Goal: Task Accomplishment & Management: Use online tool/utility

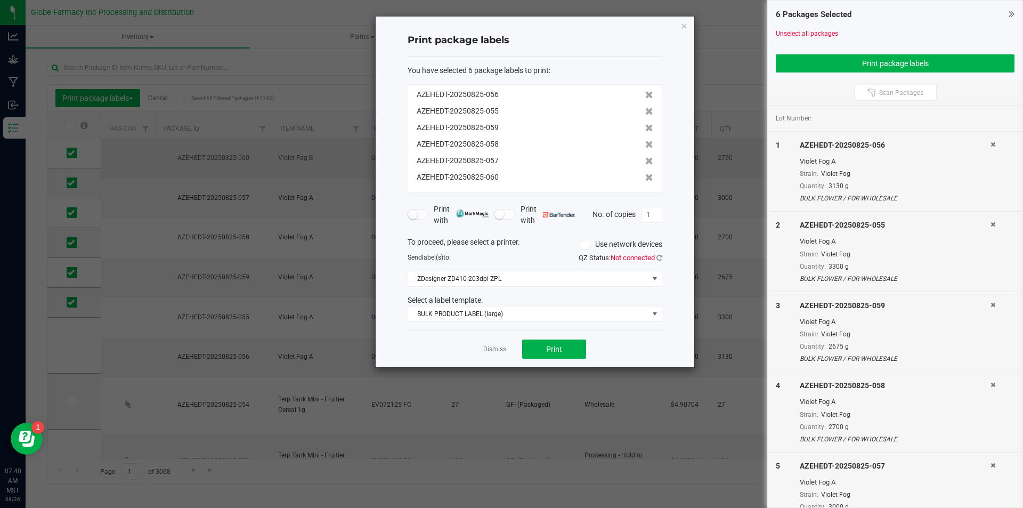
click at [497, 349] on link "Dismiss" at bounding box center [494, 349] width 23 height 9
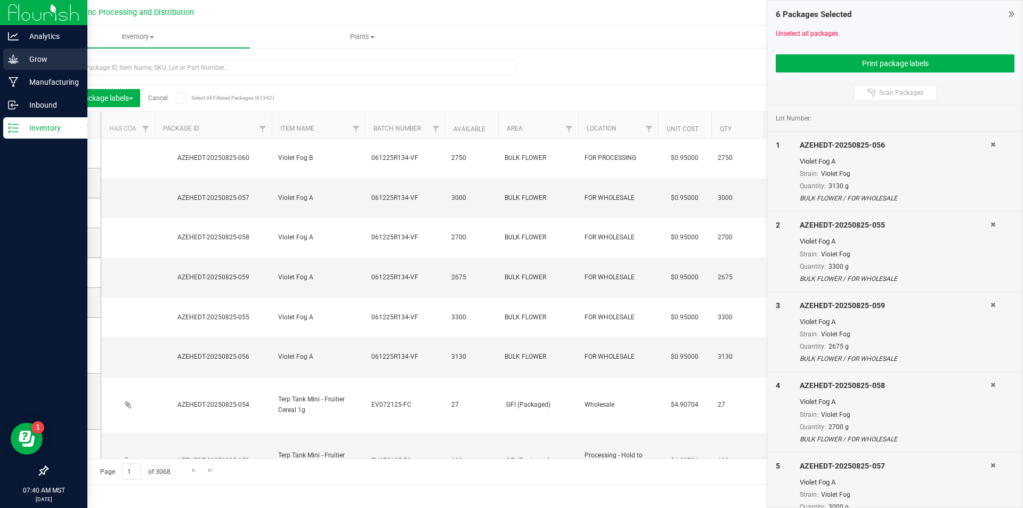
click at [13, 61] on icon at bounding box center [13, 59] width 11 height 11
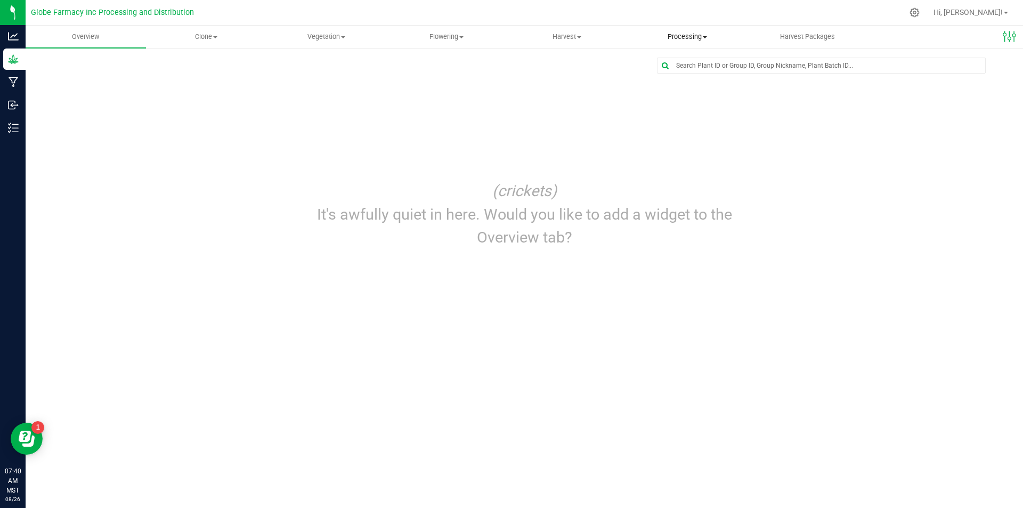
click at [693, 39] on span "Processing" at bounding box center [686, 37] width 119 height 10
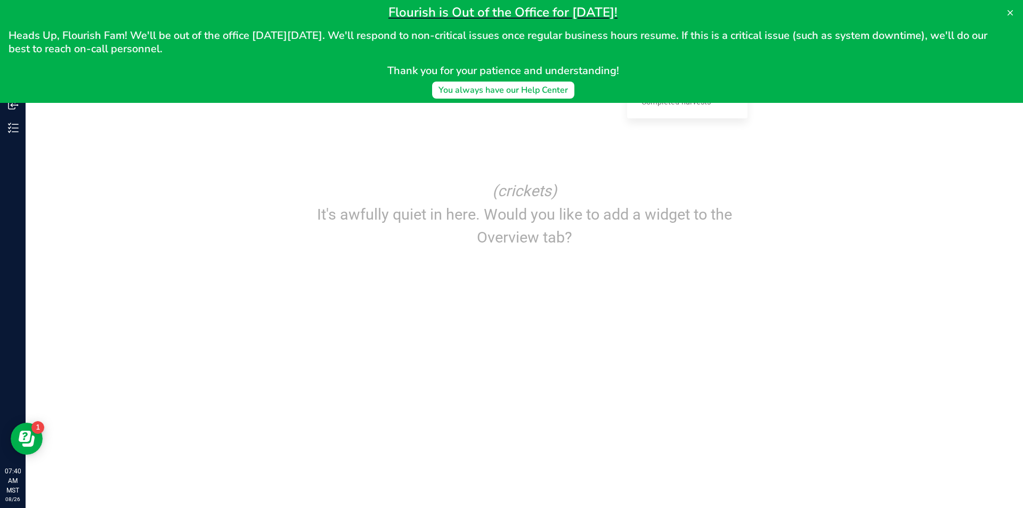
click at [691, 74] on h2 "Thank you for your patience and understanding!" at bounding box center [503, 70] width 989 height 13
click at [1016, 10] on button at bounding box center [1009, 12] width 17 height 17
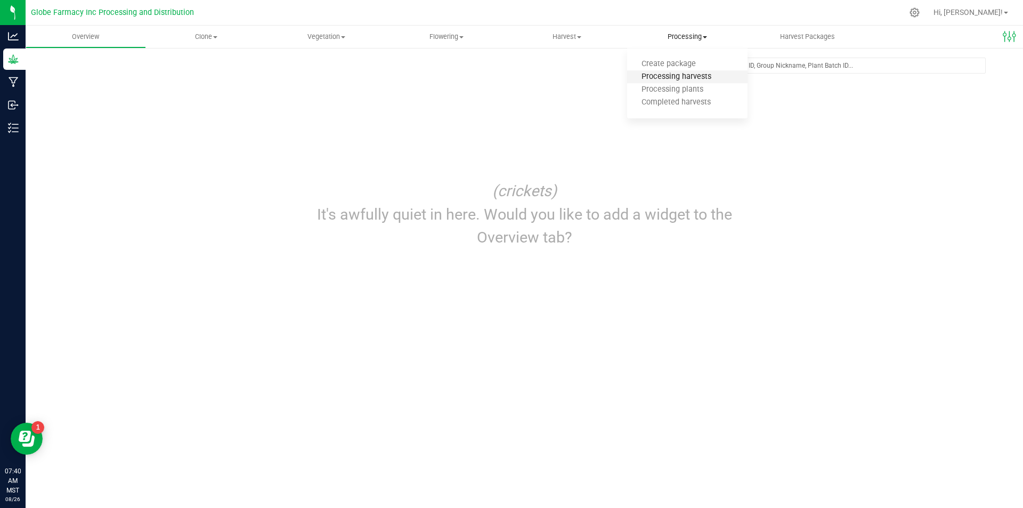
click at [676, 74] on span "Processing harvests" at bounding box center [676, 76] width 99 height 9
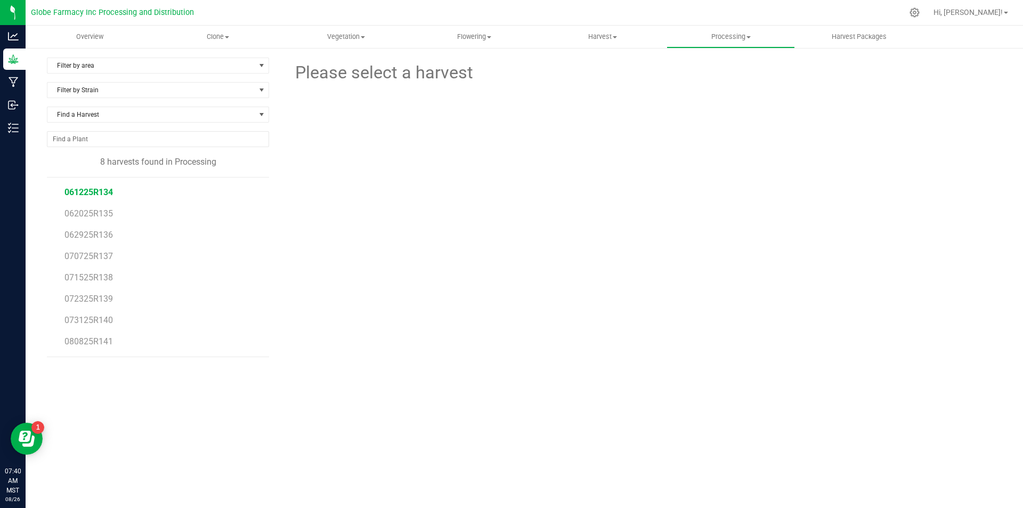
click at [98, 192] on span "061225R134" at bounding box center [88, 192] width 48 height 10
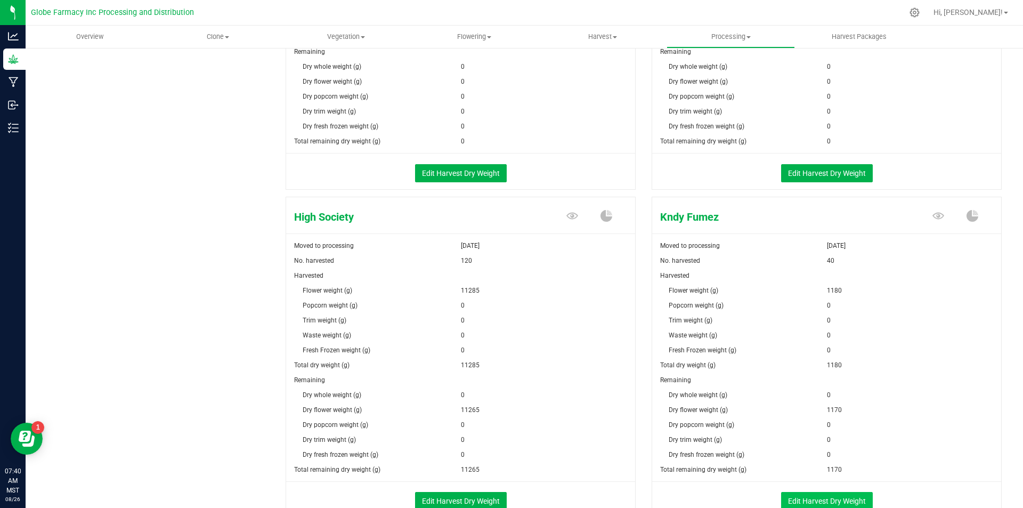
scroll to position [799, 0]
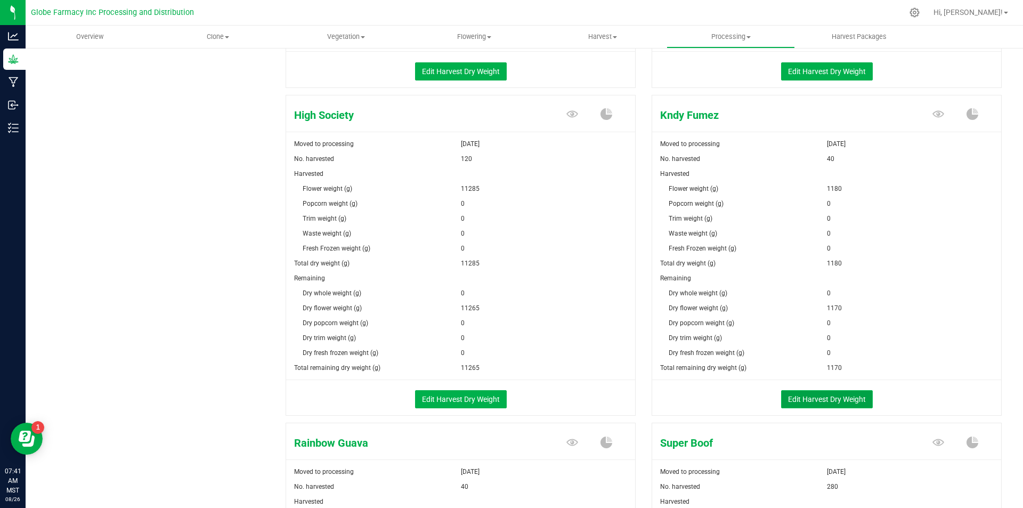
click at [826, 395] on button "Edit Harvest Dry Weight" at bounding box center [827, 399] width 92 height 18
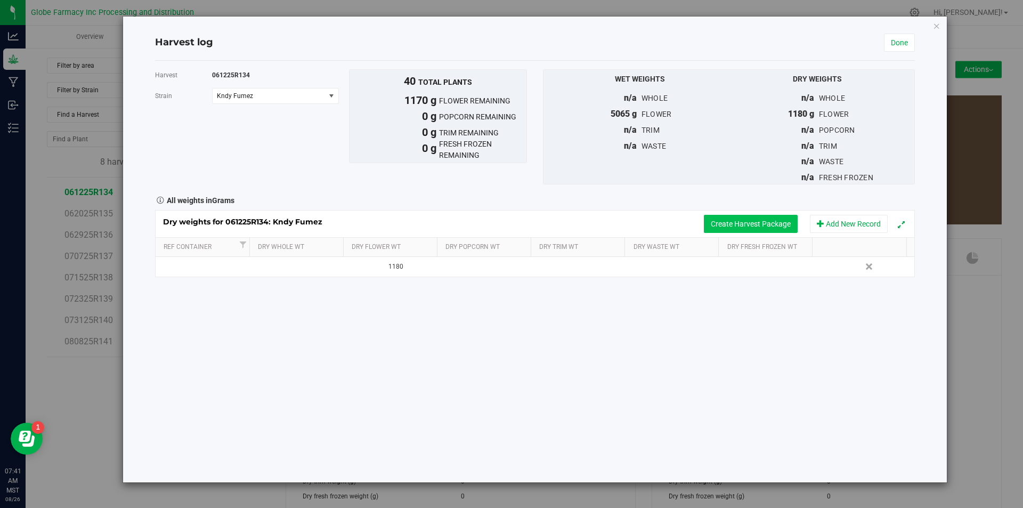
click at [721, 230] on button "Create Harvest Package" at bounding box center [751, 224] width 94 height 18
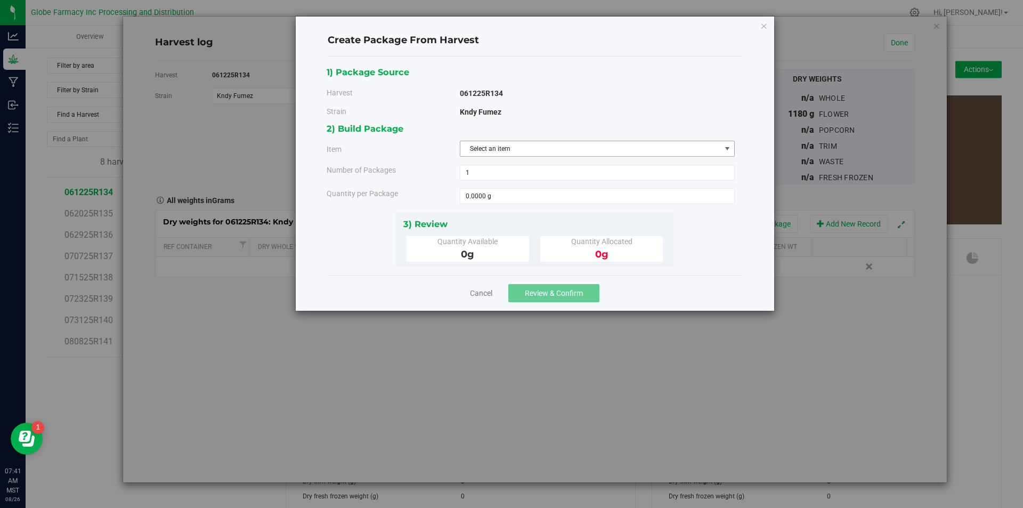
click at [558, 148] on span "Select an item" at bounding box center [590, 148] width 260 height 15
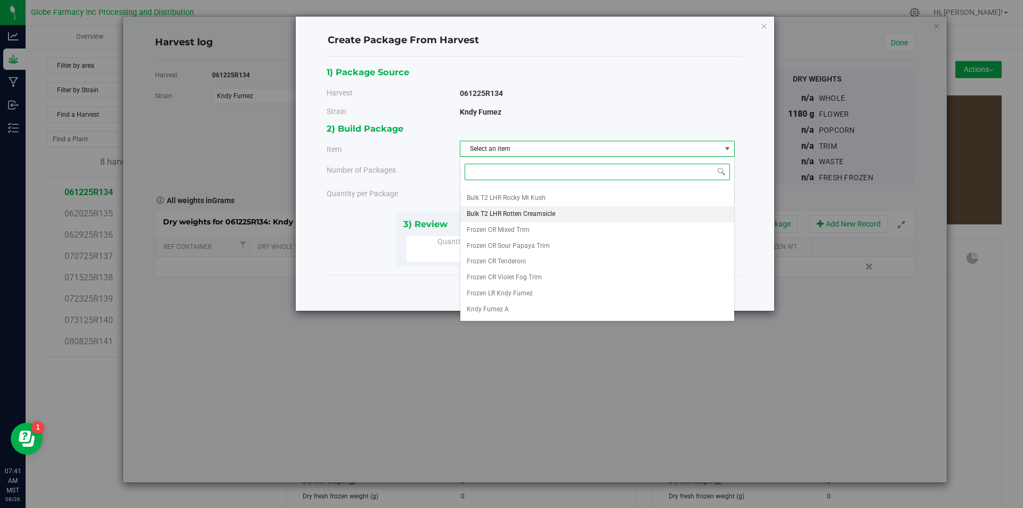
scroll to position [151, 0]
click at [522, 295] on li "Kndy Fumez A" at bounding box center [597, 296] width 274 height 16
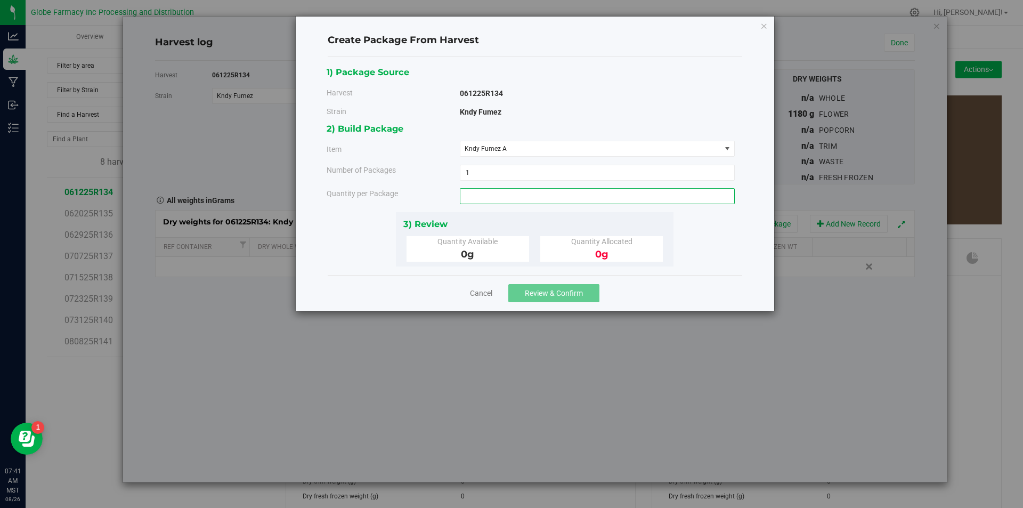
click at [500, 201] on span at bounding box center [597, 196] width 275 height 16
type input "816"
click at [541, 295] on span "Review & Confirm" at bounding box center [554, 293] width 58 height 9
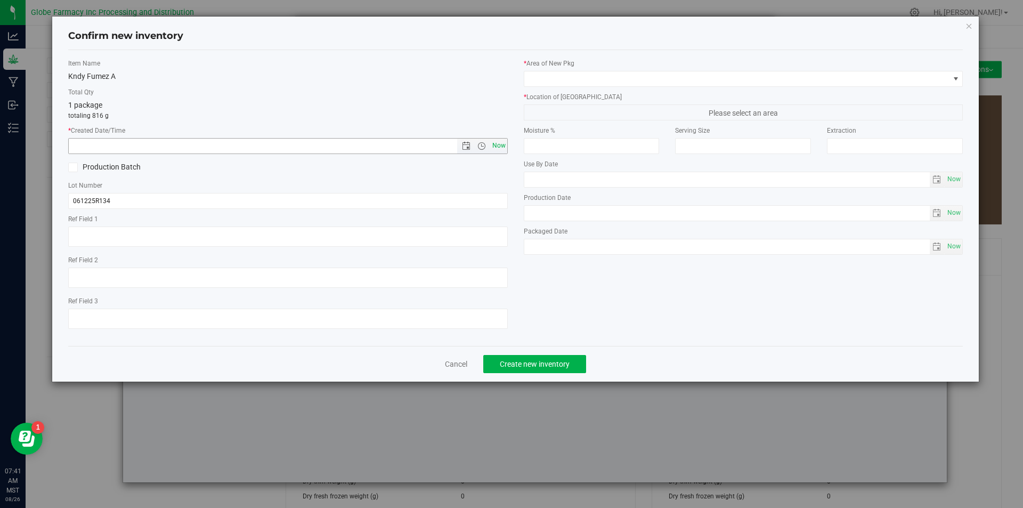
click at [499, 142] on span "Now" at bounding box center [499, 145] width 18 height 15
type input "[DATE] 7:41 AM"
click at [167, 192] on div "Lot Number 061225R134" at bounding box center [287, 195] width 439 height 28
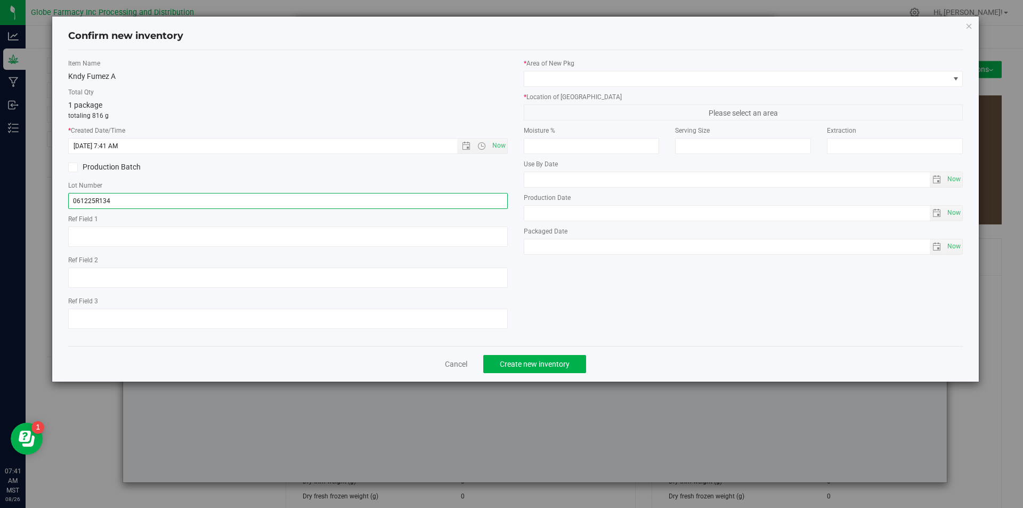
click at [162, 199] on input "061225R134" at bounding box center [287, 201] width 439 height 16
type input "061225R134-KF"
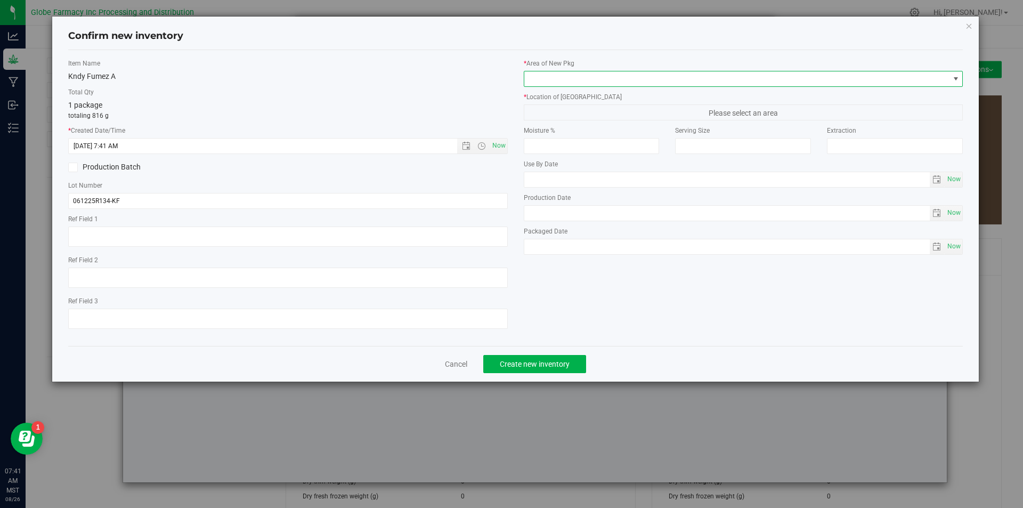
click at [602, 81] on span at bounding box center [736, 78] width 425 height 15
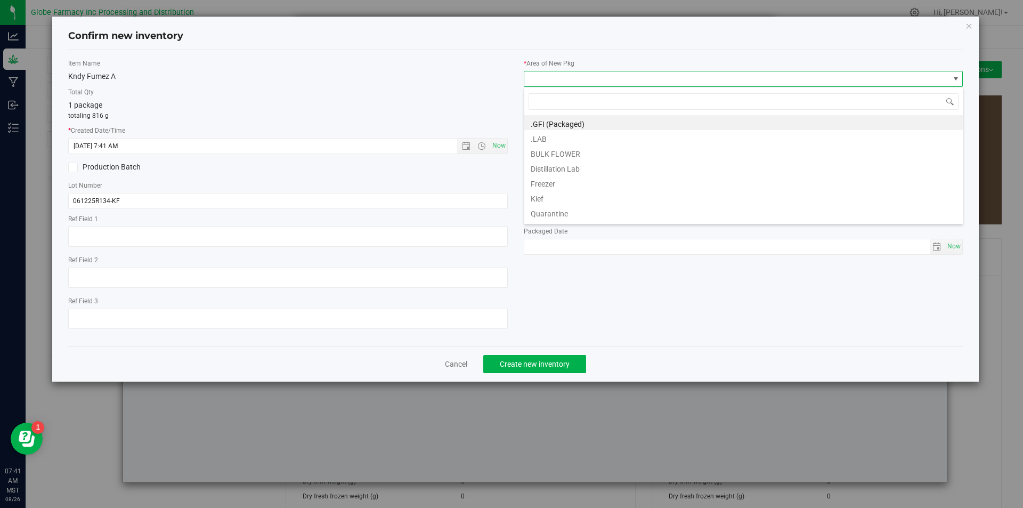
scroll to position [16, 439]
click at [560, 151] on li "BULK FLOWER" at bounding box center [743, 152] width 438 height 15
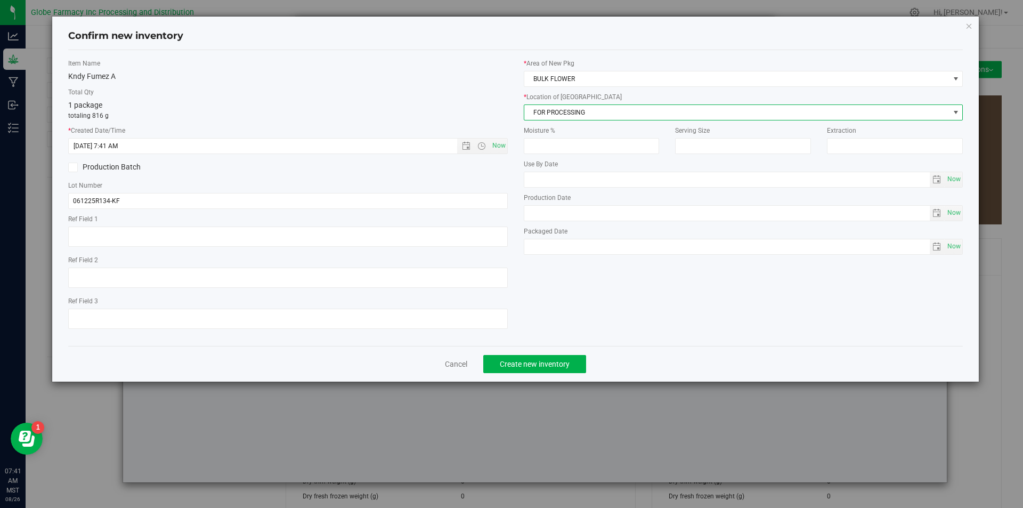
click at [569, 115] on span "FOR PROCESSING" at bounding box center [736, 112] width 425 height 15
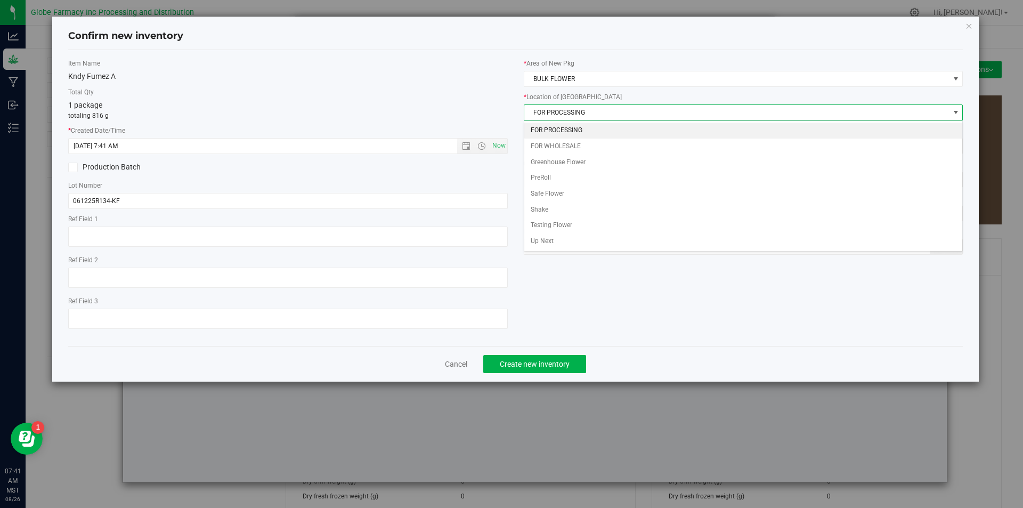
click at [567, 127] on li "FOR PROCESSING" at bounding box center [743, 131] width 438 height 16
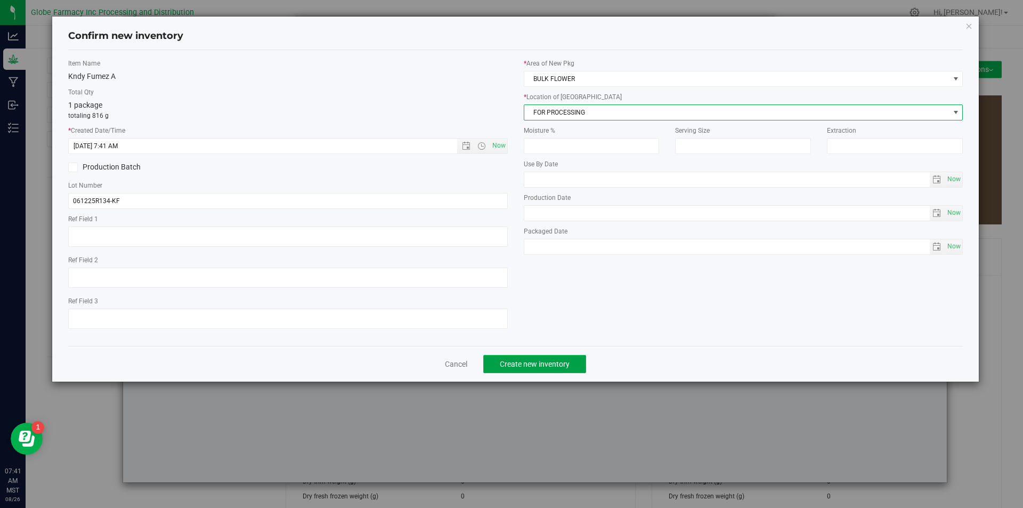
click at [535, 364] on span "Create new inventory" at bounding box center [535, 364] width 70 height 9
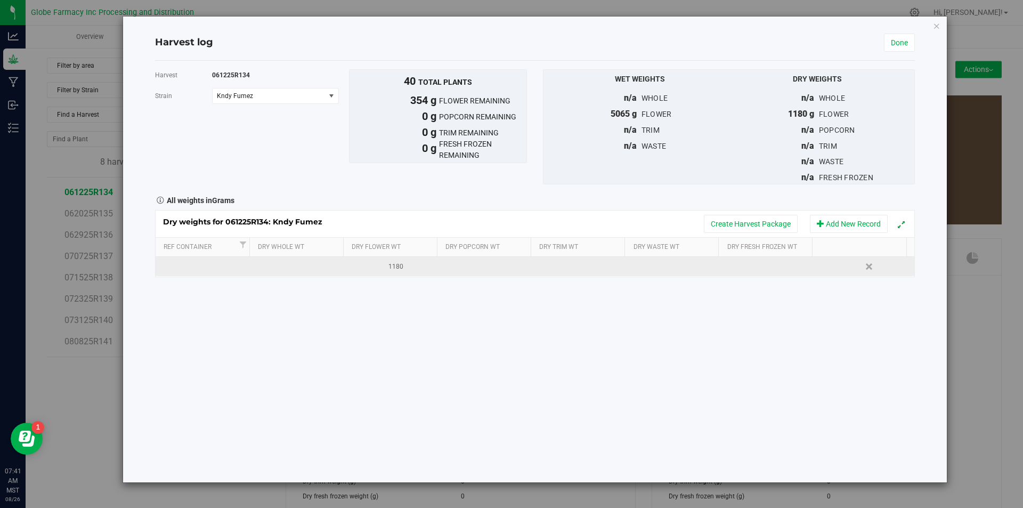
click at [392, 271] on div "1180" at bounding box center [396, 267] width 87 height 10
type input "1"
type input "826"
click at [895, 43] on link "Done" at bounding box center [899, 43] width 31 height 18
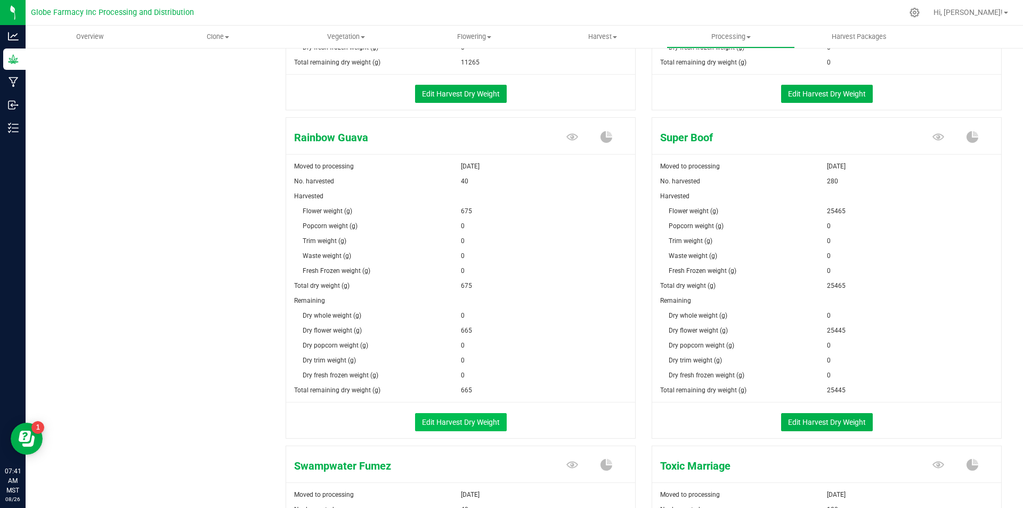
scroll to position [1119, 0]
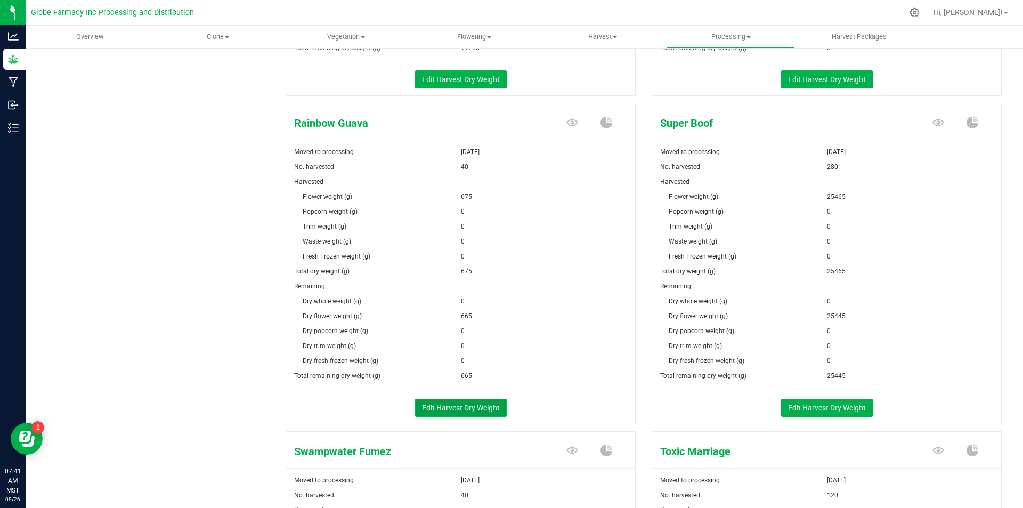
click at [468, 405] on button "Edit Harvest Dry Weight" at bounding box center [461, 407] width 92 height 18
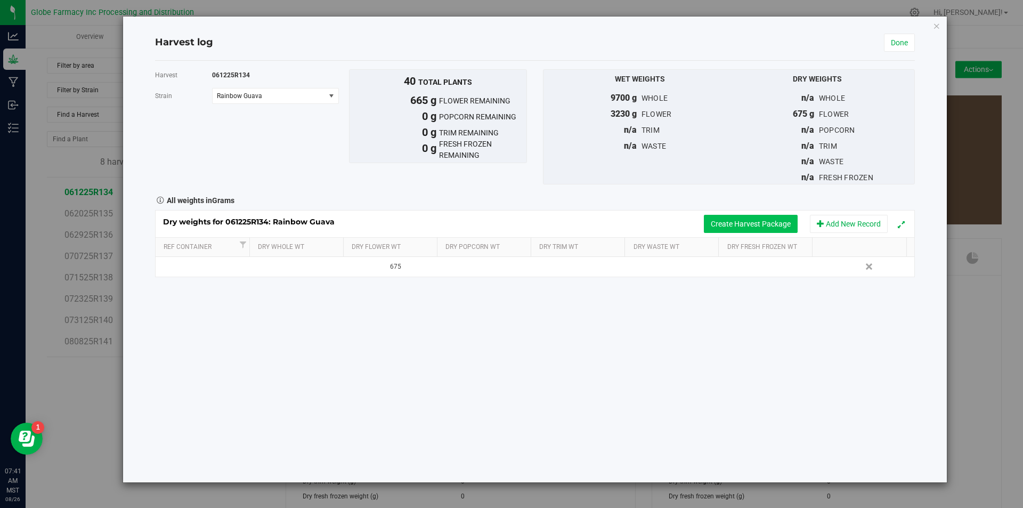
click at [751, 226] on button "Create Harvest Package" at bounding box center [751, 224] width 94 height 18
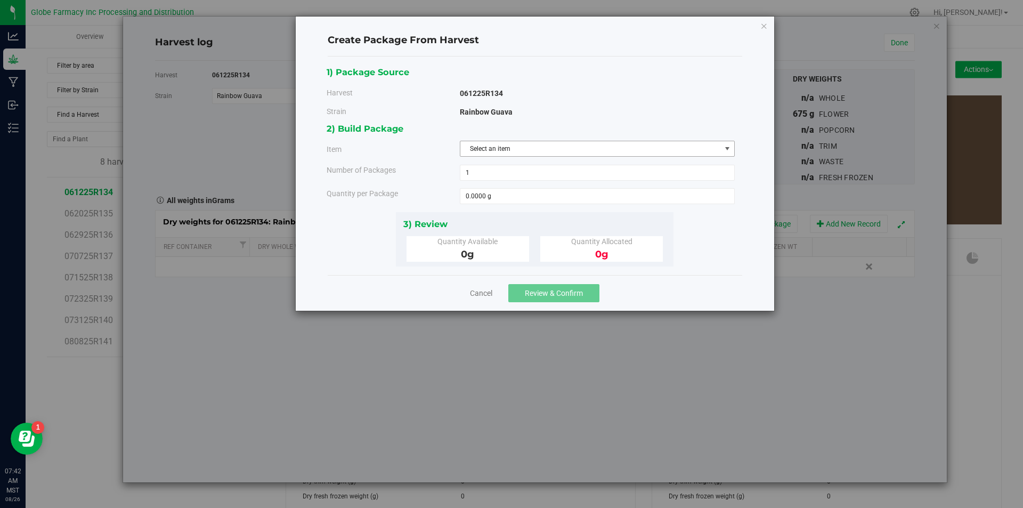
click at [593, 144] on span "Select an item" at bounding box center [590, 148] width 260 height 15
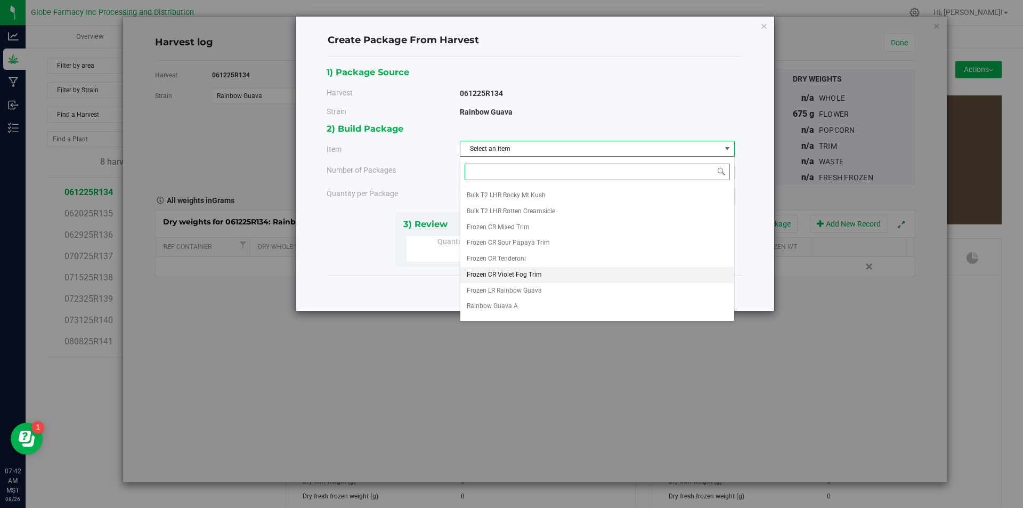
scroll to position [167, 0]
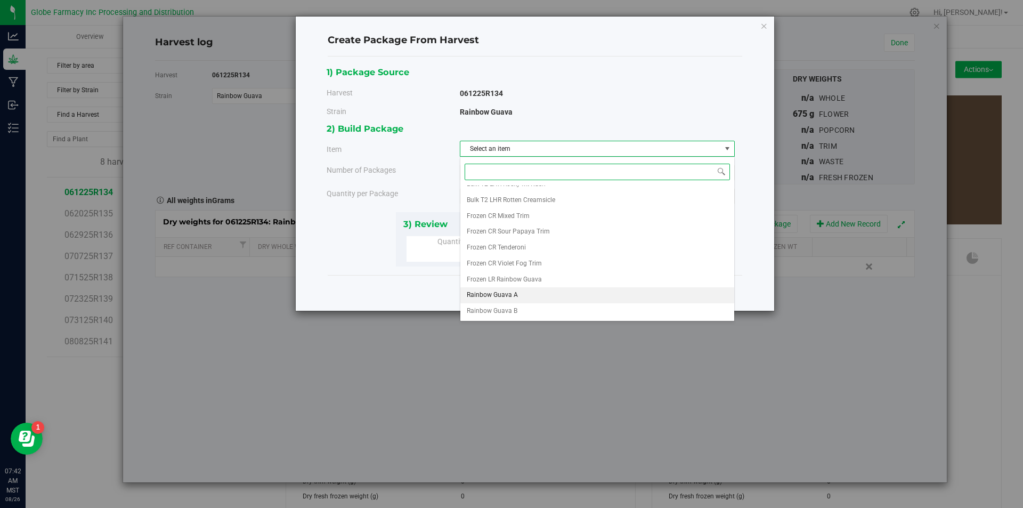
click at [510, 295] on span "Rainbow Guava A" at bounding box center [492, 295] width 51 height 14
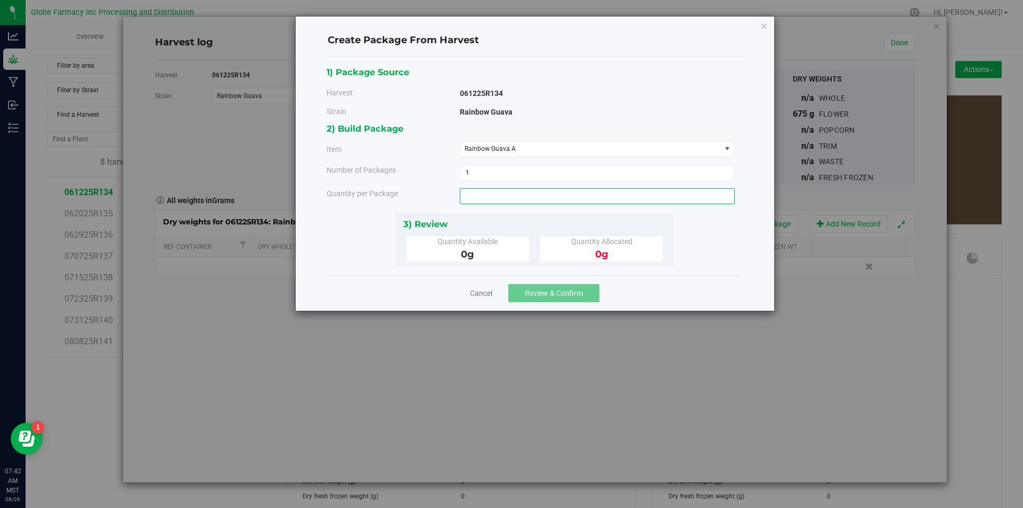
click at [483, 200] on span at bounding box center [597, 196] width 275 height 16
type input "444"
click at [550, 295] on span "Review & Confirm" at bounding box center [554, 293] width 58 height 9
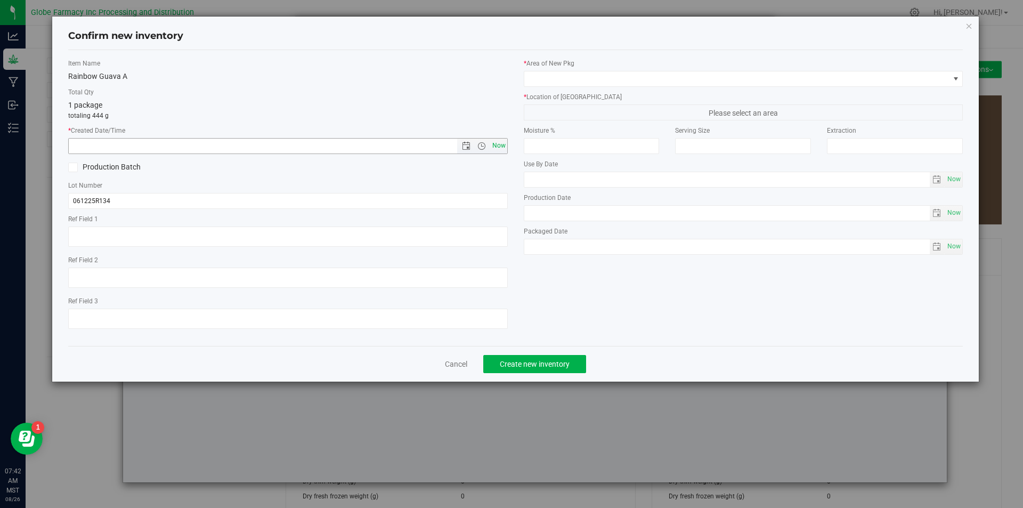
click at [499, 144] on span "Now" at bounding box center [499, 145] width 18 height 15
type input "[DATE] 7:42 AM"
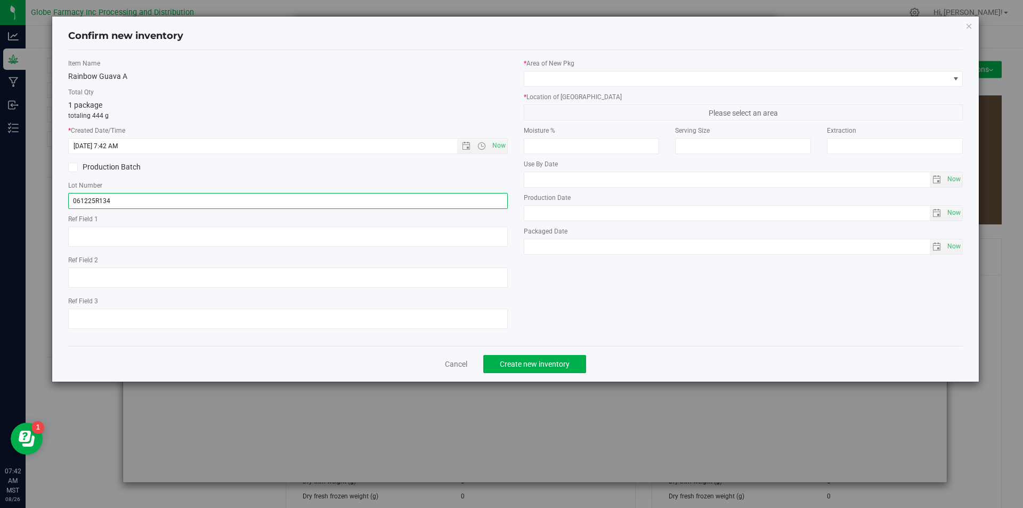
click at [216, 205] on input "061225R134" at bounding box center [287, 201] width 439 height 16
type input "061225R134-RG"
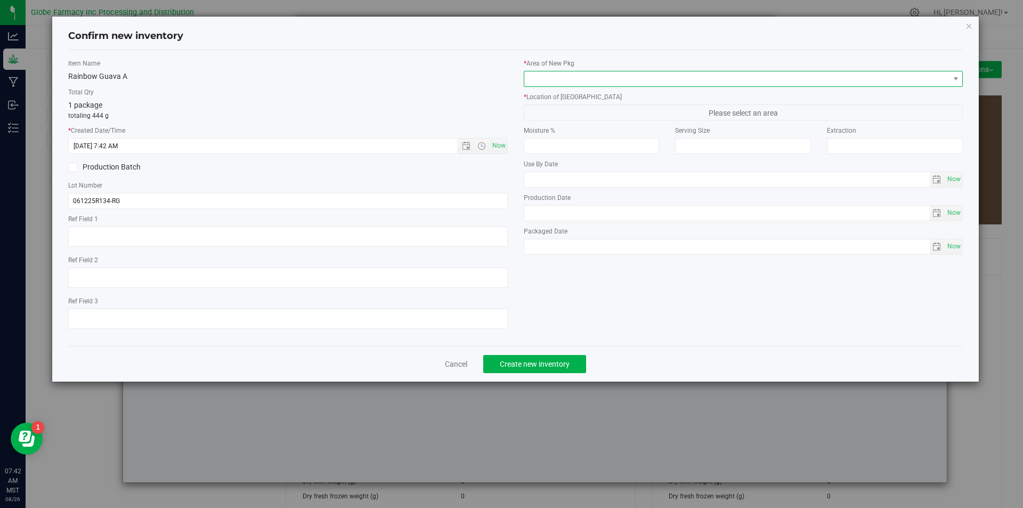
click at [568, 79] on span at bounding box center [736, 78] width 425 height 15
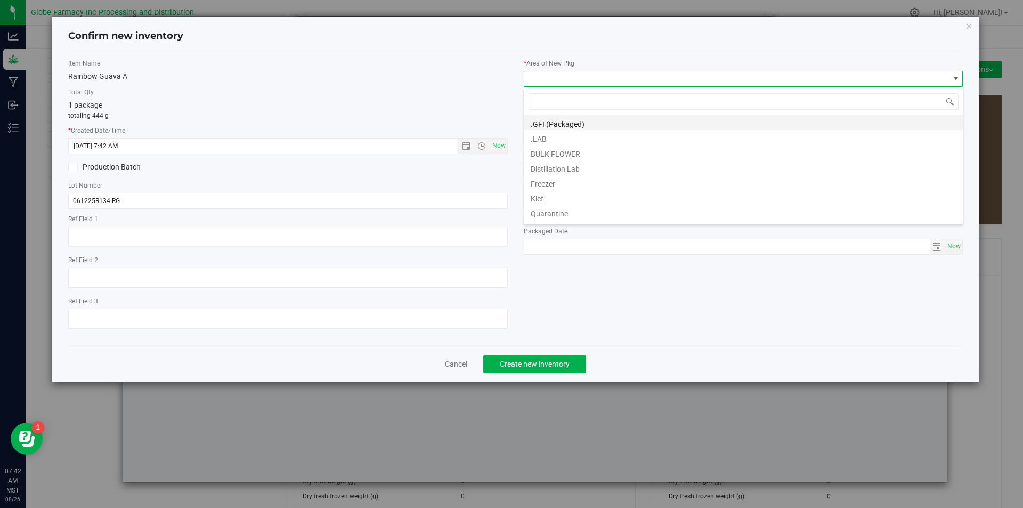
scroll to position [16, 439]
click at [562, 151] on li "BULK FLOWER" at bounding box center [743, 152] width 438 height 15
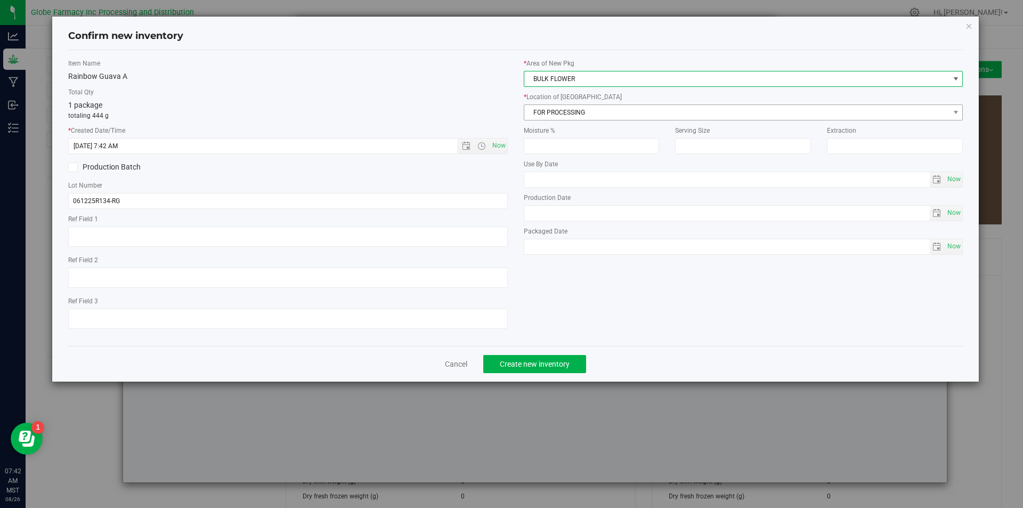
click at [569, 123] on div "* Area of [GEOGRAPHIC_DATA] BULK FLOWER * Location of [GEOGRAPHIC_DATA] FOR PRO…" at bounding box center [743, 159] width 455 height 201
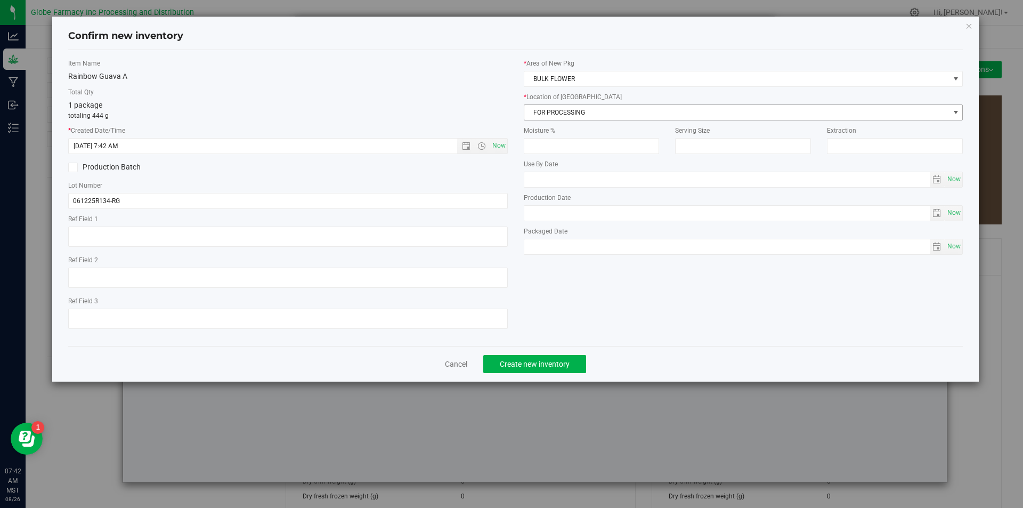
click at [571, 118] on span "FOR PROCESSING" at bounding box center [736, 112] width 425 height 15
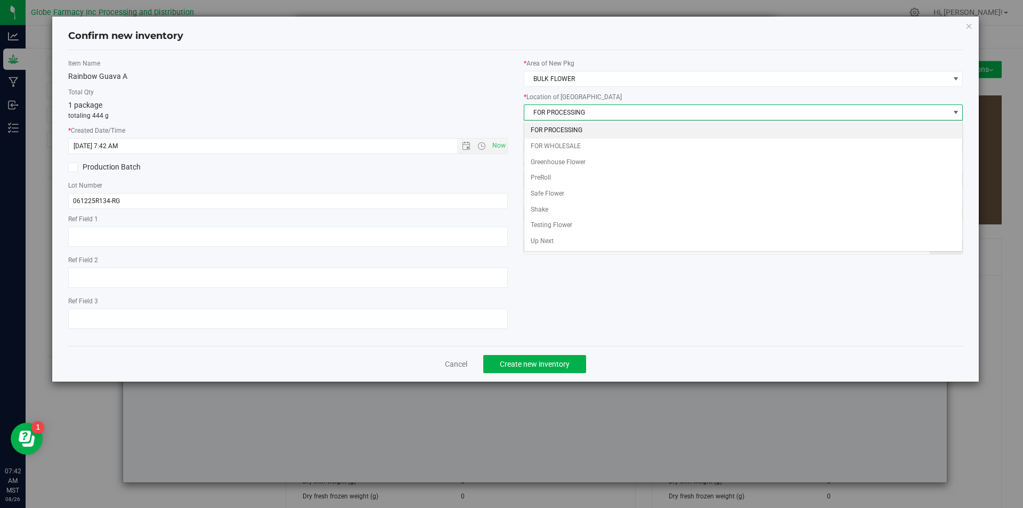
click at [567, 130] on li "FOR PROCESSING" at bounding box center [743, 131] width 438 height 16
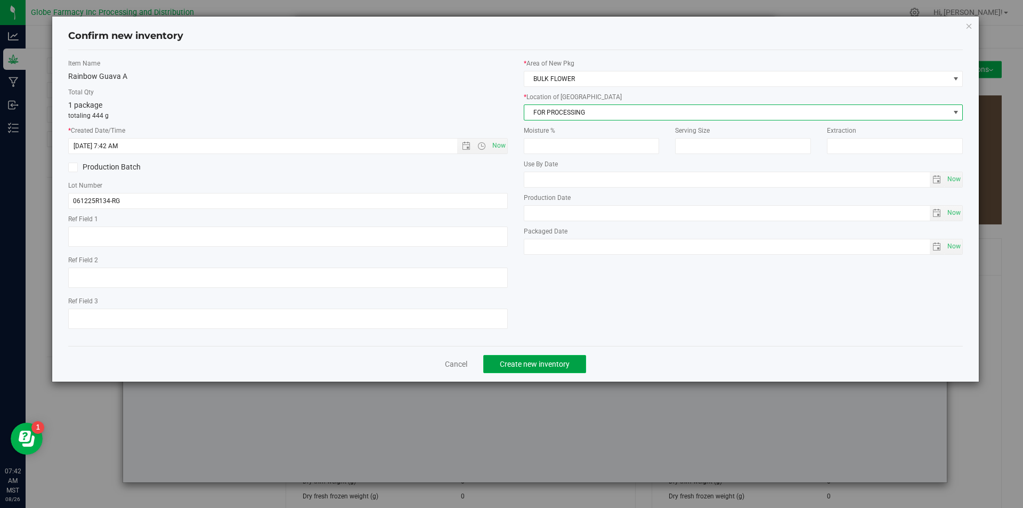
click at [553, 360] on span "Create new inventory" at bounding box center [535, 364] width 70 height 9
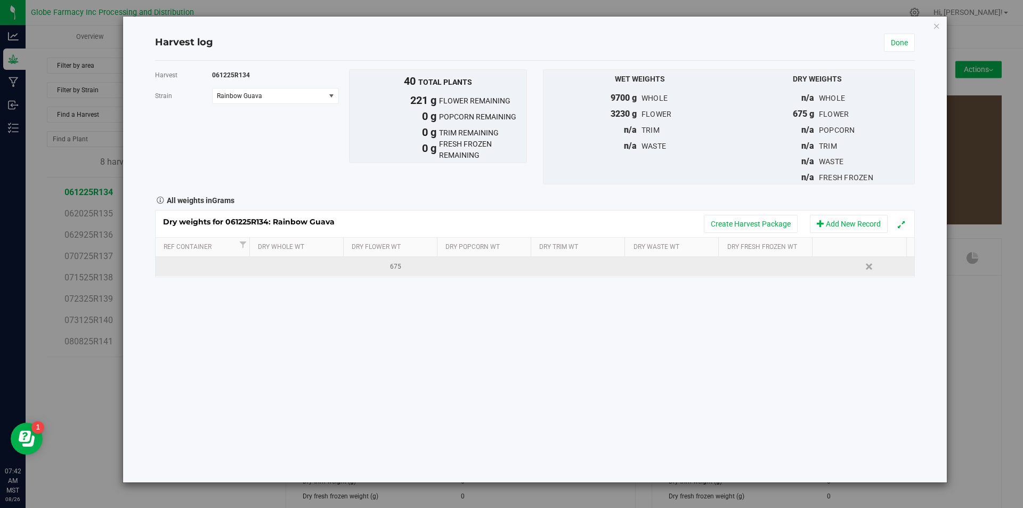
click at [376, 271] on div "675" at bounding box center [396, 267] width 87 height 10
type input "6"
type input "454"
click at [893, 43] on link "Done" at bounding box center [899, 43] width 31 height 18
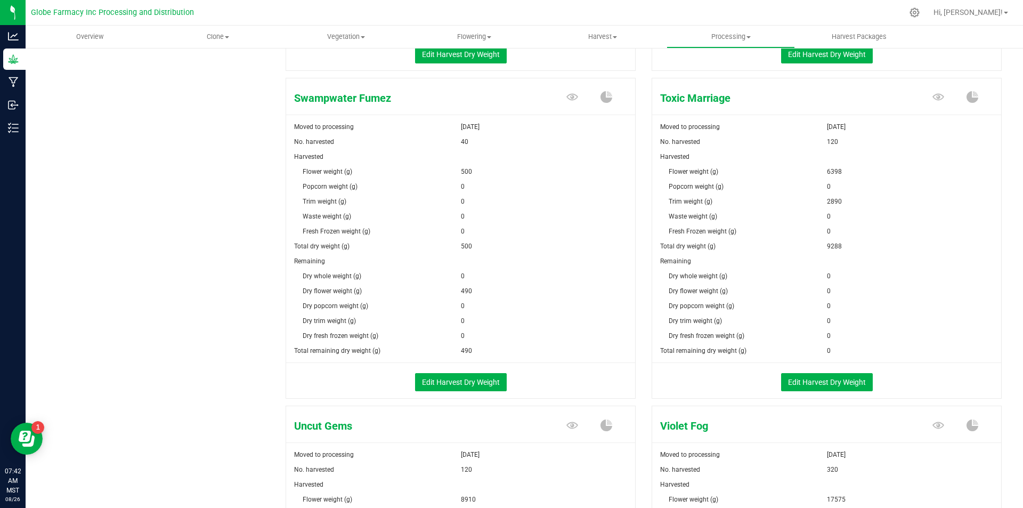
scroll to position [1491, 0]
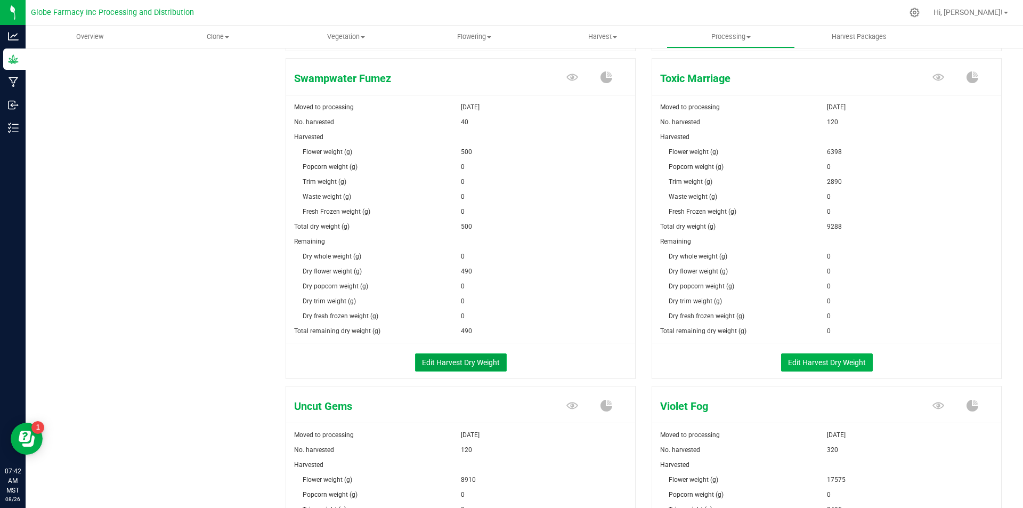
click at [470, 365] on button "Edit Harvest Dry Weight" at bounding box center [461, 362] width 92 height 18
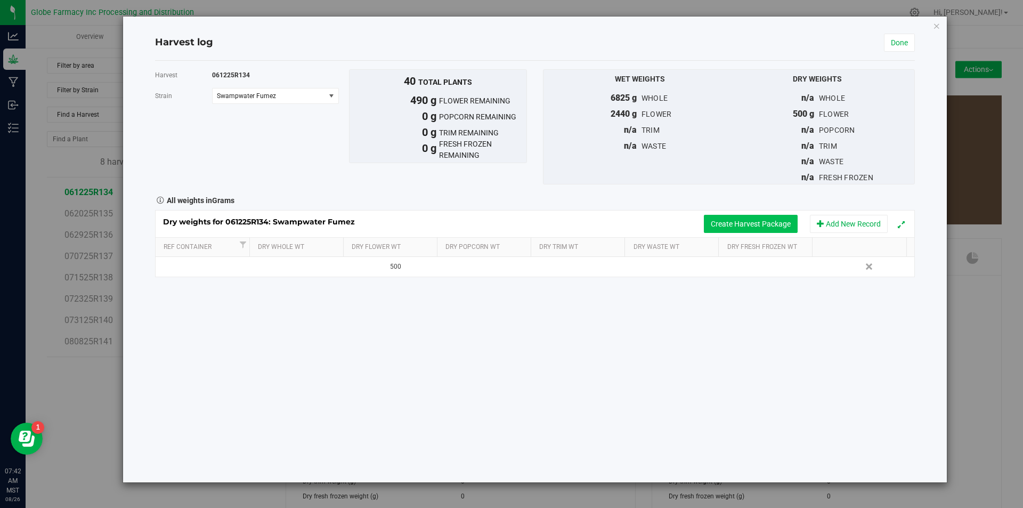
click at [734, 224] on button "Create Harvest Package" at bounding box center [751, 224] width 94 height 18
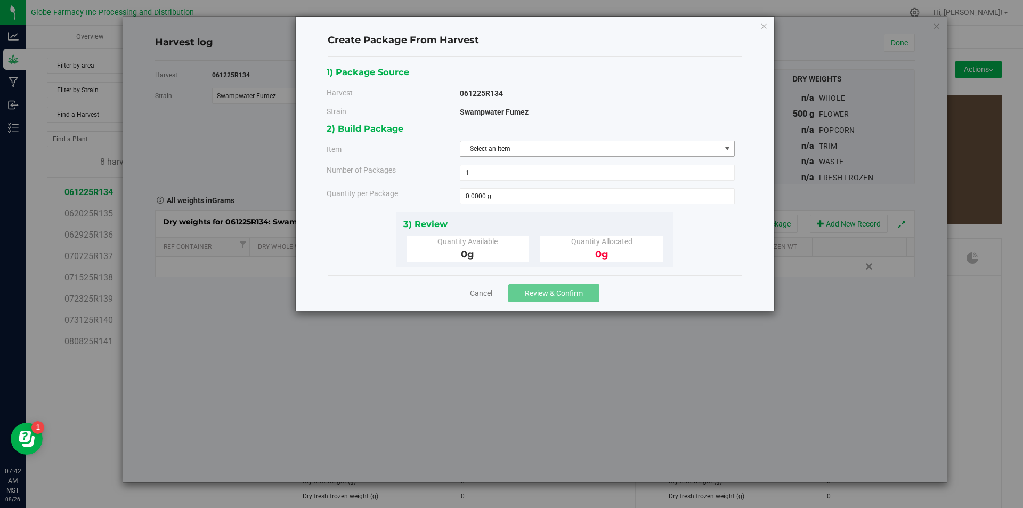
click at [561, 145] on span "Select an item" at bounding box center [590, 148] width 260 height 15
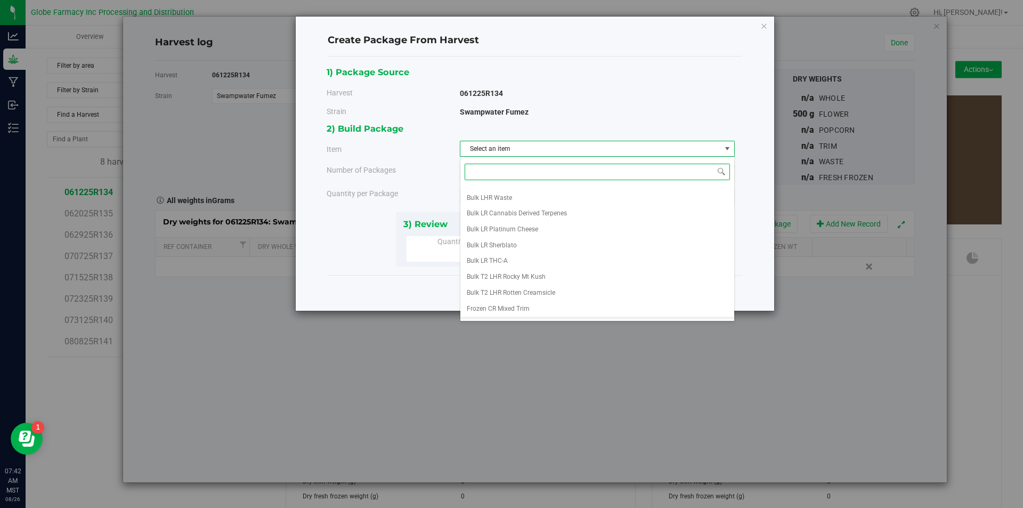
scroll to position [167, 0]
click at [510, 290] on span "Sampwater Fumez A" at bounding box center [497, 295] width 60 height 14
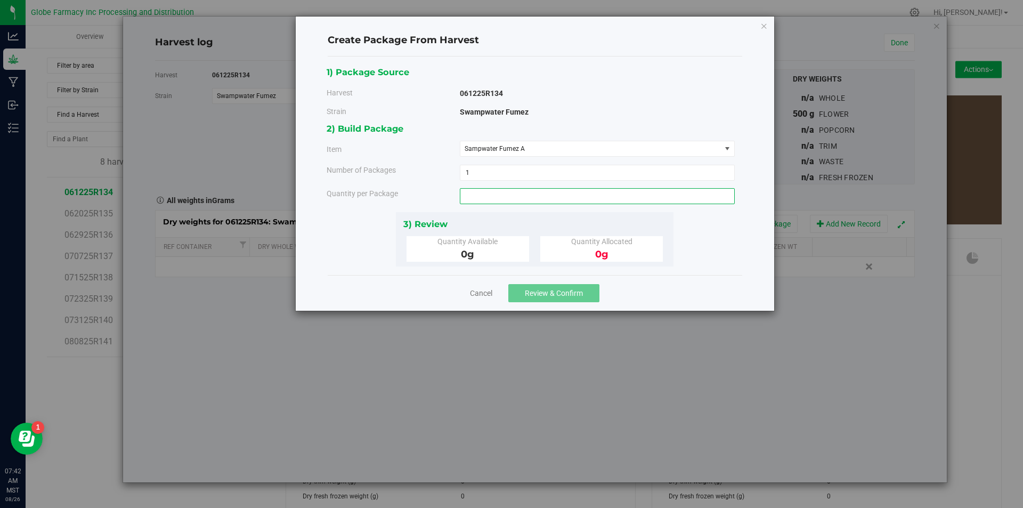
click at [514, 198] on span at bounding box center [597, 196] width 275 height 16
type input "316"
type input "316.0000 g"
drag, startPoint x: 561, startPoint y: 289, endPoint x: 560, endPoint y: 296, distance: 7.5
click at [560, 295] on button "Review & Confirm" at bounding box center [553, 293] width 91 height 18
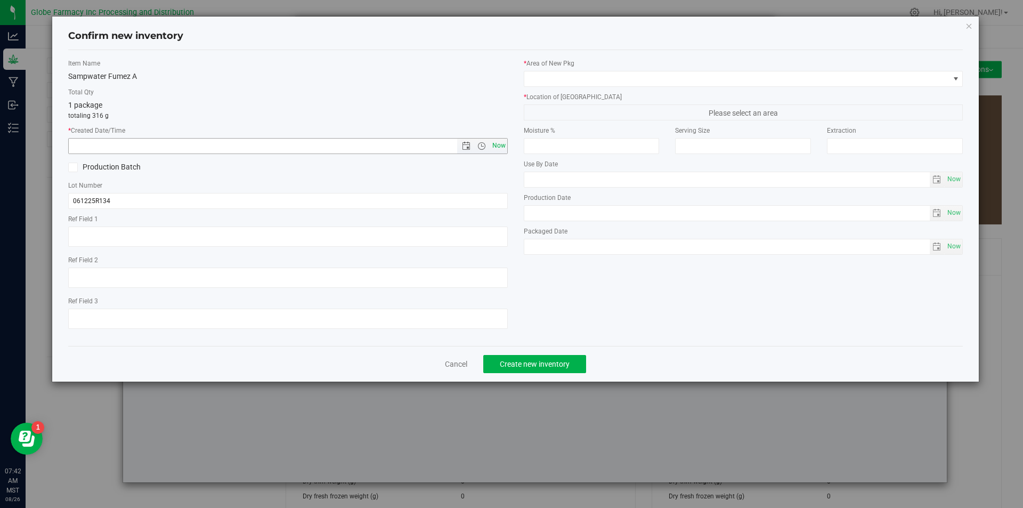
click at [501, 148] on span "Now" at bounding box center [499, 145] width 18 height 15
type input "[DATE] 7:42 AM"
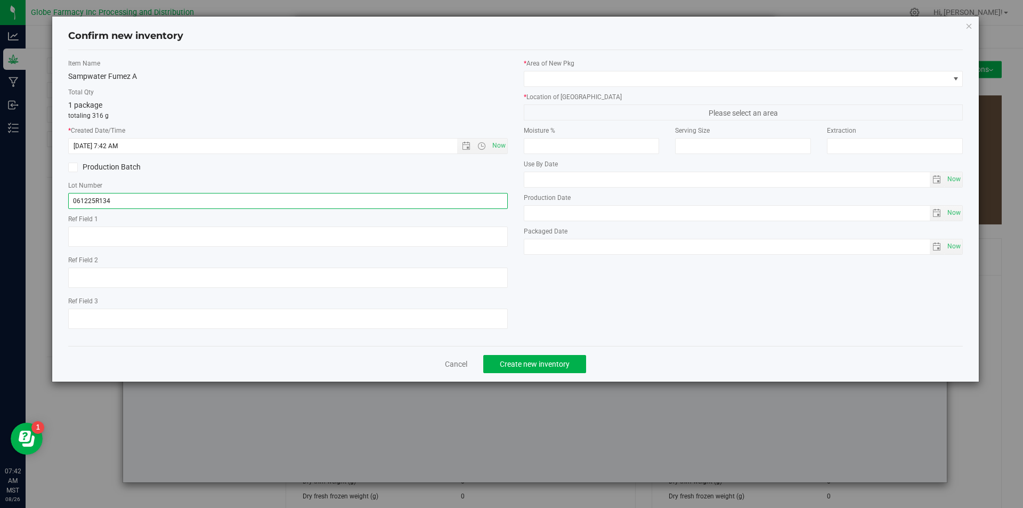
click at [130, 200] on input "061225R134" at bounding box center [287, 201] width 439 height 16
type input "061225R134-SWF"
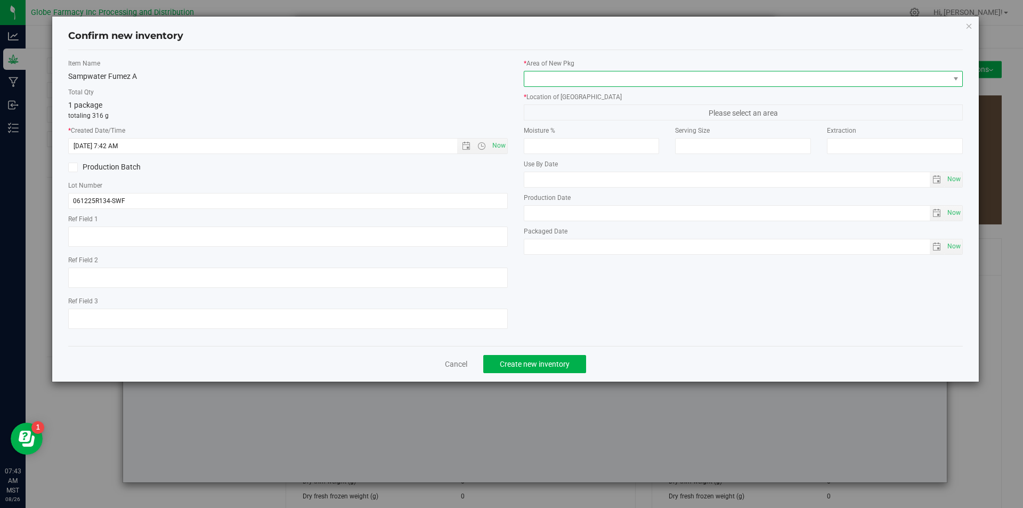
click at [596, 73] on span at bounding box center [736, 78] width 425 height 15
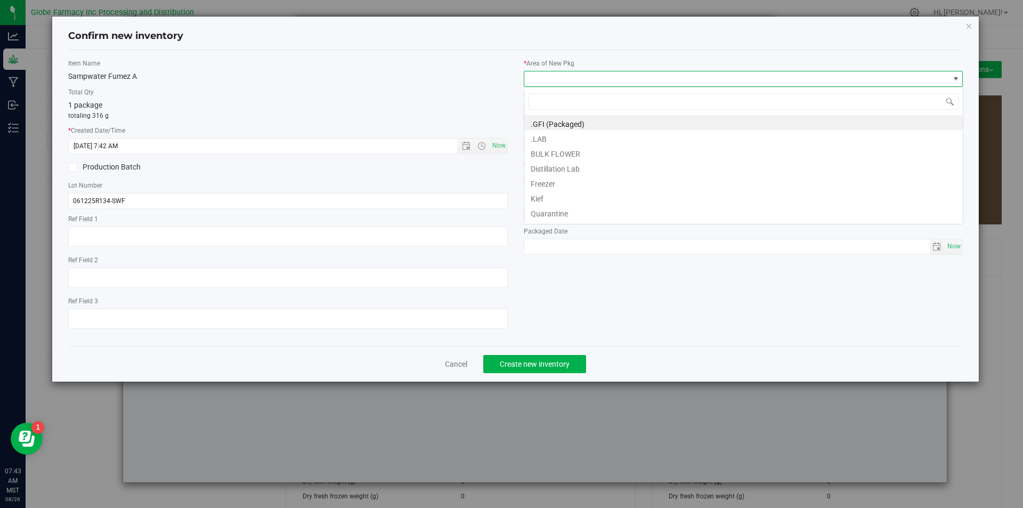
scroll to position [16, 439]
click at [573, 150] on li "BULK FLOWER" at bounding box center [743, 152] width 438 height 15
click at [573, 150] on input "number" at bounding box center [592, 146] width 136 height 16
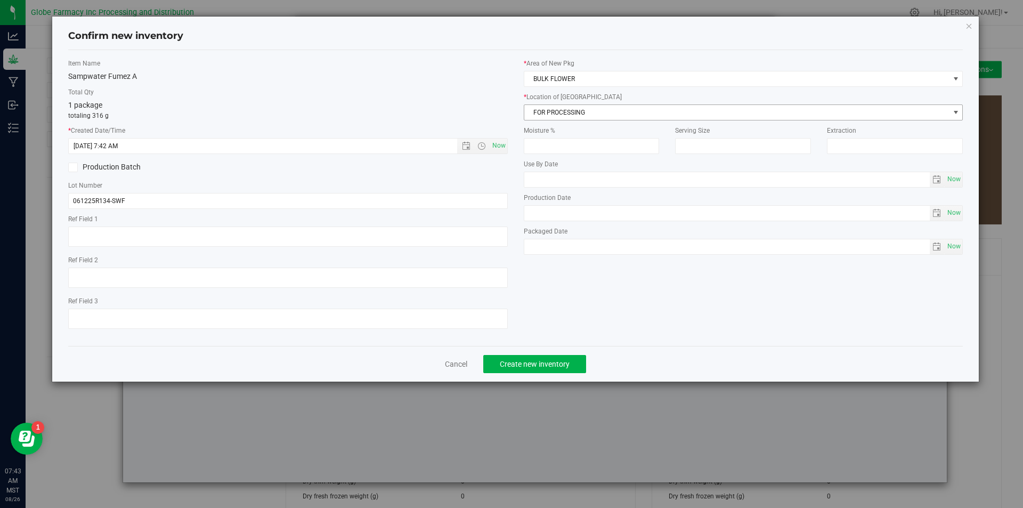
click at [579, 109] on span "FOR PROCESSING" at bounding box center [736, 112] width 425 height 15
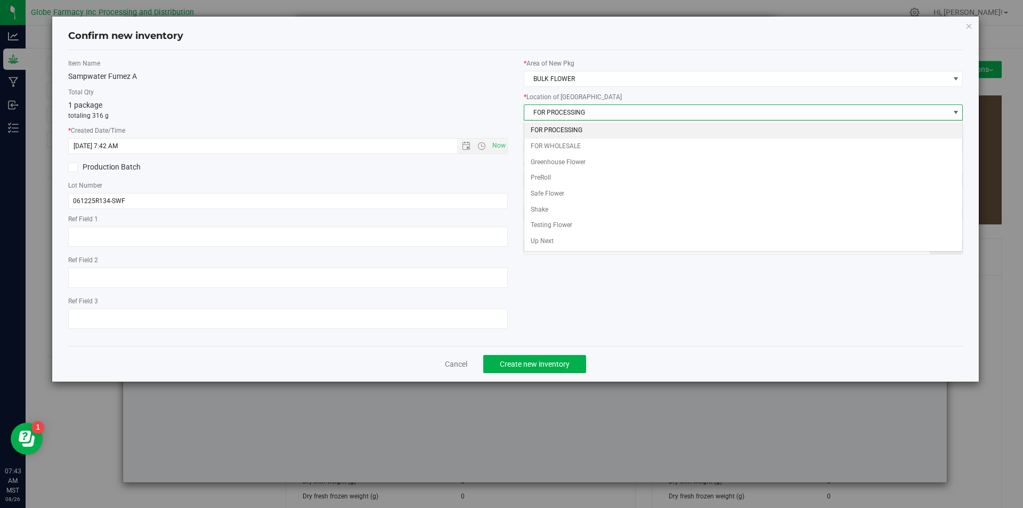
click at [575, 128] on li "FOR PROCESSING" at bounding box center [743, 131] width 438 height 16
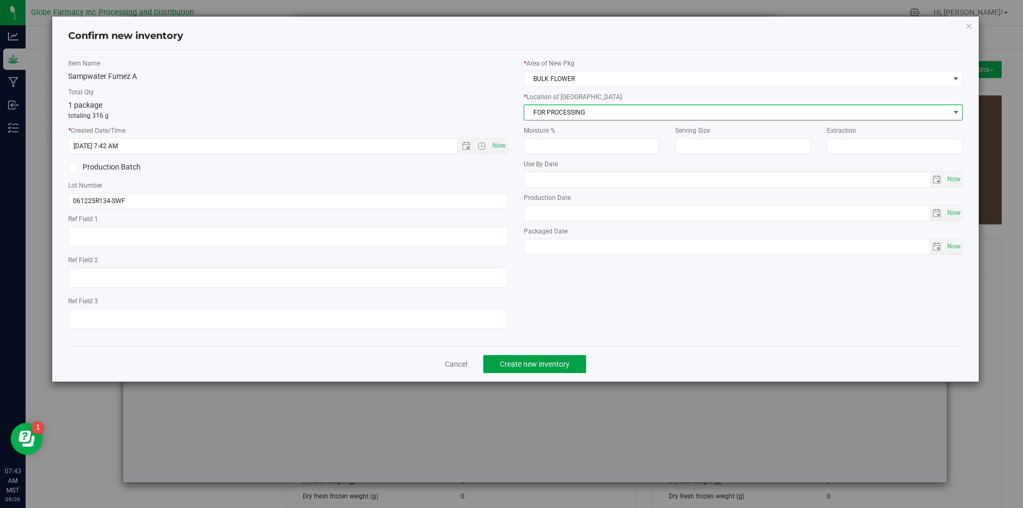
click at [534, 369] on button "Create new inventory" at bounding box center [534, 364] width 103 height 18
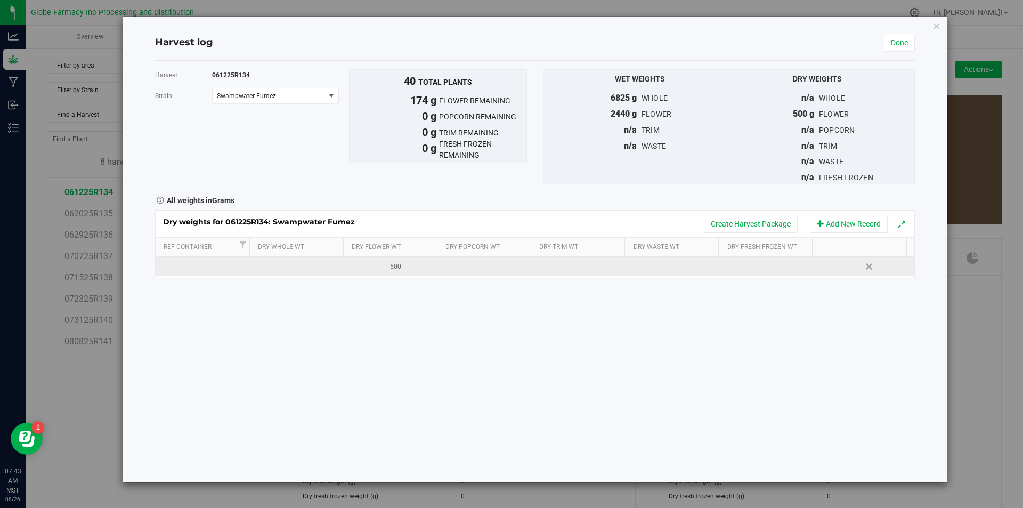
click at [405, 270] on div "500" at bounding box center [396, 267] width 87 height 10
type input "5"
type input "326"
click at [910, 41] on link "Done" at bounding box center [899, 43] width 31 height 18
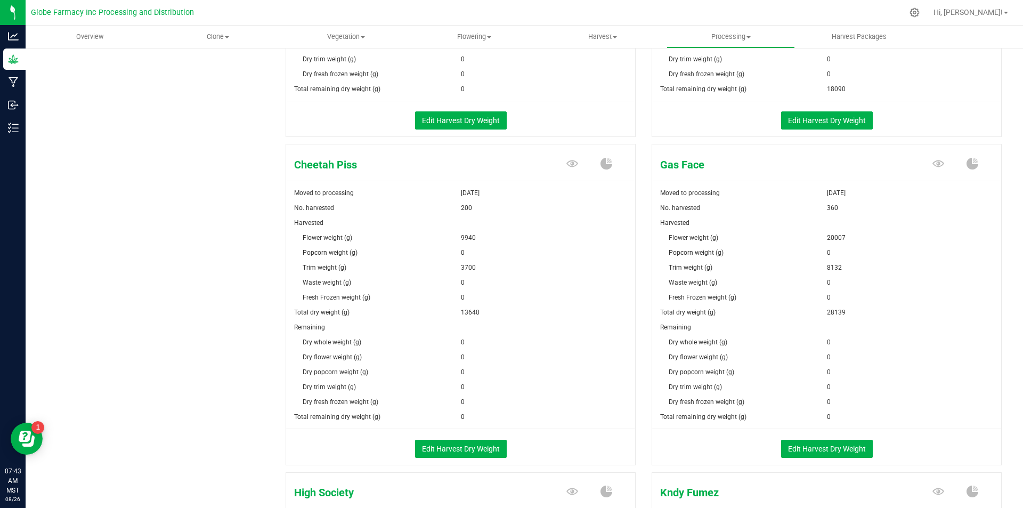
scroll to position [373, 0]
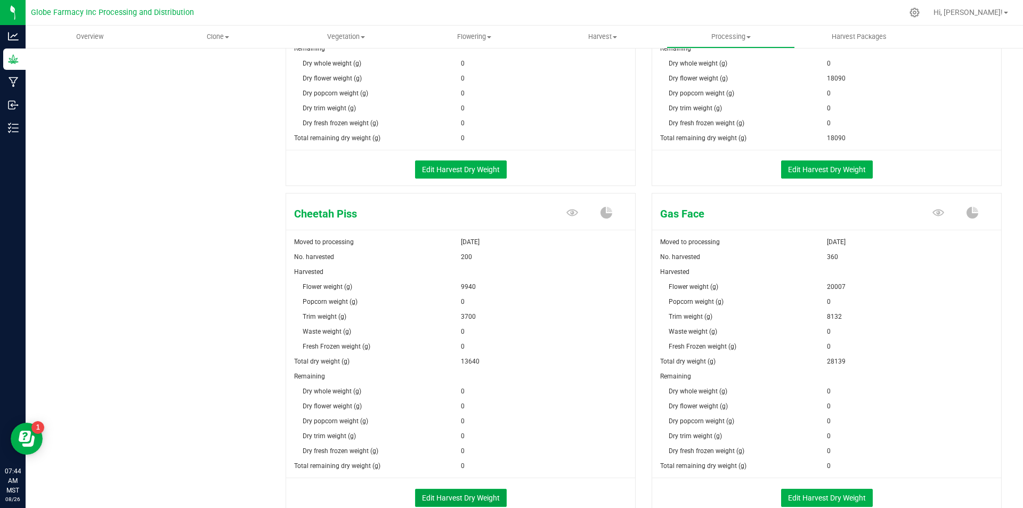
click at [442, 494] on button "Edit Harvest Dry Weight" at bounding box center [461, 497] width 92 height 18
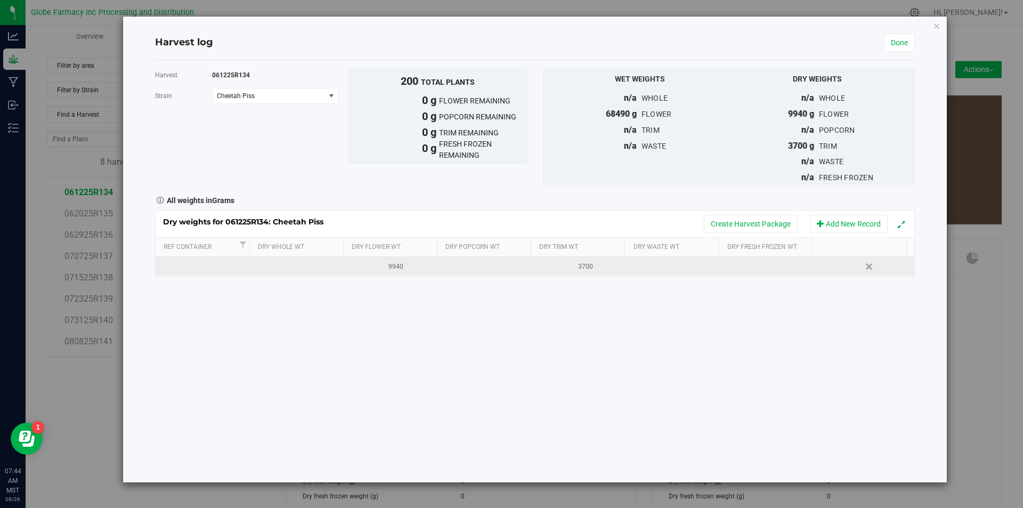
click at [415, 267] on div "9940" at bounding box center [396, 267] width 87 height 10
type input "9"
type input "11470"
click at [757, 221] on button "Create Harvest Package" at bounding box center [751, 224] width 94 height 18
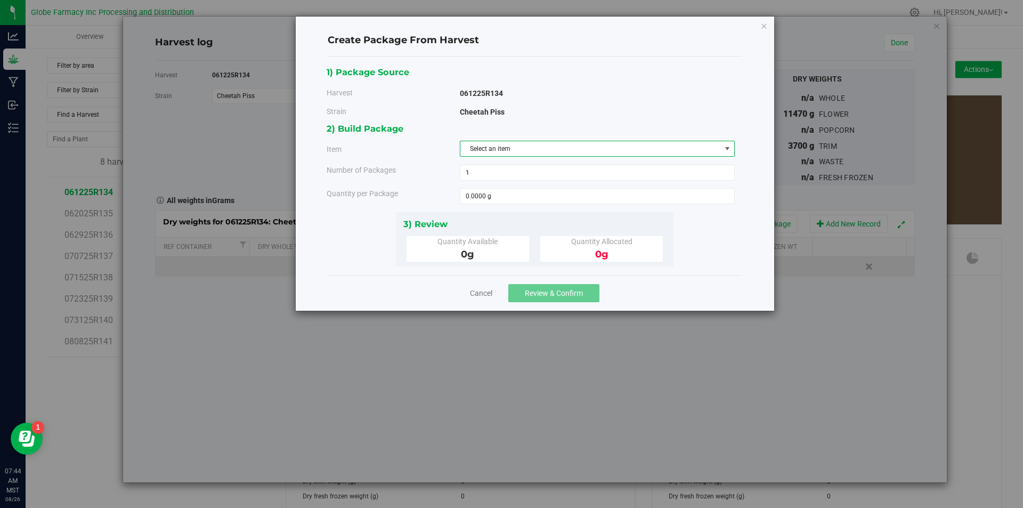
click at [578, 147] on span "Select an item" at bounding box center [590, 148] width 260 height 15
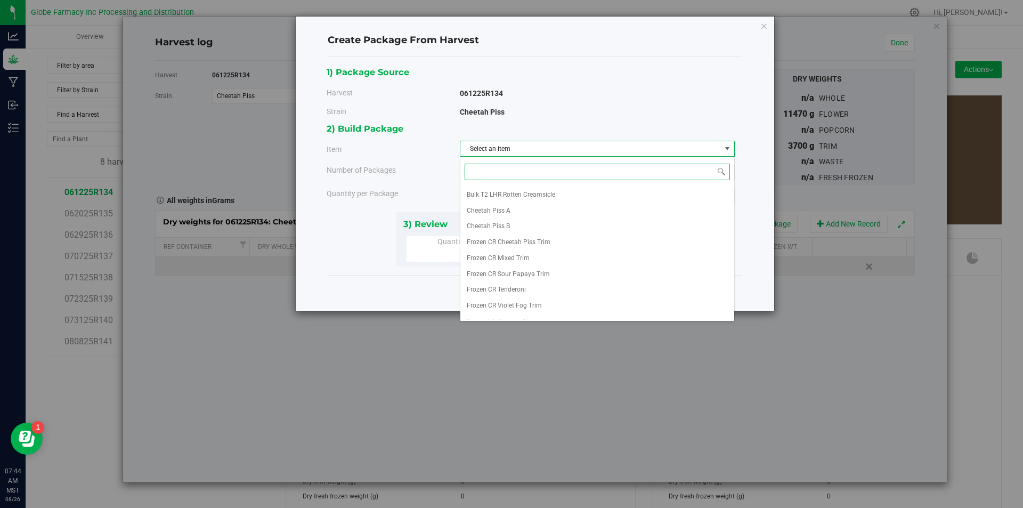
scroll to position [183, 0]
click at [513, 196] on li "Cheetah Piss A" at bounding box center [597, 201] width 274 height 16
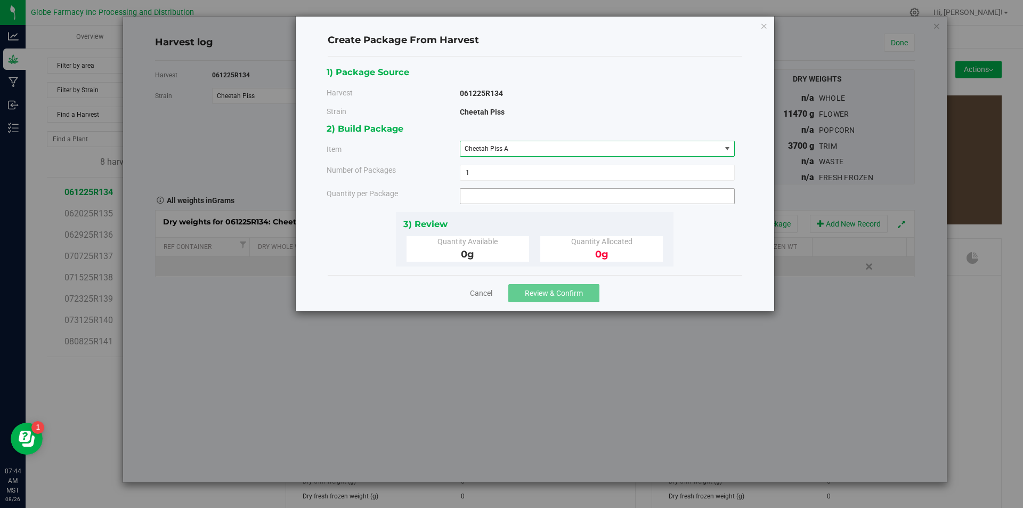
click at [502, 198] on span at bounding box center [597, 196] width 275 height 16
type input "1301"
type input "1301.0000 g"
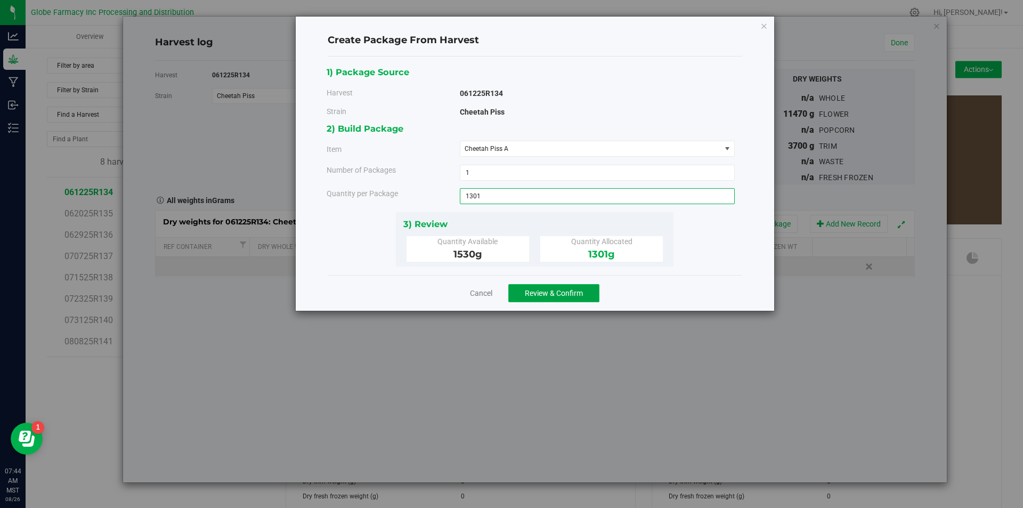
click at [561, 295] on span "Review & Confirm" at bounding box center [554, 293] width 58 height 9
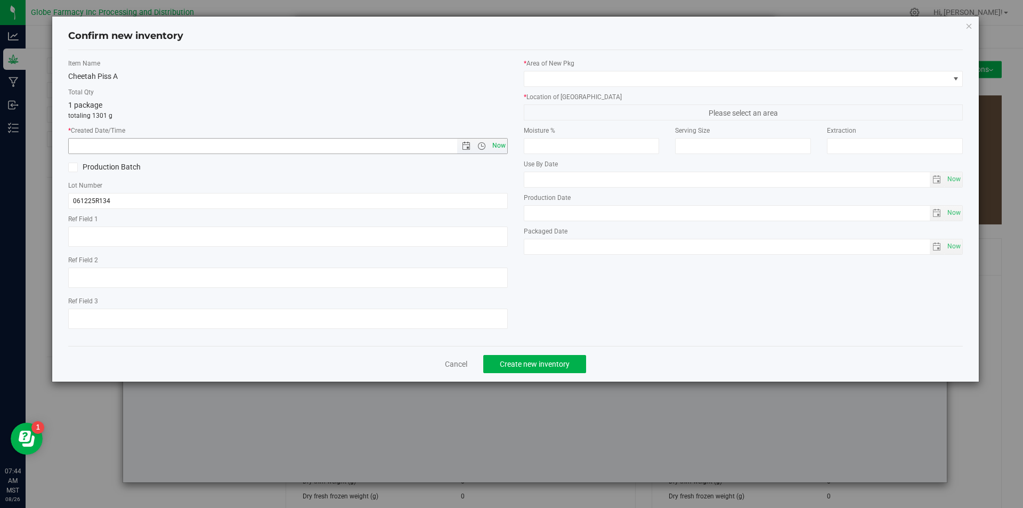
click at [502, 142] on span "Now" at bounding box center [499, 145] width 18 height 15
type input "[DATE] 7:44 AM"
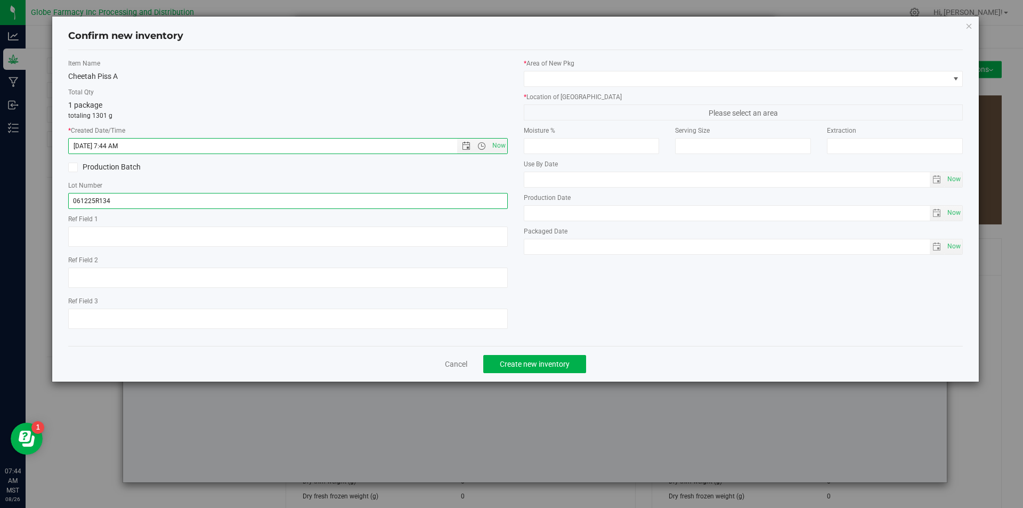
click at [175, 197] on input "061225R134" at bounding box center [287, 201] width 439 height 16
type input "061225R134-CP"
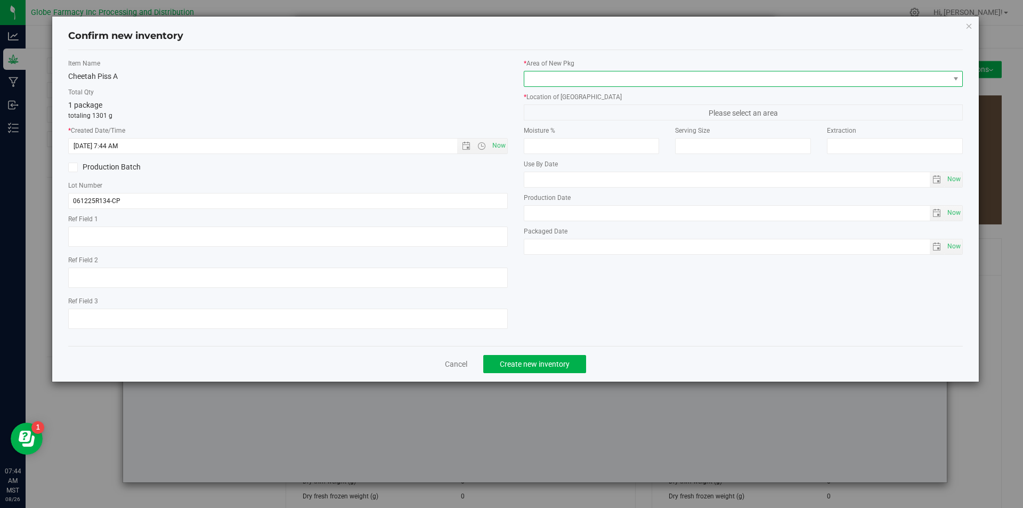
click at [579, 77] on span at bounding box center [736, 78] width 425 height 15
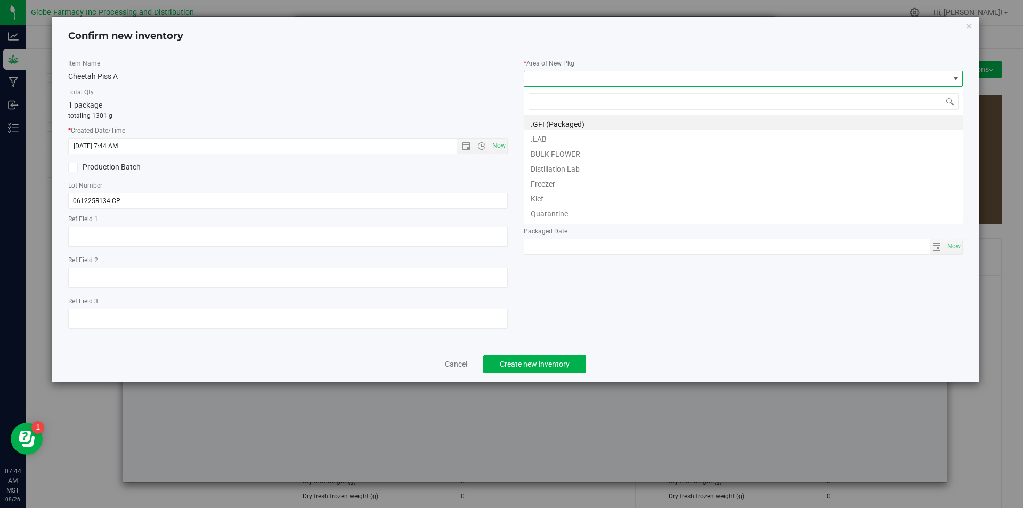
scroll to position [16, 439]
click at [557, 147] on li "BULK FLOWER" at bounding box center [743, 152] width 438 height 15
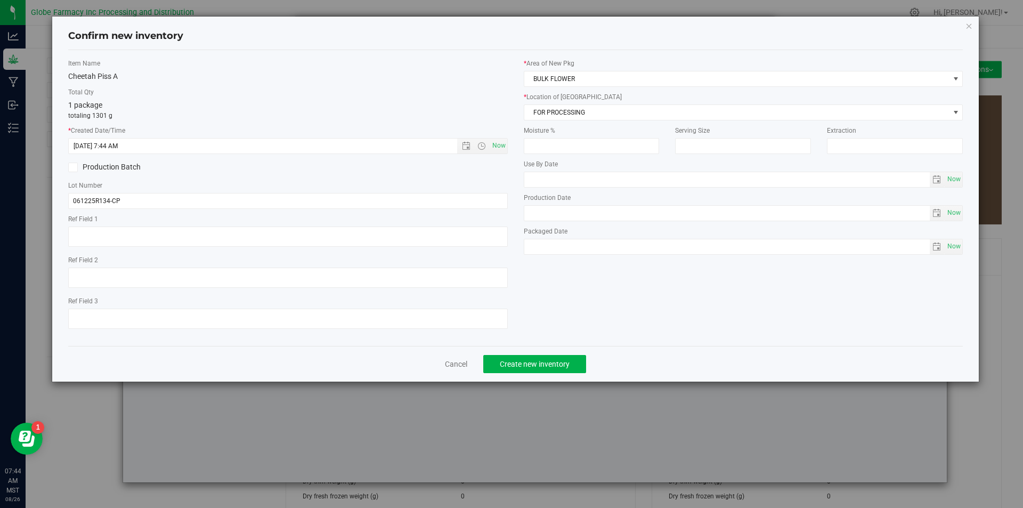
click at [573, 103] on div "* Location of [GEOGRAPHIC_DATA] FOR PROCESSING FOR PROCESSING FOR WHOLESALE Gre…" at bounding box center [743, 106] width 439 height 28
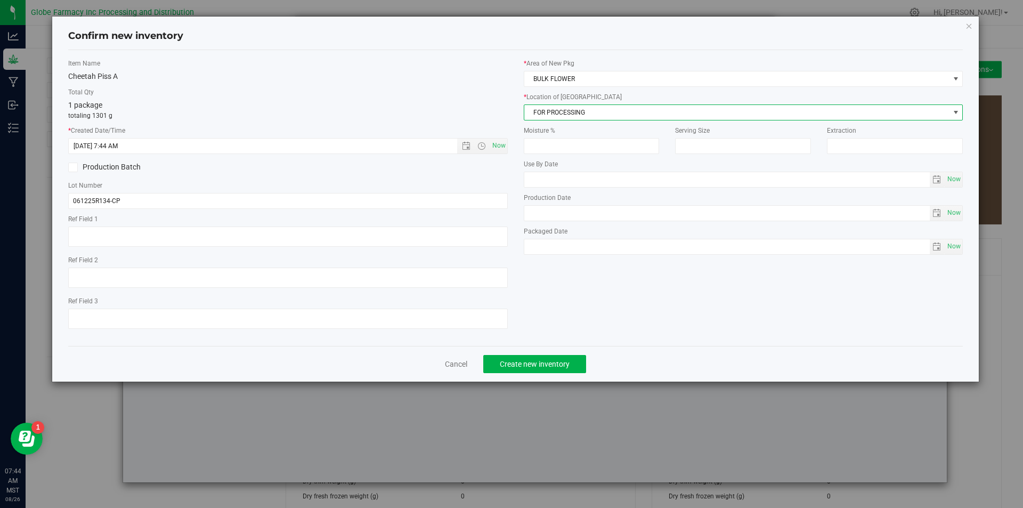
click at [572, 108] on span "FOR PROCESSING" at bounding box center [736, 112] width 425 height 15
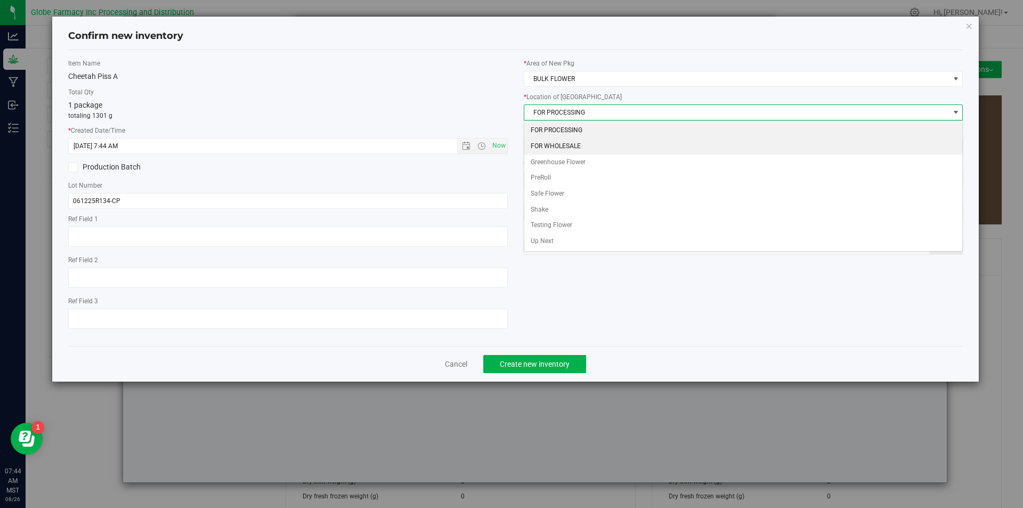
click at [559, 145] on li "FOR WHOLESALE" at bounding box center [743, 146] width 438 height 16
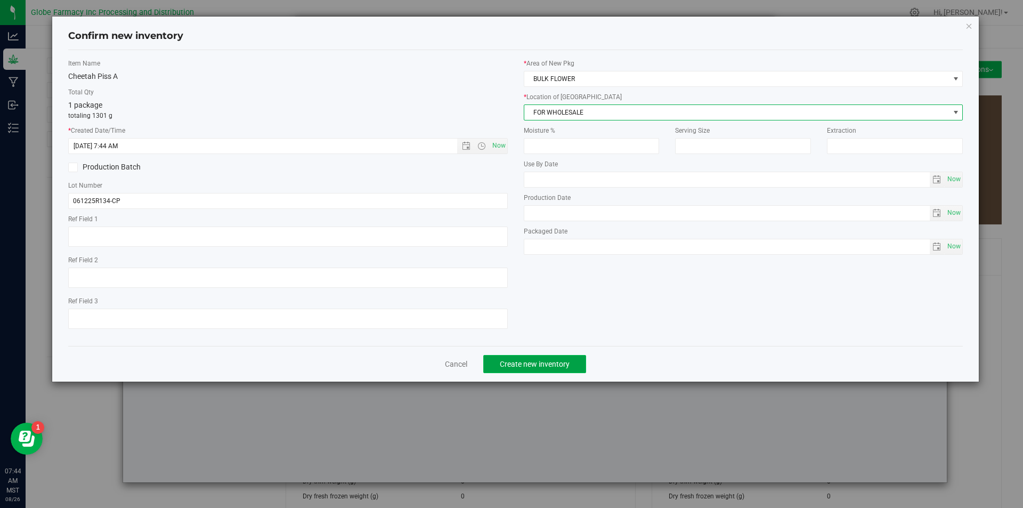
click at [542, 368] on button "Create new inventory" at bounding box center [534, 364] width 103 height 18
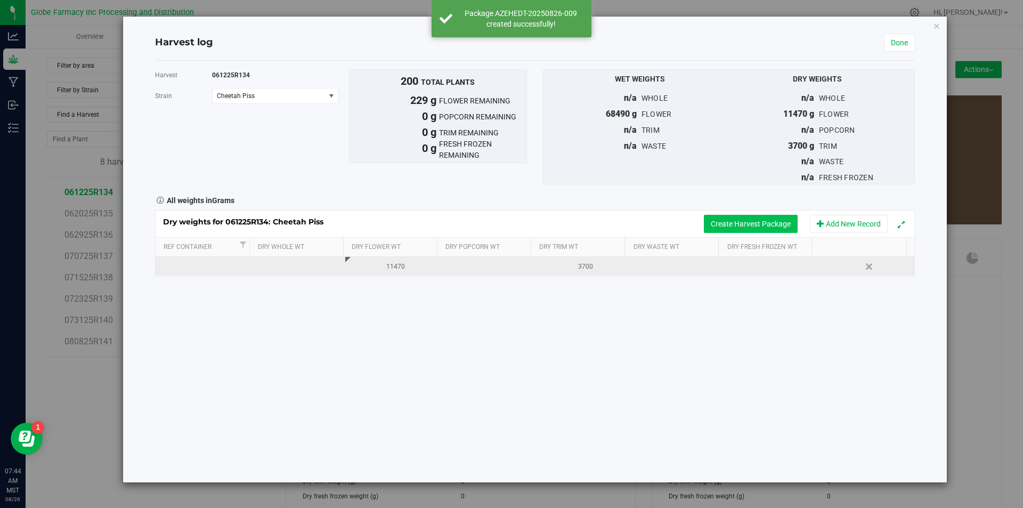
click at [754, 225] on button "Create Harvest Package" at bounding box center [751, 224] width 94 height 18
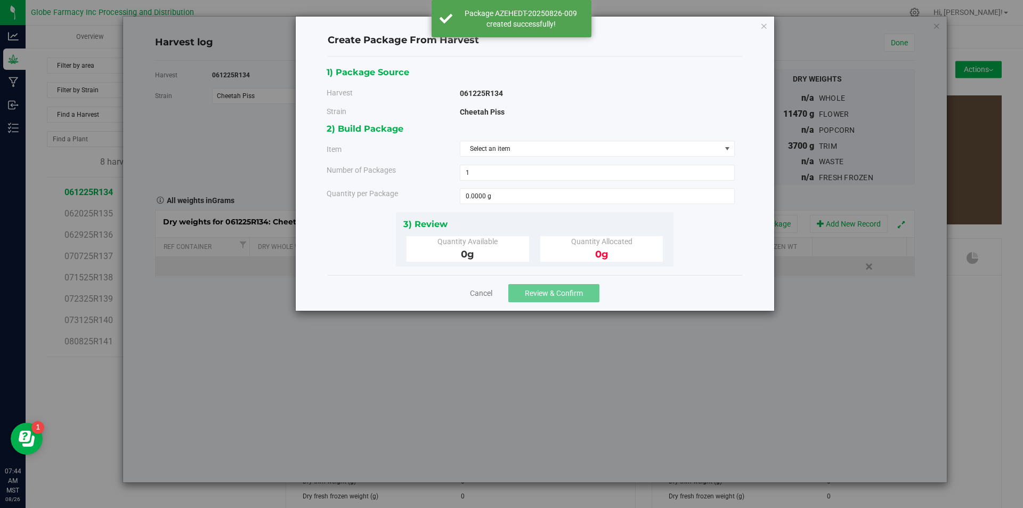
click at [610, 129] on div "2) Build Package" at bounding box center [531, 128] width 408 height 14
click at [604, 151] on span "Select an item" at bounding box center [590, 148] width 260 height 15
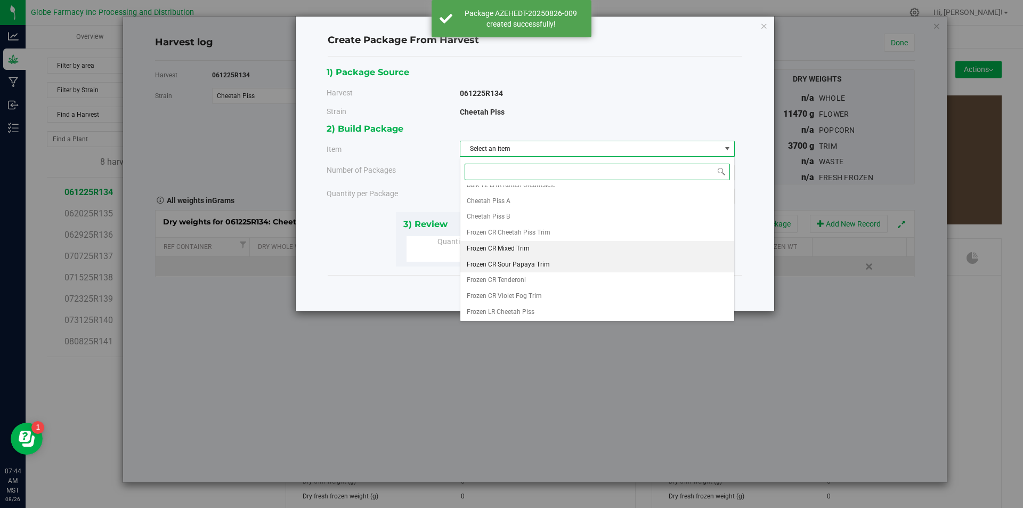
scroll to position [183, 0]
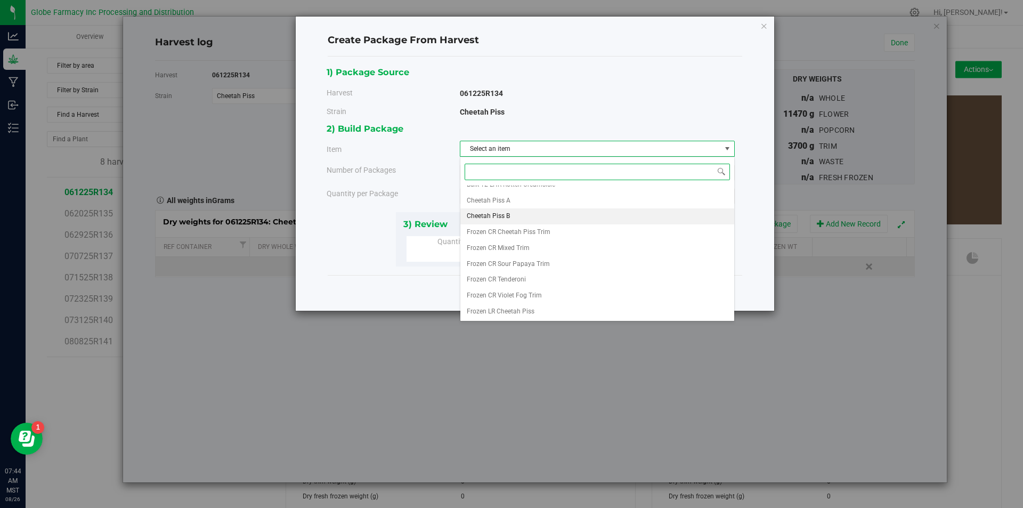
click at [524, 216] on li "Cheetah Piss B" at bounding box center [597, 216] width 274 height 16
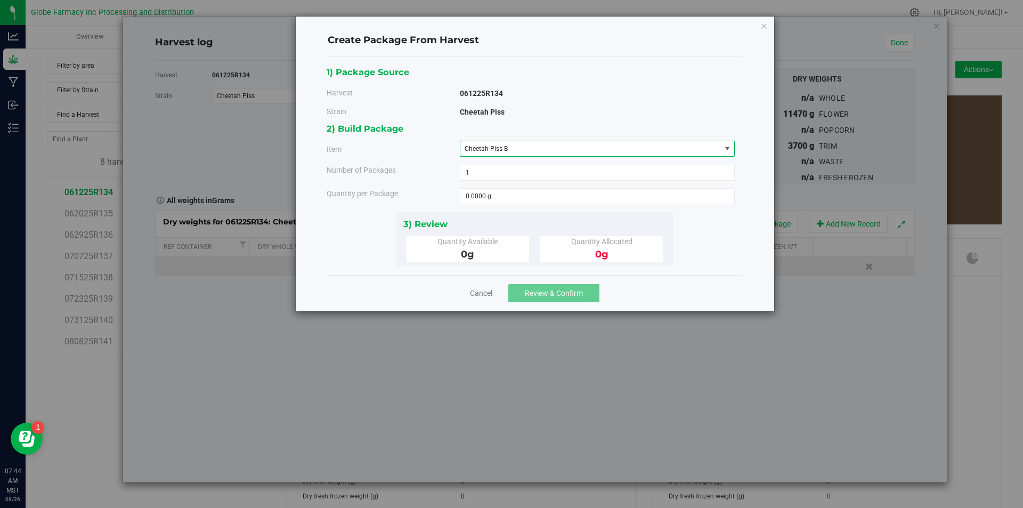
click at [521, 210] on div "2) Build Package Item Cheetah Piss B Big League Sherb x Triple Burger B Bulk In…" at bounding box center [535, 166] width 416 height 90
click at [520, 205] on div "2) Build Package Item Cheetah Piss B Big League Sherb x Triple Burger B Bulk In…" at bounding box center [535, 166] width 416 height 90
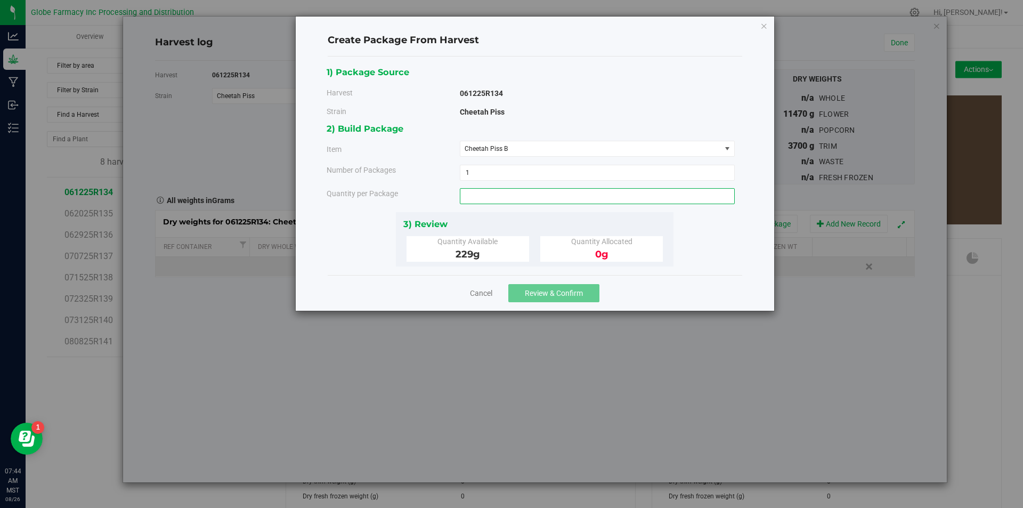
click at [520, 202] on span at bounding box center [597, 196] width 275 height 16
type input "229"
type input "229.0000 g"
click at [553, 293] on span "Review & Confirm" at bounding box center [554, 293] width 58 height 9
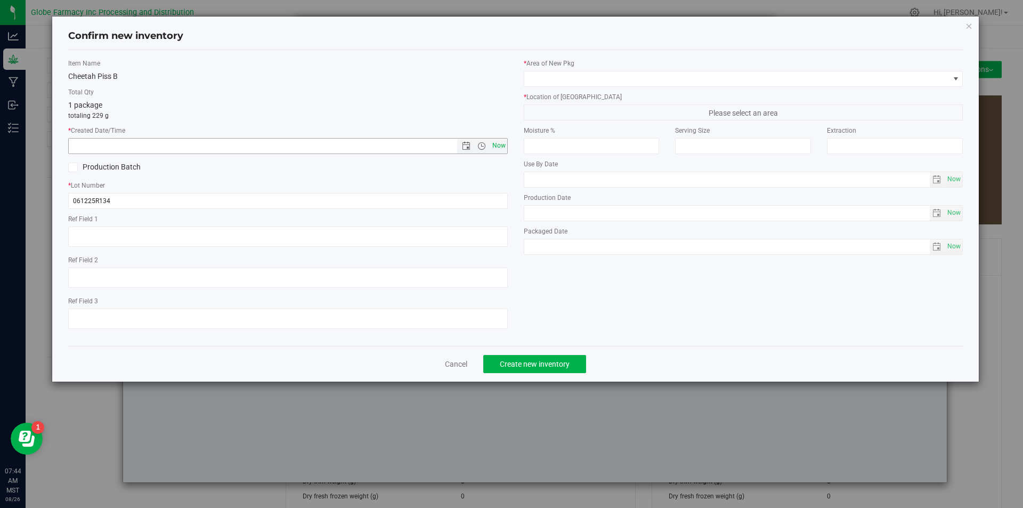
click at [505, 148] on span "Now" at bounding box center [499, 145] width 18 height 15
type input "[DATE] 7:44 AM"
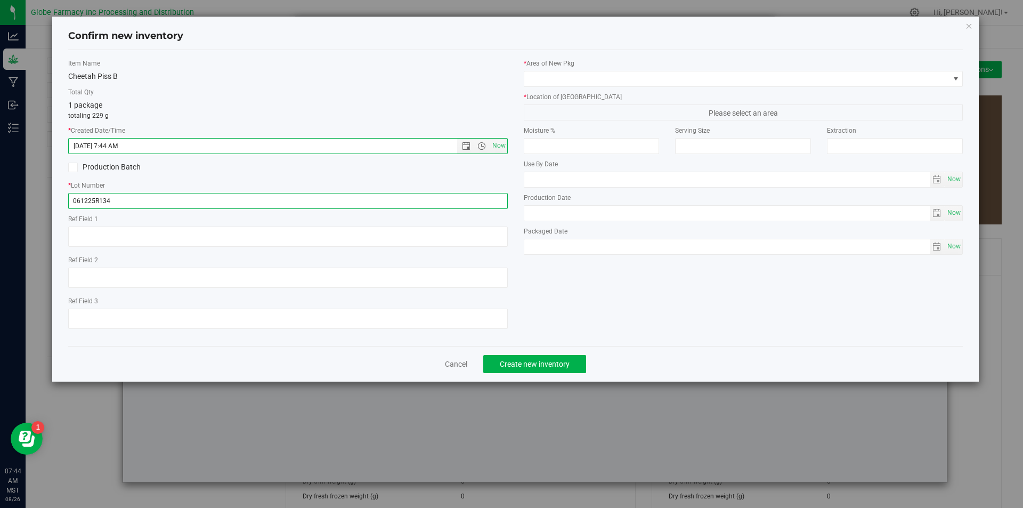
click at [431, 200] on input "061225R134" at bounding box center [287, 201] width 439 height 16
type input "061225R134-CP"
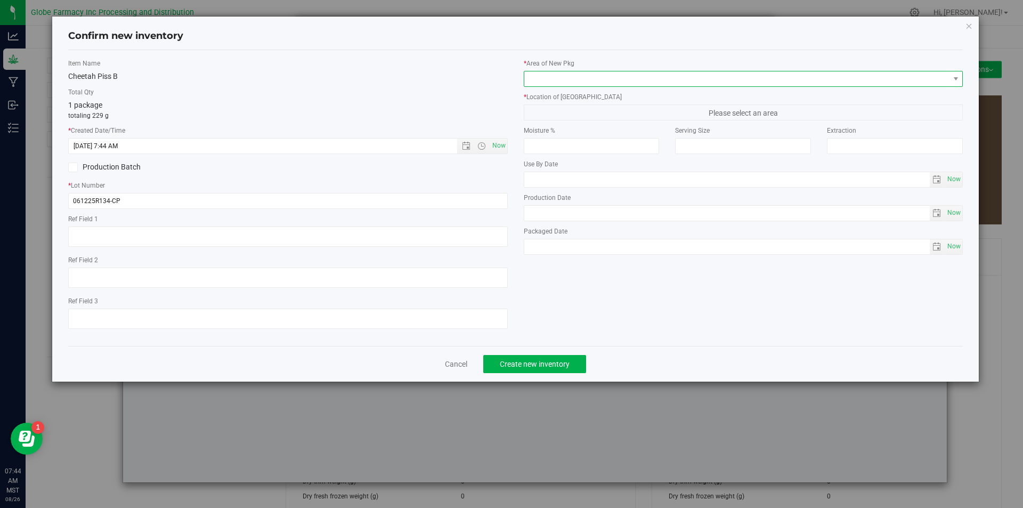
click at [654, 85] on span at bounding box center [736, 78] width 425 height 15
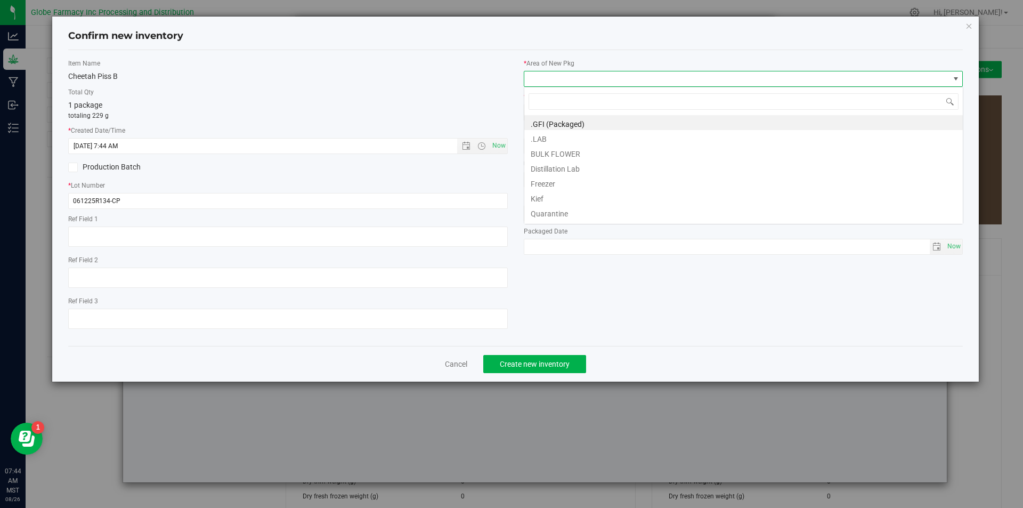
scroll to position [16, 439]
click at [601, 152] on li "BULK FLOWER" at bounding box center [743, 152] width 438 height 15
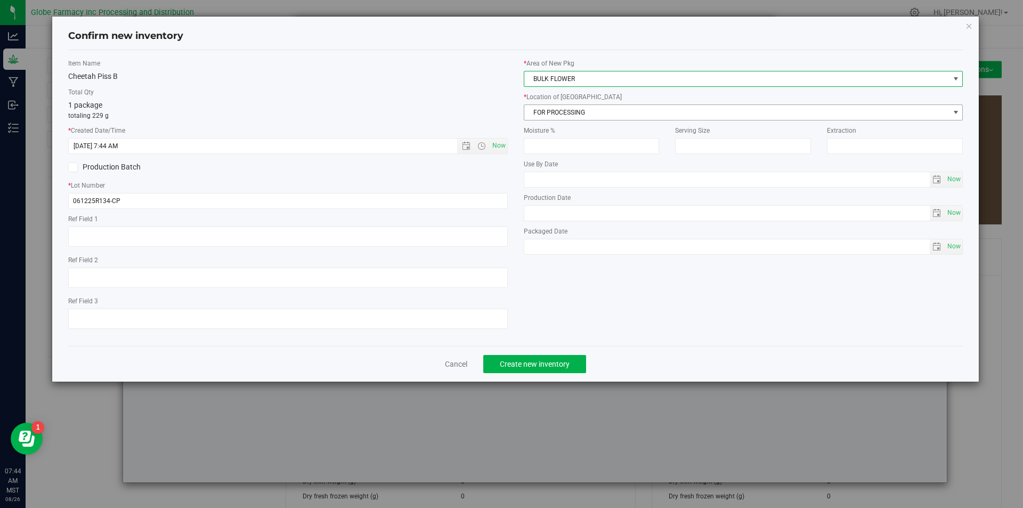
click at [588, 118] on span "FOR PROCESSING" at bounding box center [736, 112] width 425 height 15
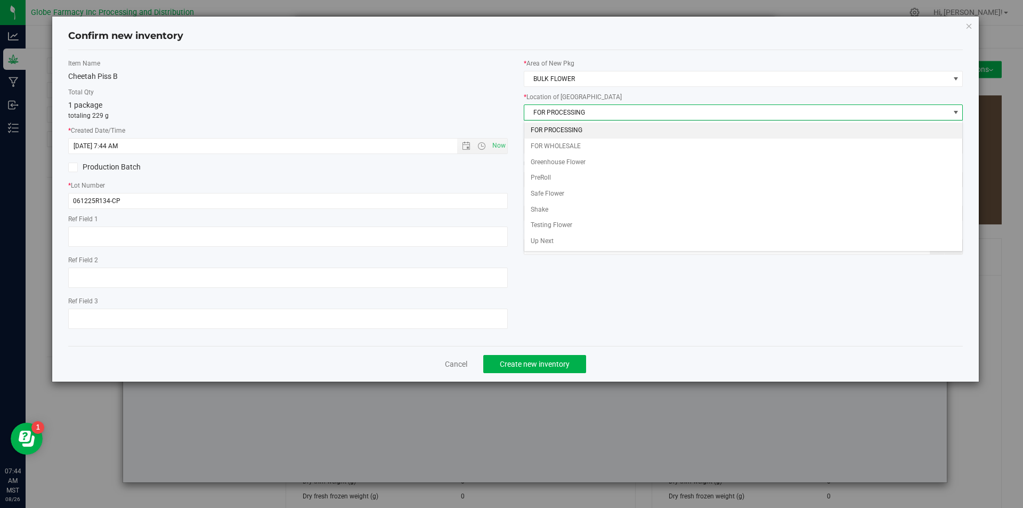
click at [577, 131] on li "FOR PROCESSING" at bounding box center [743, 131] width 438 height 16
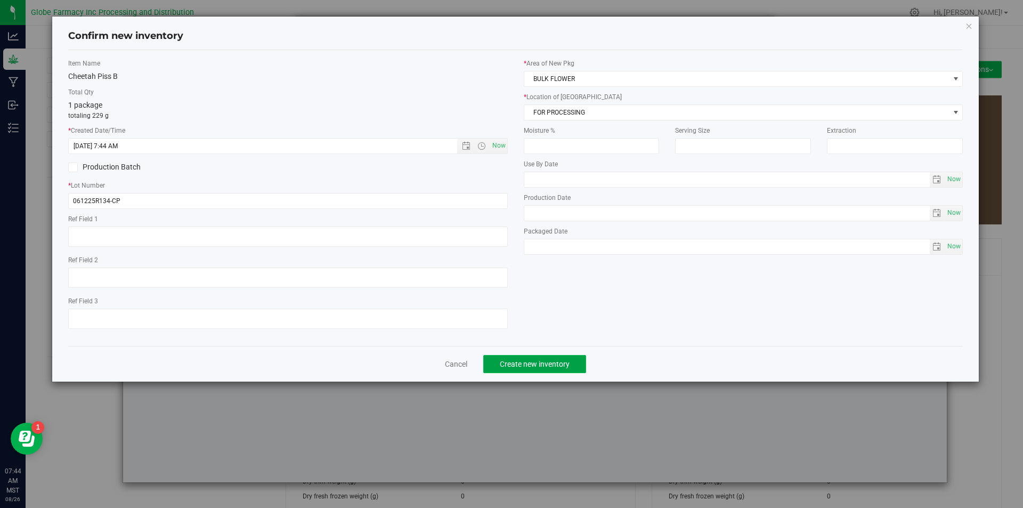
click at [544, 369] on button "Create new inventory" at bounding box center [534, 364] width 103 height 18
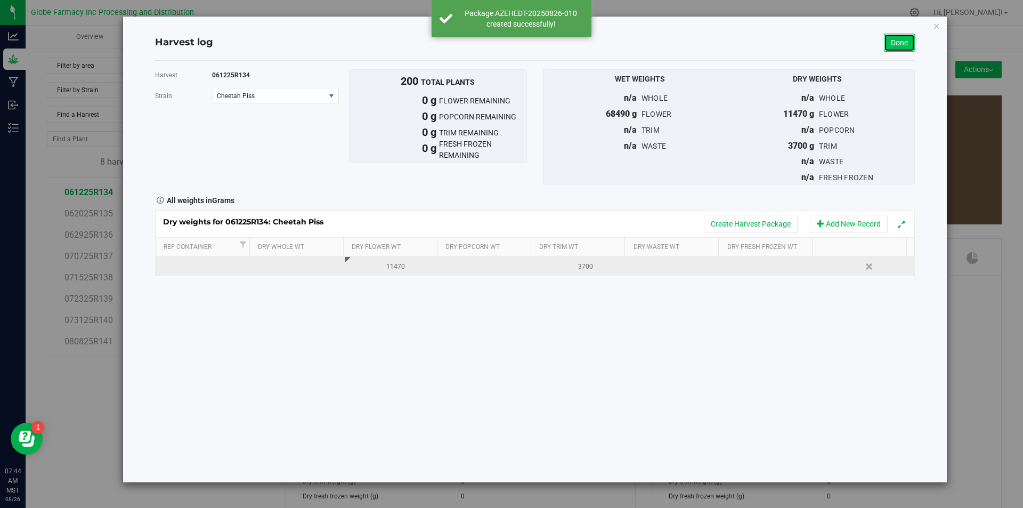
click at [896, 43] on link "Done" at bounding box center [899, 43] width 31 height 18
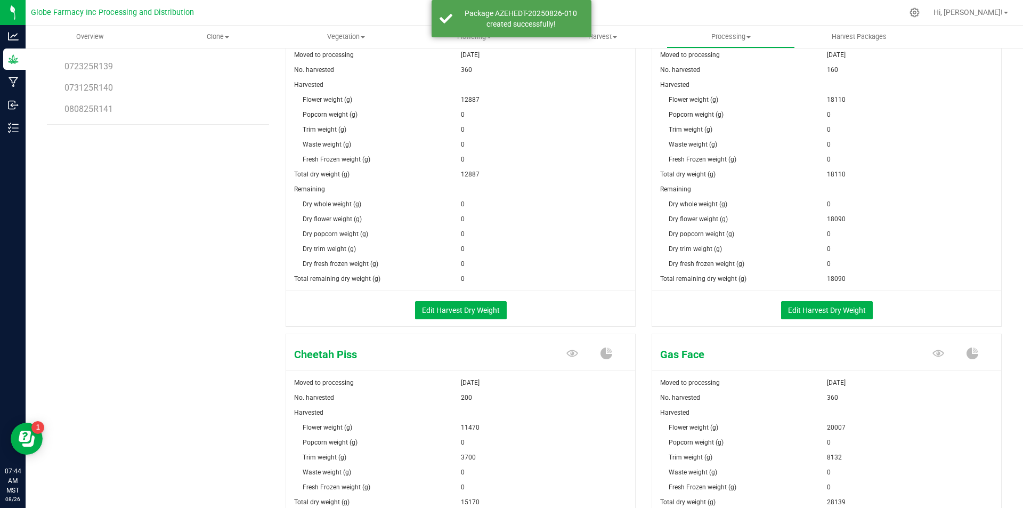
scroll to position [266, 0]
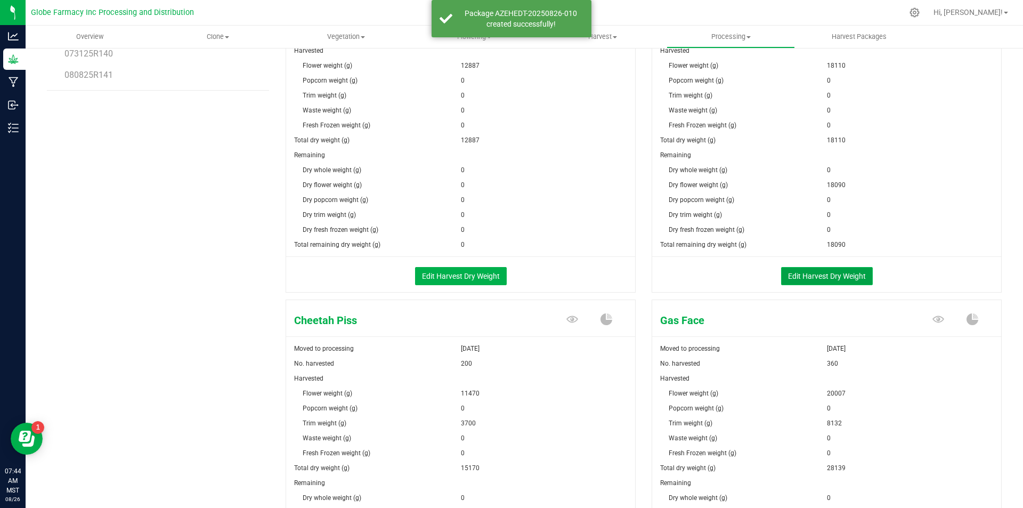
click at [784, 268] on button "Edit Harvest Dry Weight" at bounding box center [827, 276] width 92 height 18
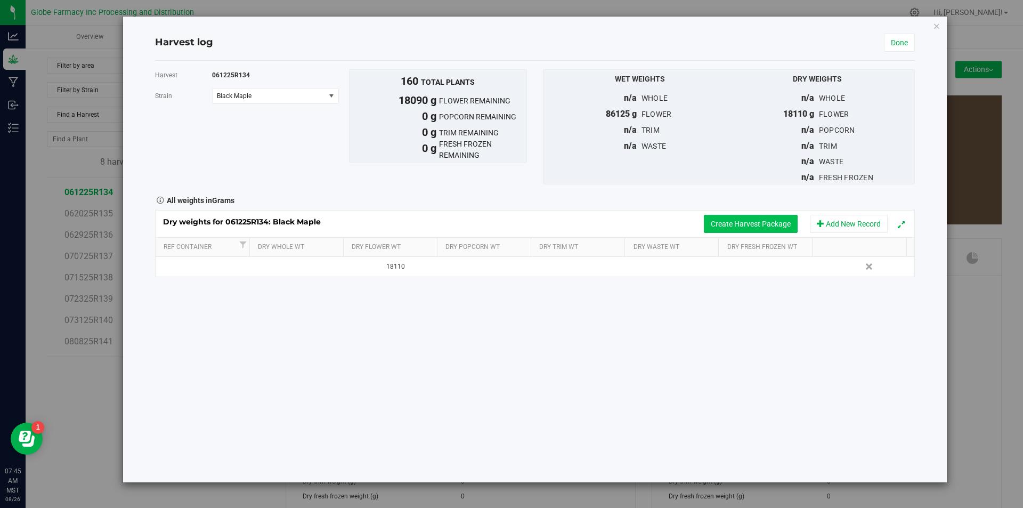
click at [762, 225] on button "Create Harvest Package" at bounding box center [751, 224] width 94 height 18
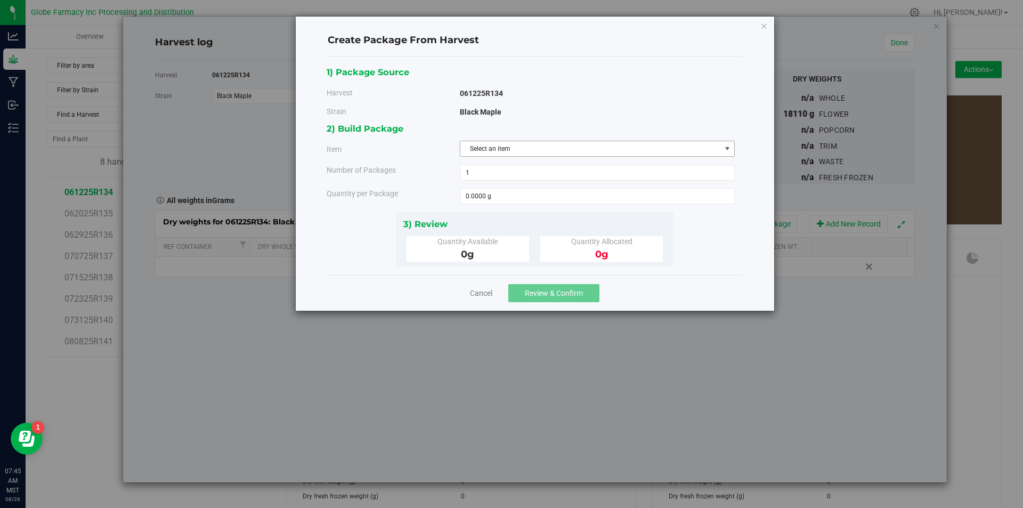
click at [586, 148] on span "Select an item" at bounding box center [590, 148] width 260 height 15
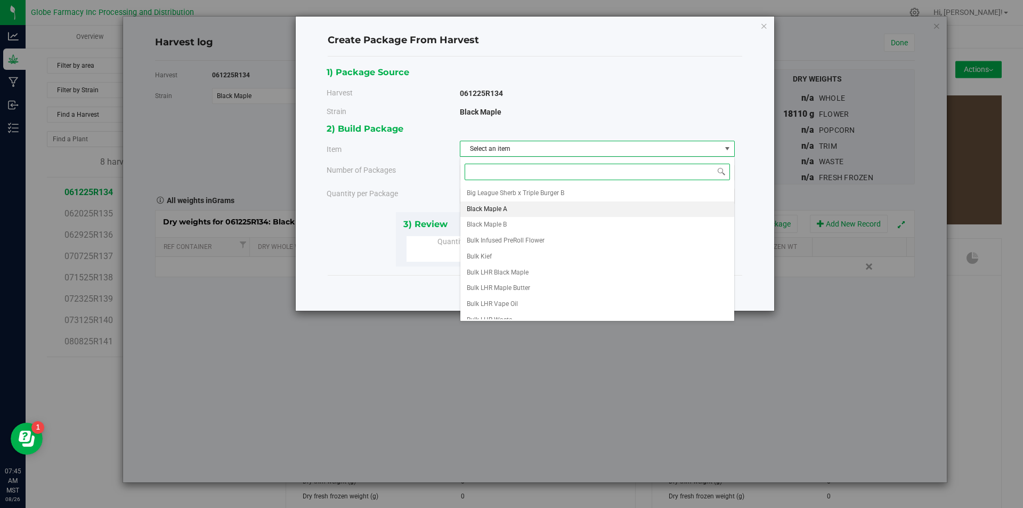
click at [505, 213] on span "Black Maple A" at bounding box center [487, 209] width 40 height 14
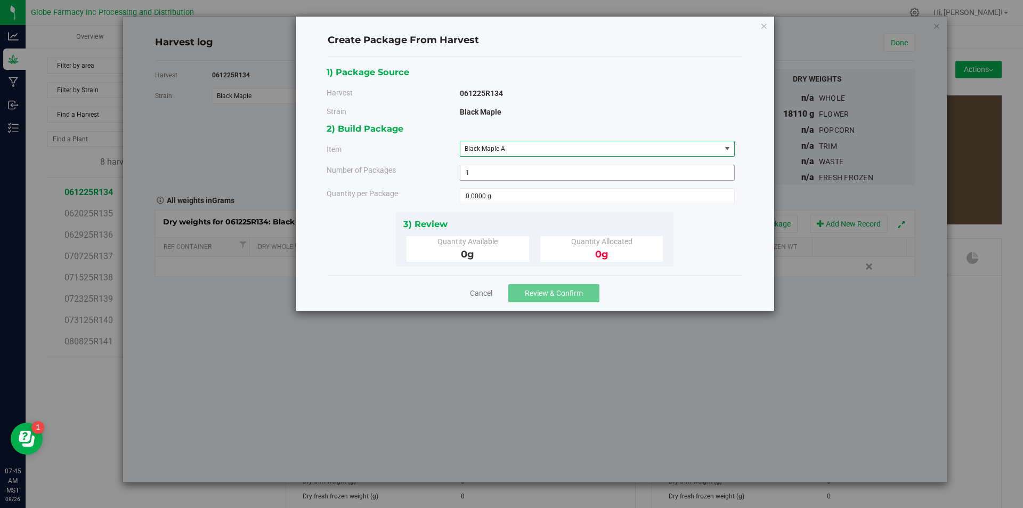
click at [478, 176] on span "1 1" at bounding box center [597, 173] width 275 height 16
type input "2"
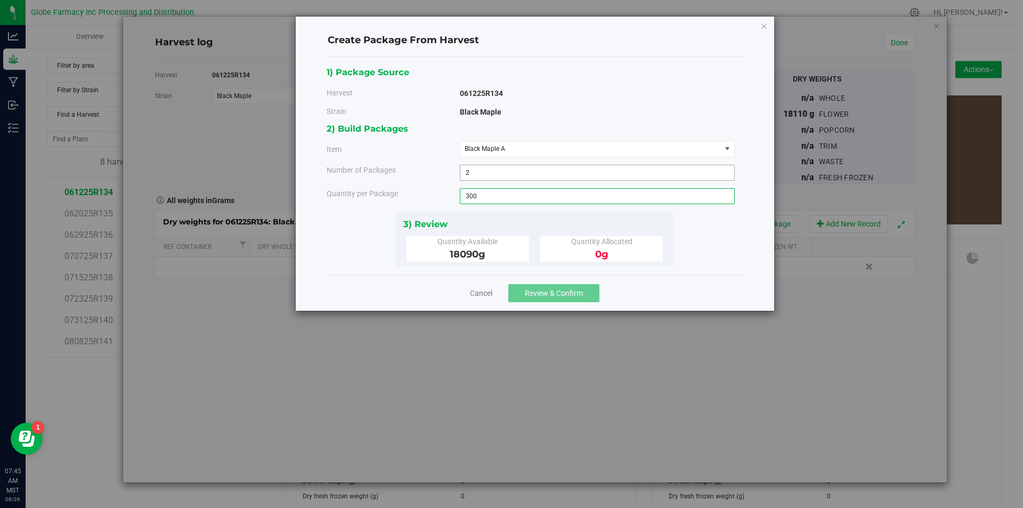
type input "300"
type input "300.0000 g"
type input "3000"
type input "3000.0000 g"
click at [553, 296] on span "Review & Confirm" at bounding box center [554, 293] width 58 height 9
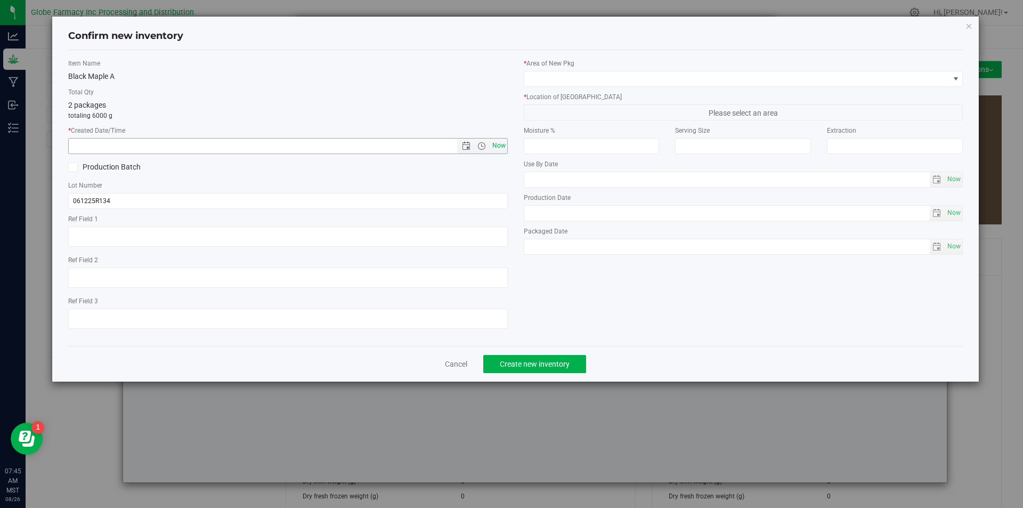
click at [501, 148] on span "Now" at bounding box center [499, 145] width 18 height 15
type input "[DATE] 7:45 AM"
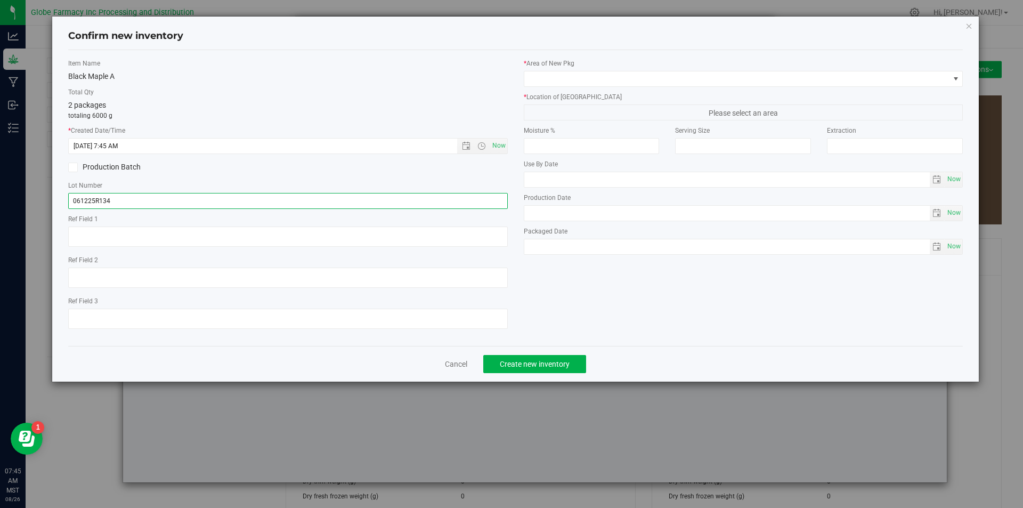
click at [180, 194] on input "061225R134" at bounding box center [287, 201] width 439 height 16
type input "061225R134-BM"
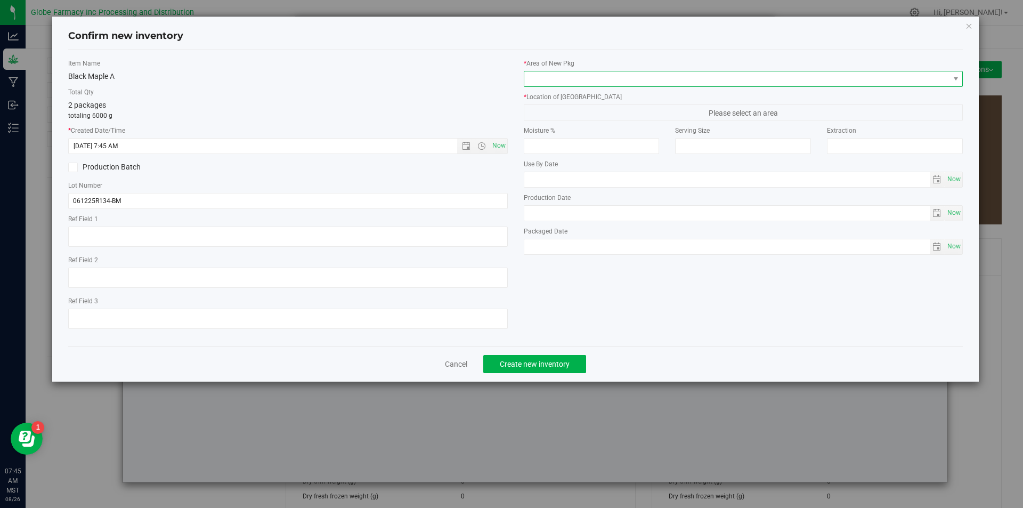
click at [554, 77] on span at bounding box center [736, 78] width 425 height 15
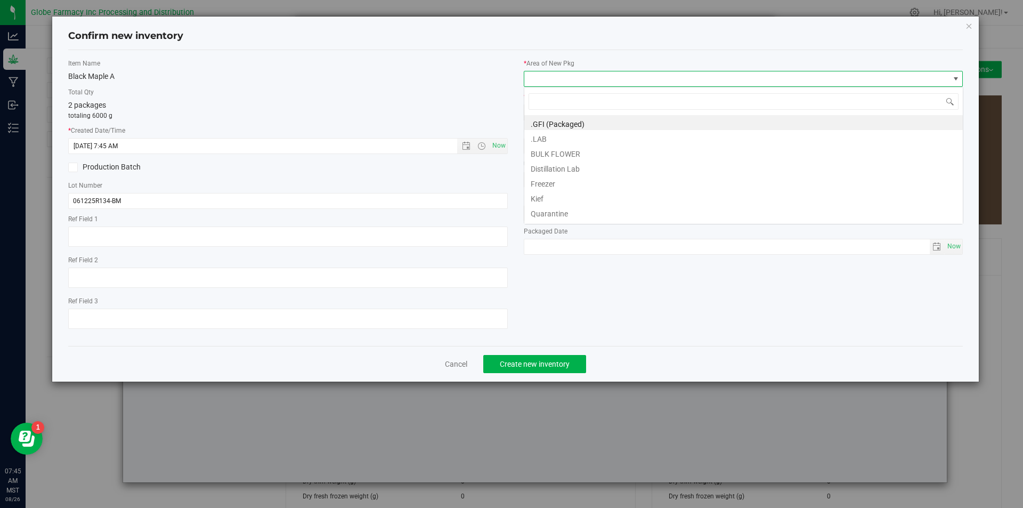
scroll to position [16, 439]
click at [558, 152] on li "BULK FLOWER" at bounding box center [743, 152] width 438 height 15
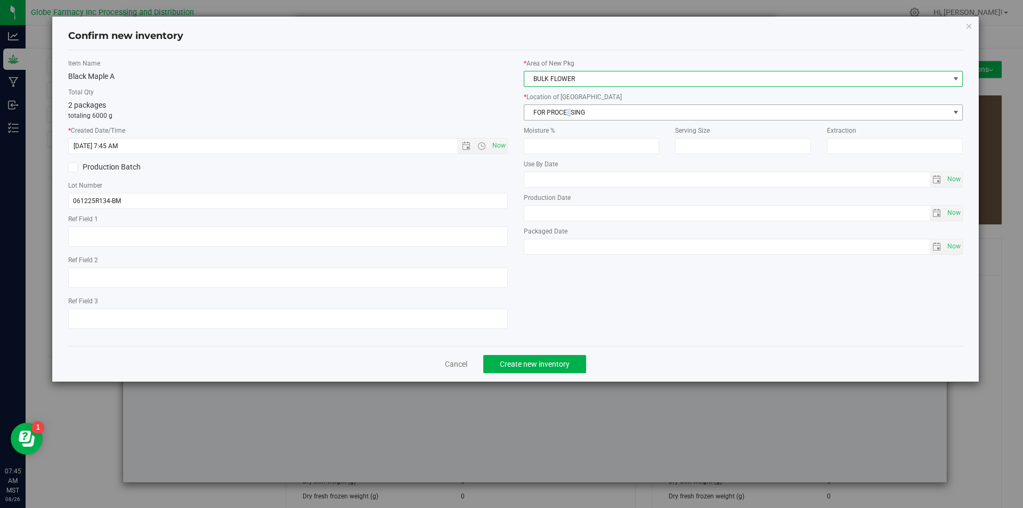
click at [569, 116] on span "FOR PROCESSING" at bounding box center [736, 112] width 425 height 15
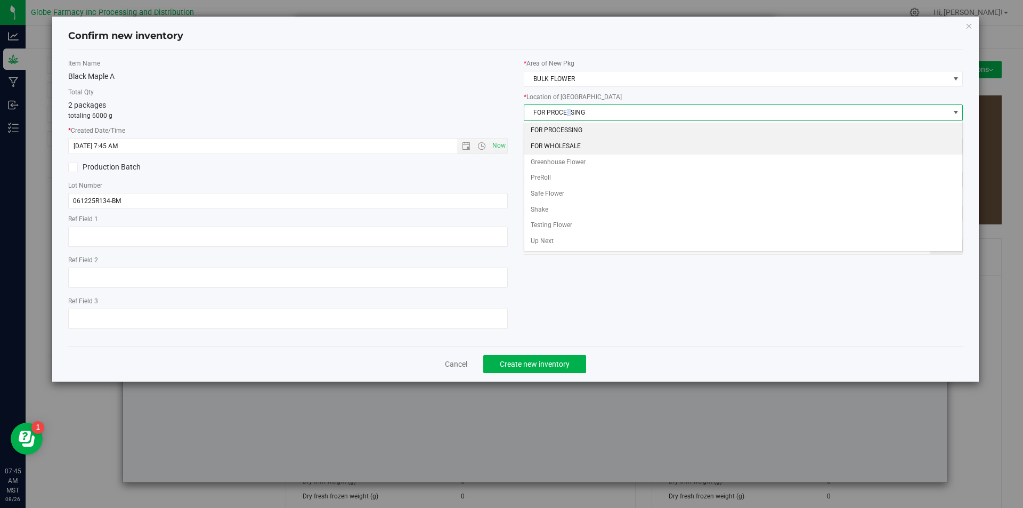
click at [560, 142] on li "FOR WHOLESALE" at bounding box center [743, 146] width 438 height 16
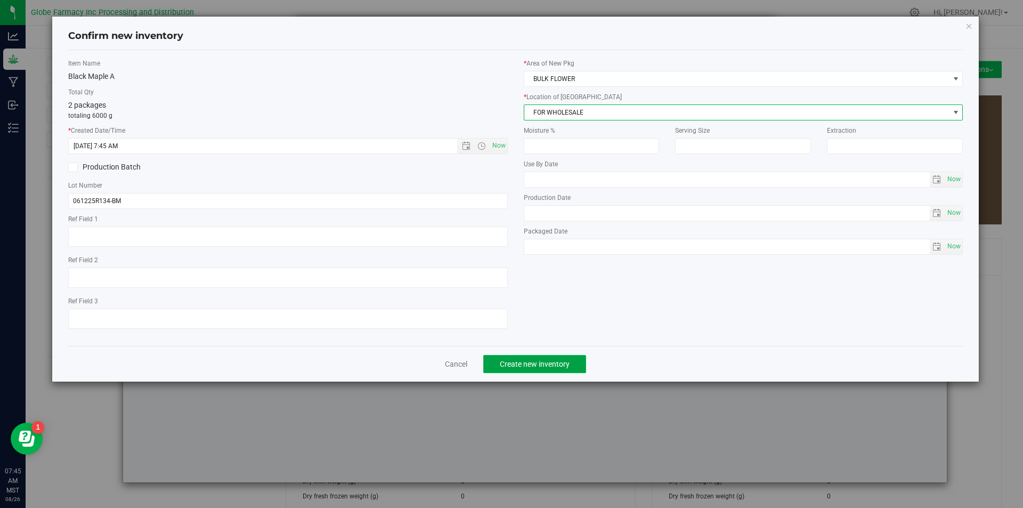
click at [528, 360] on span "Create new inventory" at bounding box center [535, 364] width 70 height 9
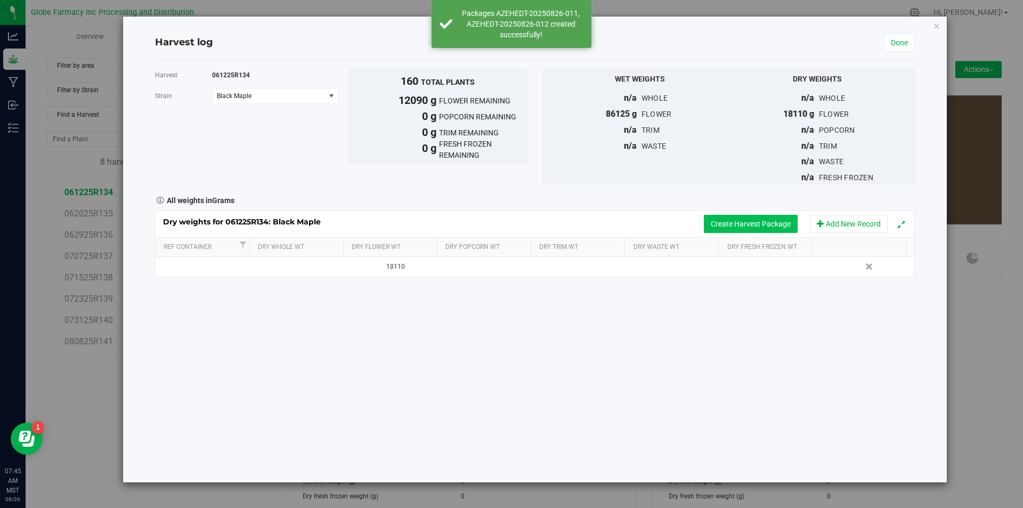
click at [729, 229] on button "Create Harvest Package" at bounding box center [751, 224] width 94 height 18
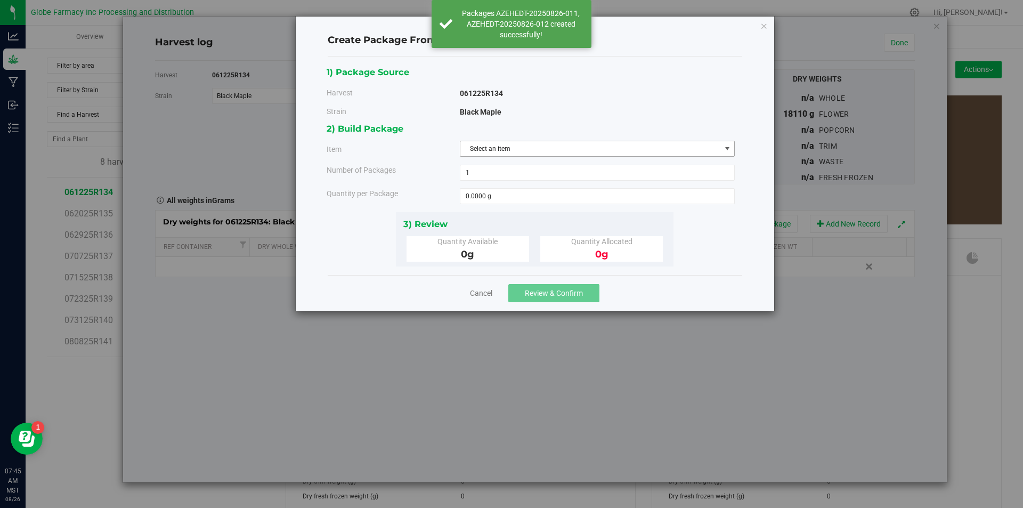
click at [558, 153] on span "Select an item" at bounding box center [590, 148] width 260 height 15
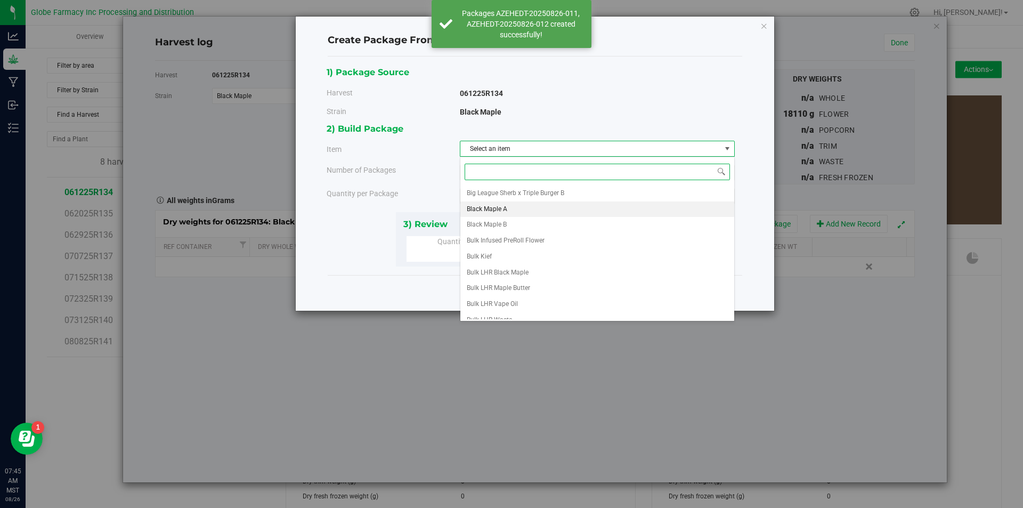
click at [529, 209] on li "Black Maple A" at bounding box center [597, 209] width 274 height 16
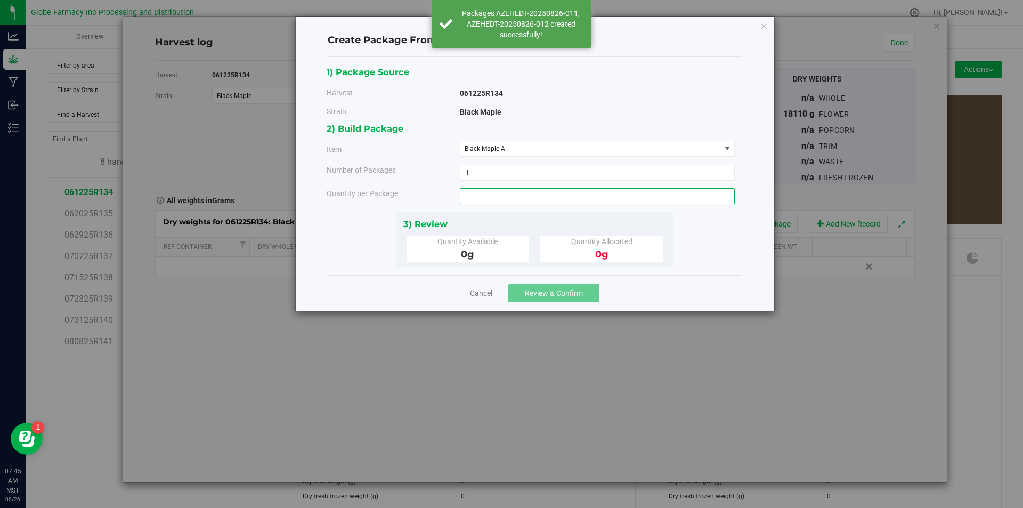
click at [510, 199] on span at bounding box center [597, 196] width 275 height 16
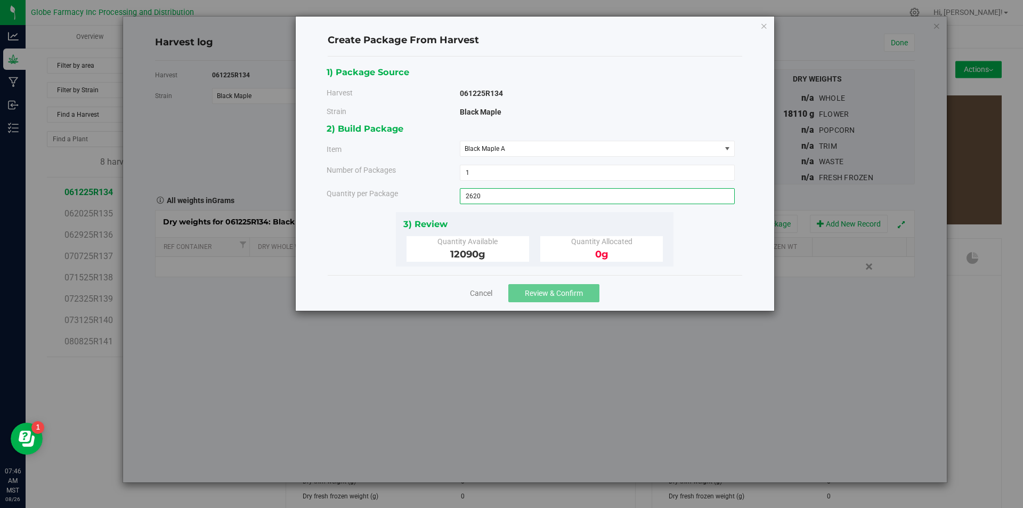
type input "2620"
click at [548, 289] on span "Review & Confirm" at bounding box center [554, 293] width 58 height 9
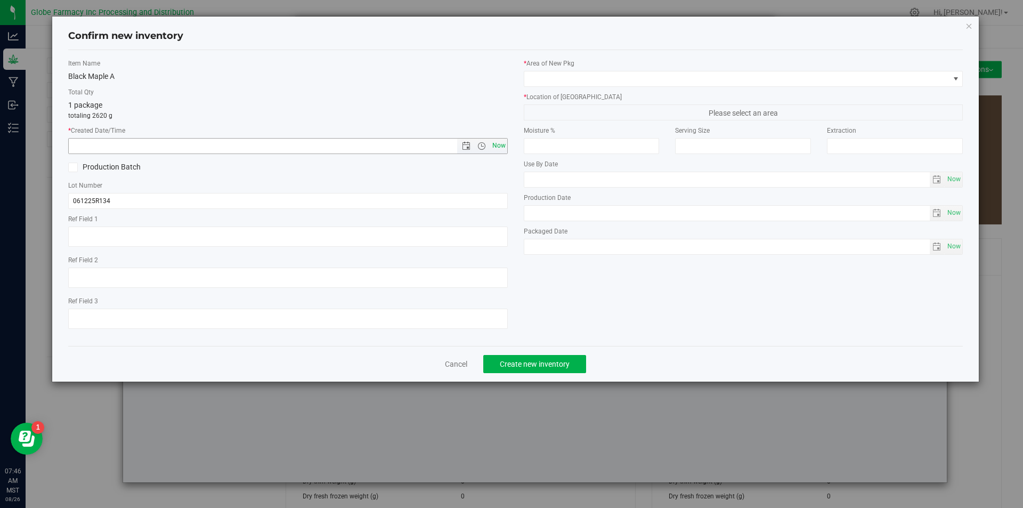
click at [497, 149] on span "Now" at bounding box center [499, 145] width 18 height 15
type input "[DATE] 7:46 AM"
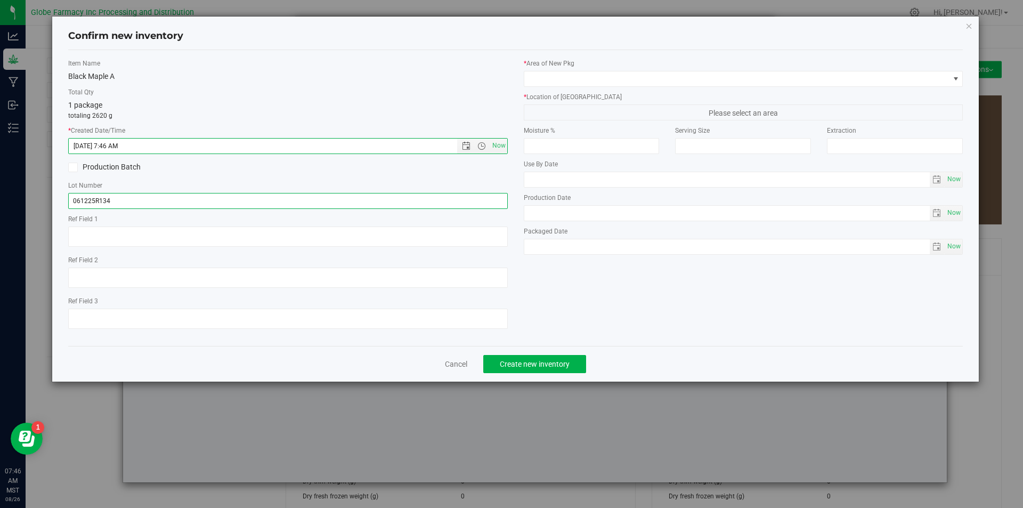
click at [202, 198] on input "061225R134" at bounding box center [287, 201] width 439 height 16
type input "061225R134-BM"
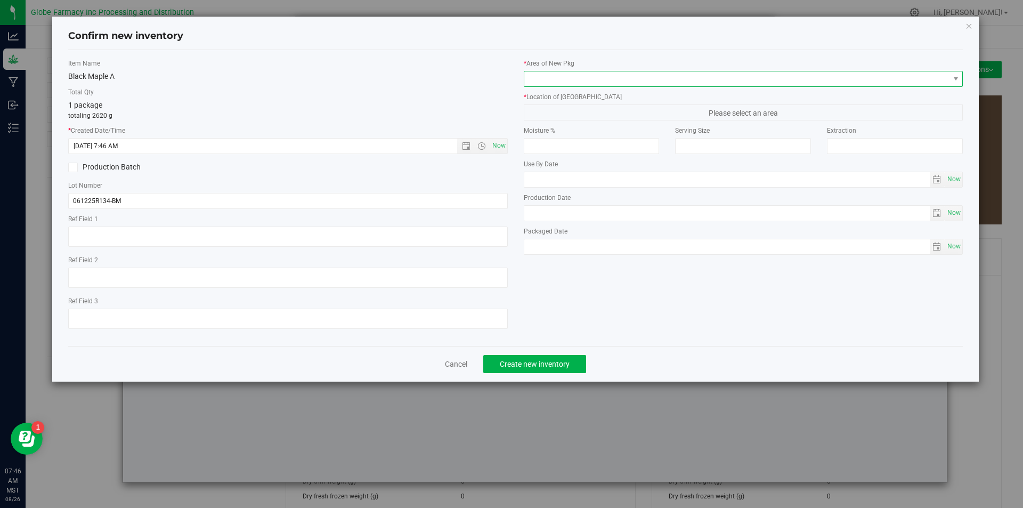
click at [577, 80] on span at bounding box center [736, 78] width 425 height 15
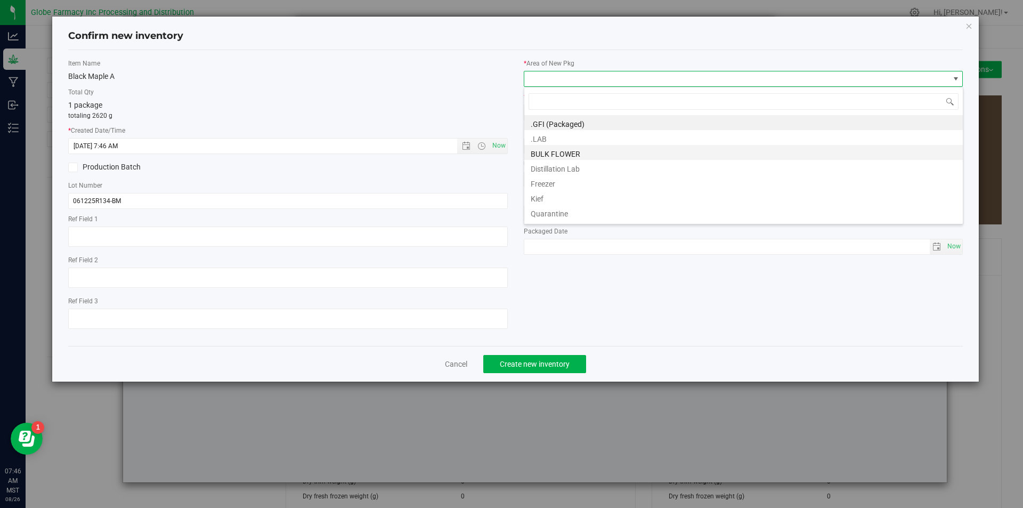
click at [556, 149] on li "BULK FLOWER" at bounding box center [743, 152] width 438 height 15
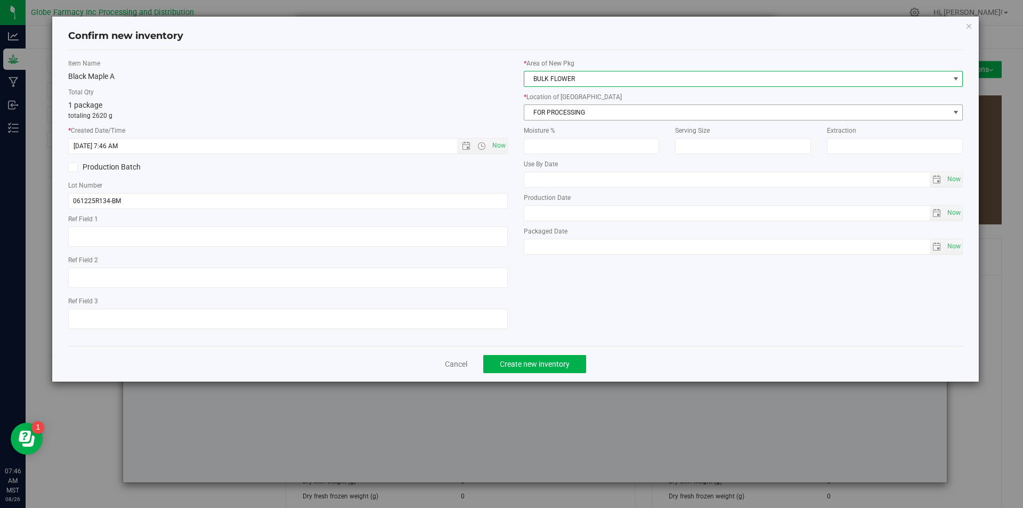
click at [558, 115] on span "FOR PROCESSING" at bounding box center [736, 112] width 425 height 15
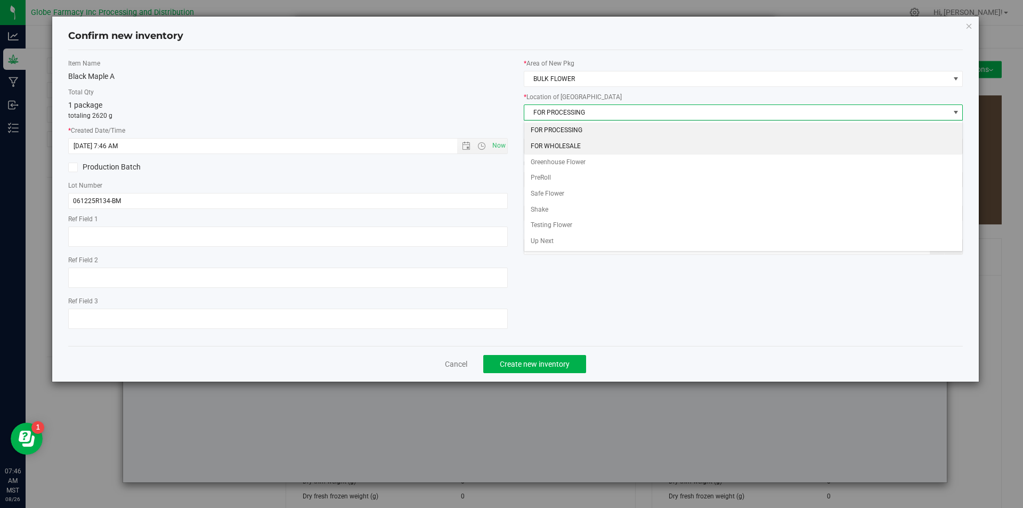
click at [558, 142] on li "FOR WHOLESALE" at bounding box center [743, 146] width 438 height 16
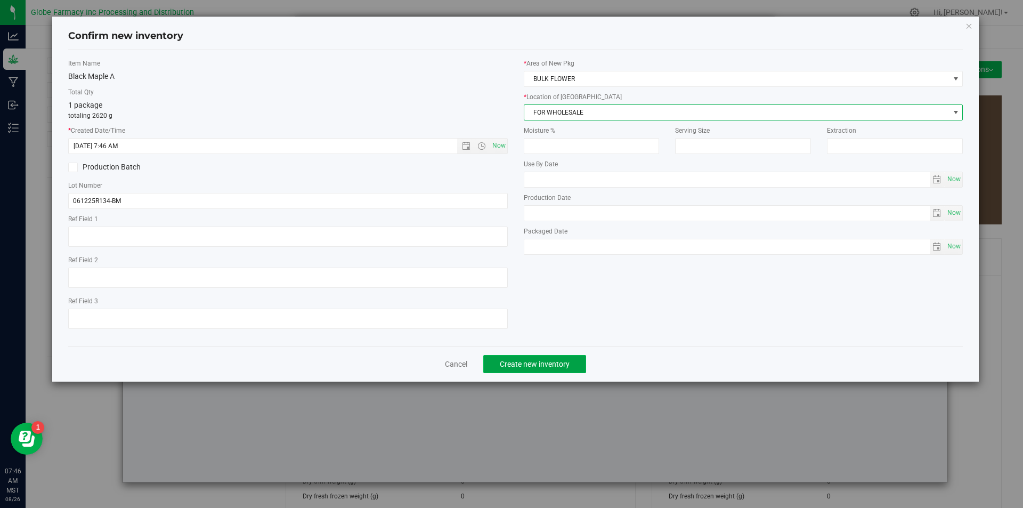
click at [553, 364] on span "Create new inventory" at bounding box center [535, 364] width 70 height 9
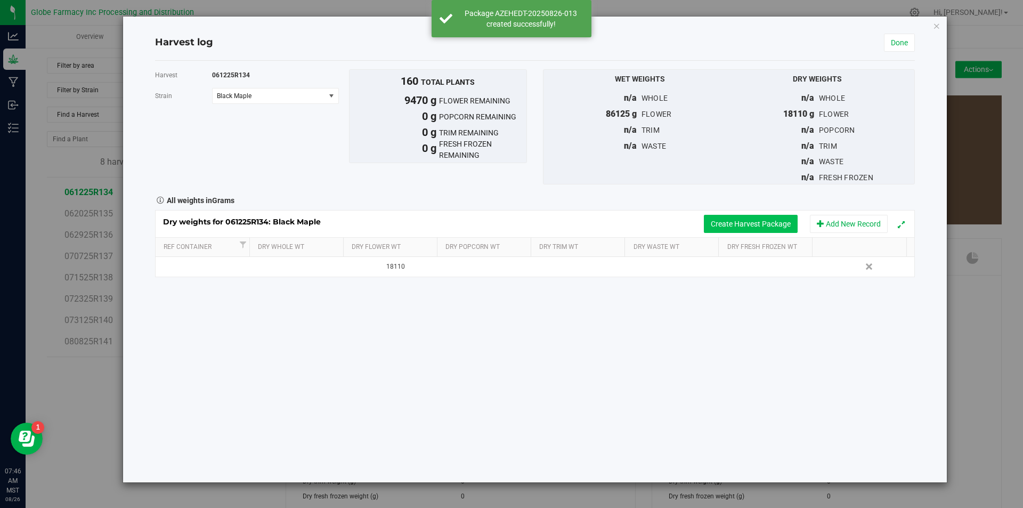
click at [746, 225] on button "Create Harvest Package" at bounding box center [751, 224] width 94 height 18
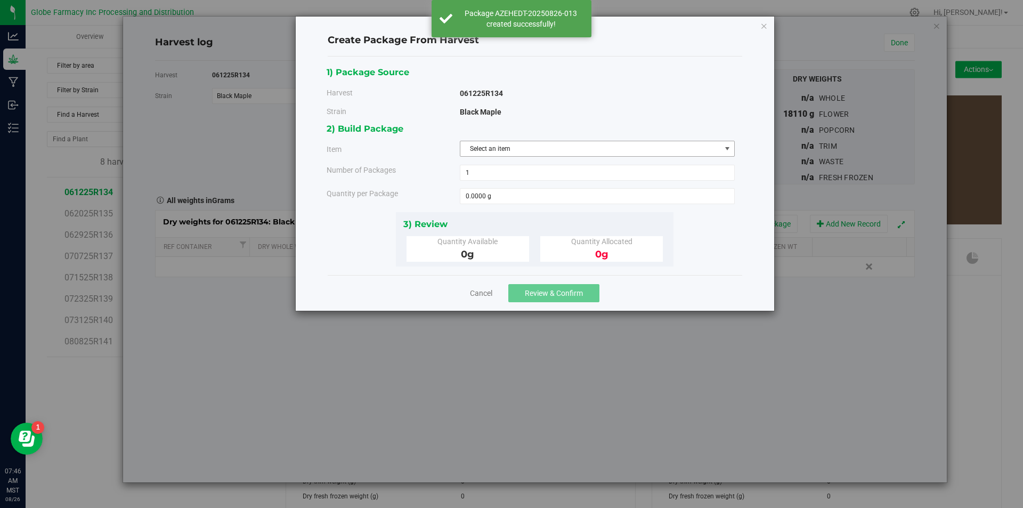
click at [543, 152] on span "Select an item" at bounding box center [590, 148] width 260 height 15
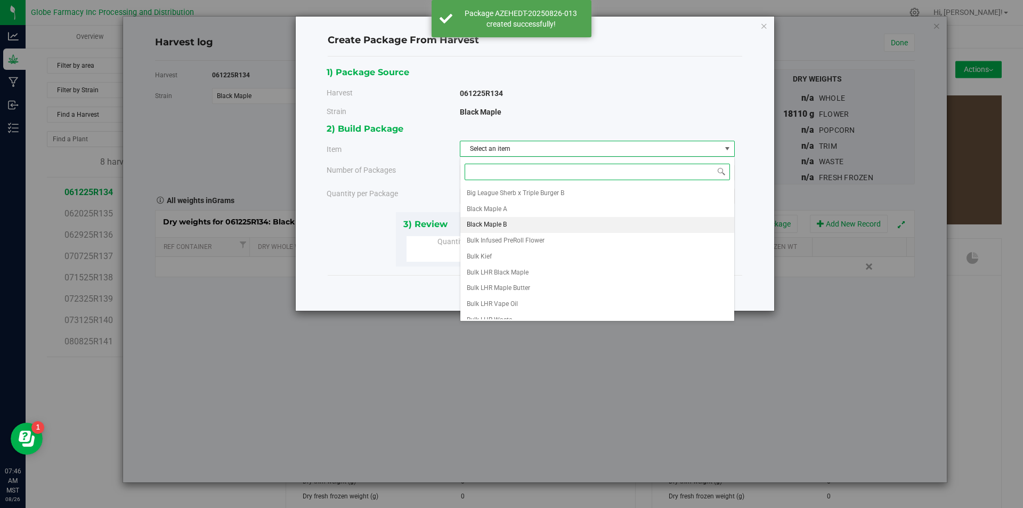
click at [512, 220] on li "Black Maple B" at bounding box center [597, 225] width 274 height 16
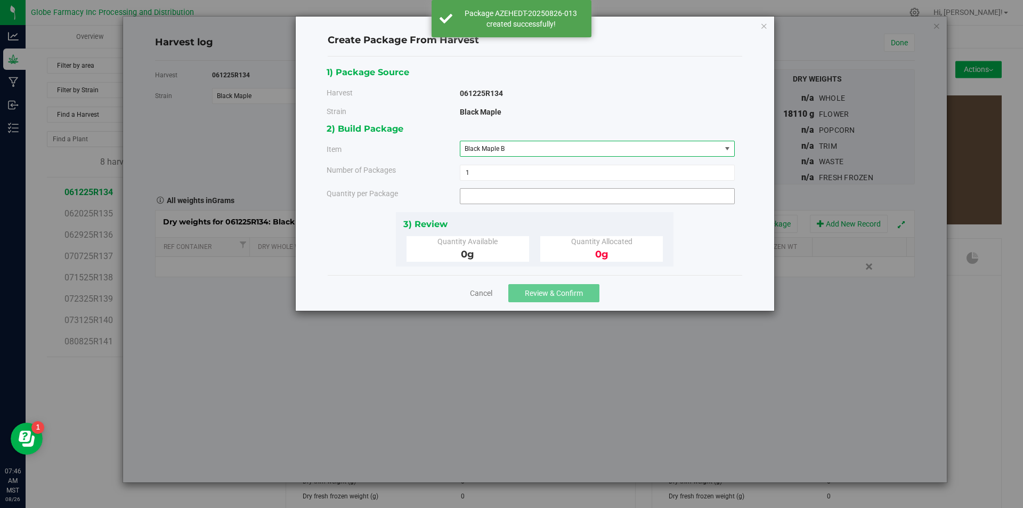
click at [513, 196] on span at bounding box center [597, 196] width 275 height 16
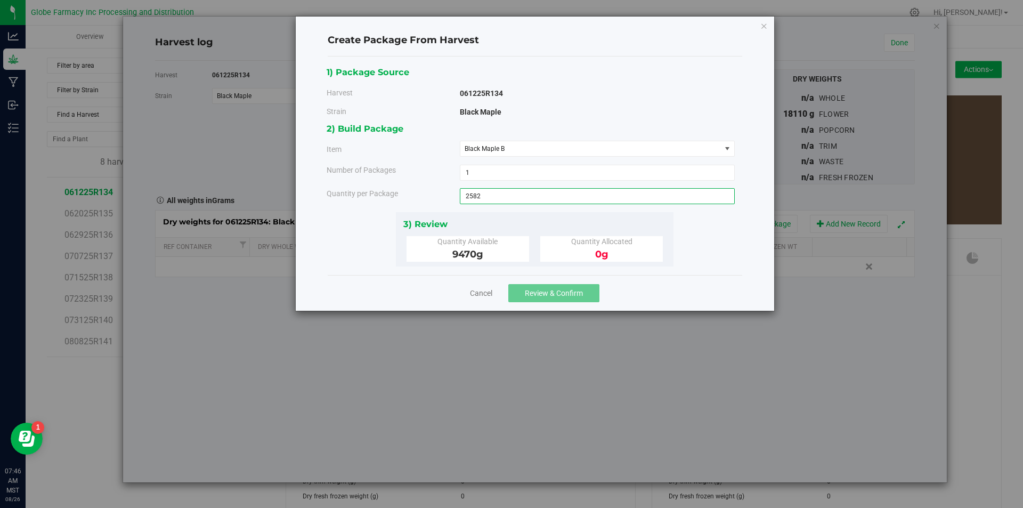
type input "2582"
click at [545, 294] on span "Review & Confirm" at bounding box center [554, 293] width 58 height 9
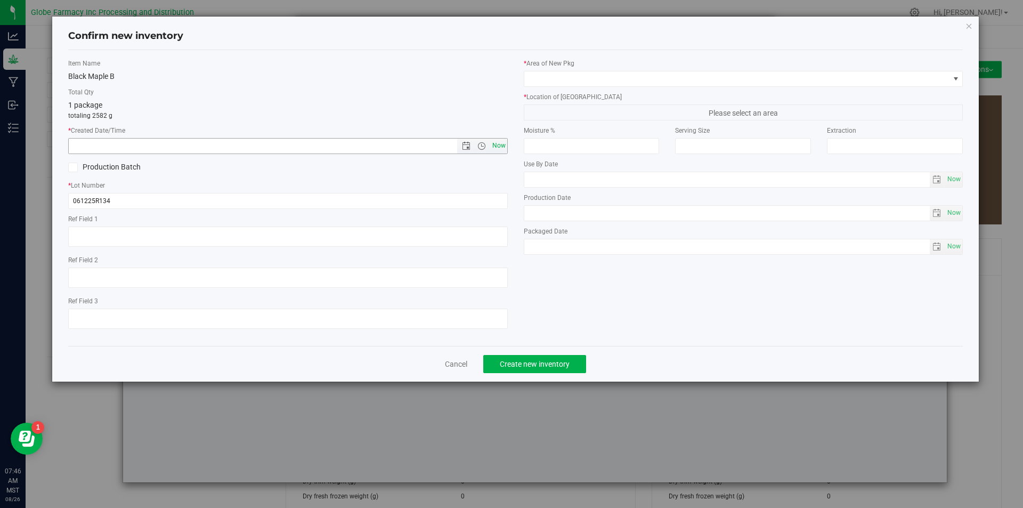
click at [493, 142] on span "Now" at bounding box center [499, 145] width 18 height 15
type input "[DATE] 7:46 AM"
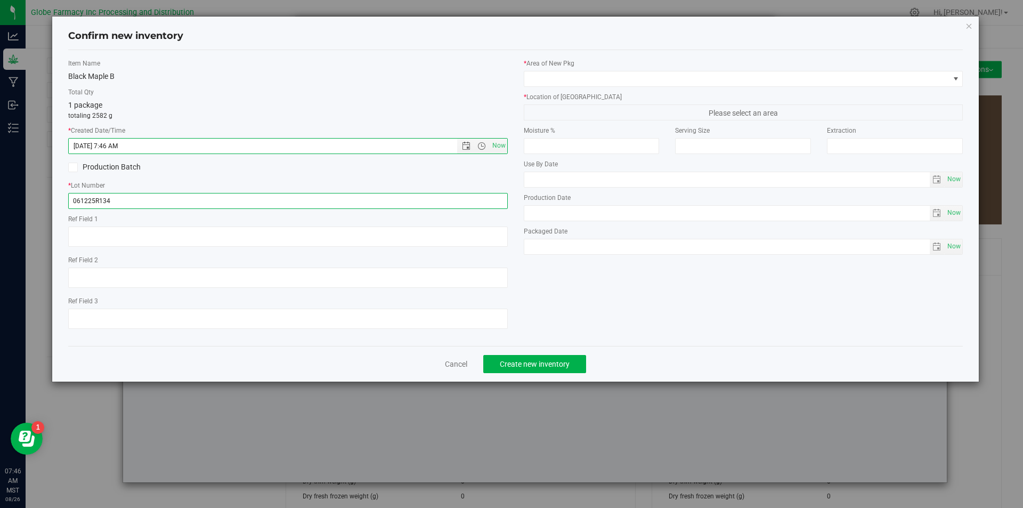
click at [170, 206] on input "061225R134" at bounding box center [287, 201] width 439 height 16
type input "061225R134-BM"
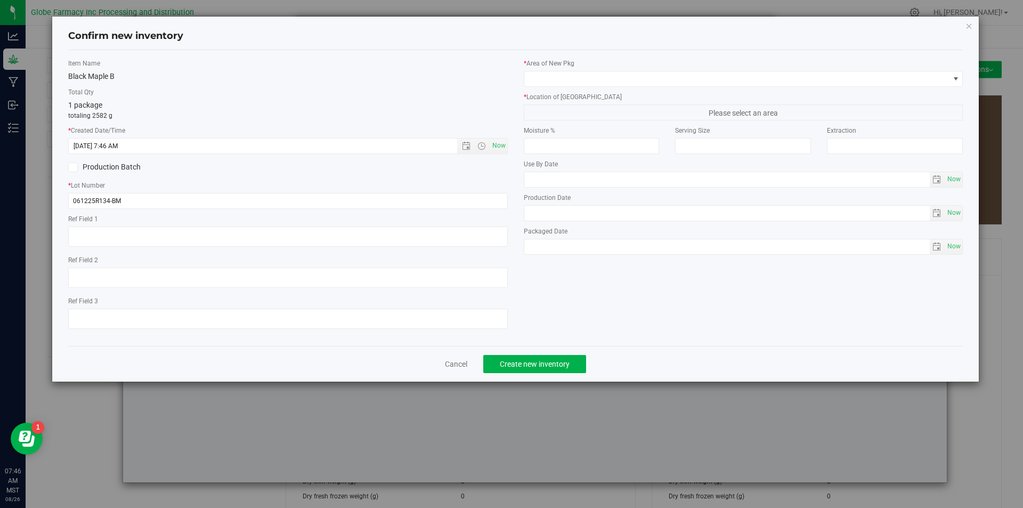
click at [758, 65] on label "* Area of [GEOGRAPHIC_DATA]" at bounding box center [743, 64] width 439 height 10
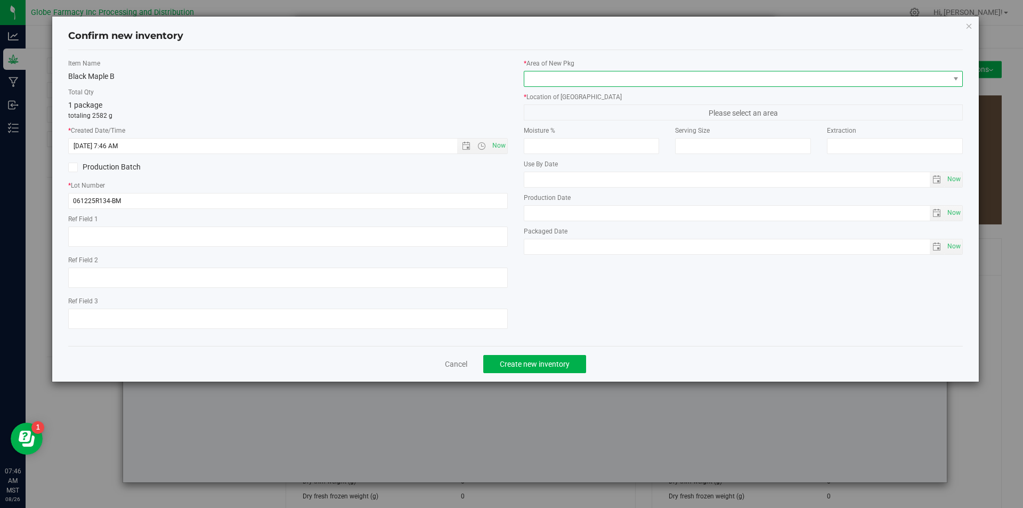
click at [756, 76] on span at bounding box center [736, 78] width 425 height 15
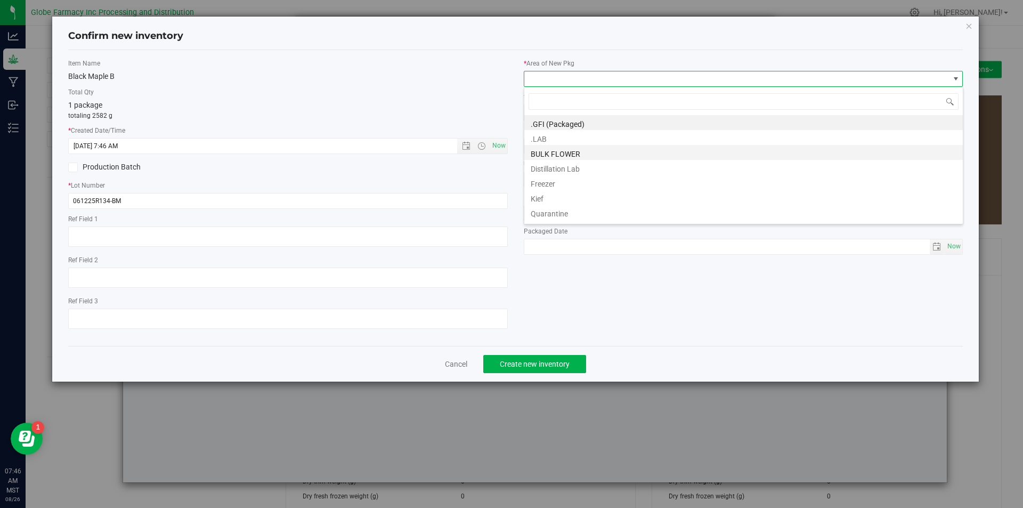
click at [621, 152] on li "BULK FLOWER" at bounding box center [743, 152] width 438 height 15
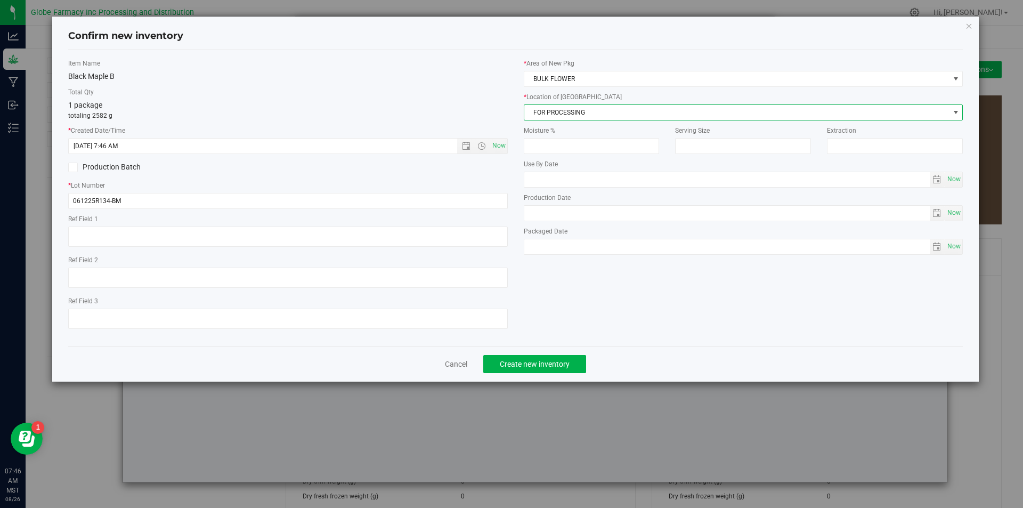
click at [620, 111] on span "FOR PROCESSING" at bounding box center [736, 112] width 425 height 15
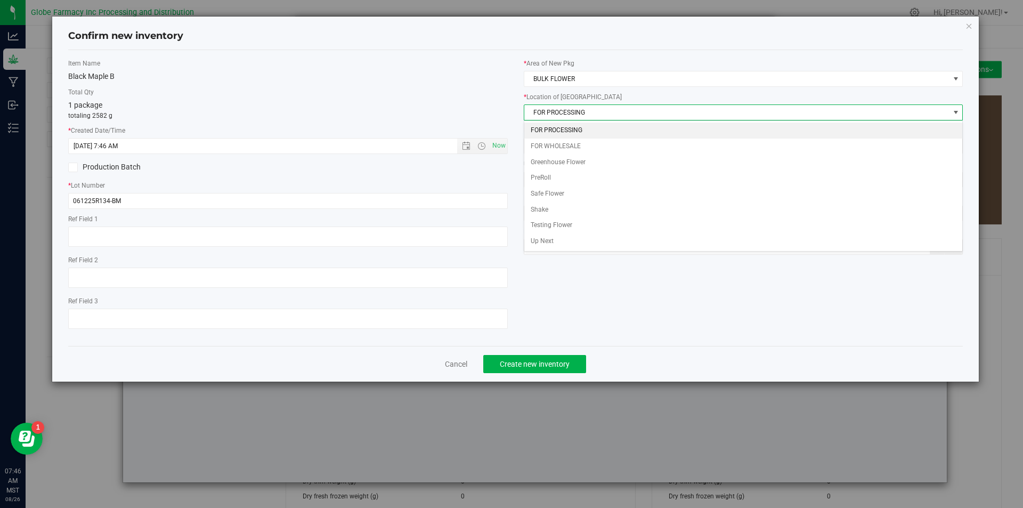
click at [591, 132] on li "FOR PROCESSING" at bounding box center [743, 131] width 438 height 16
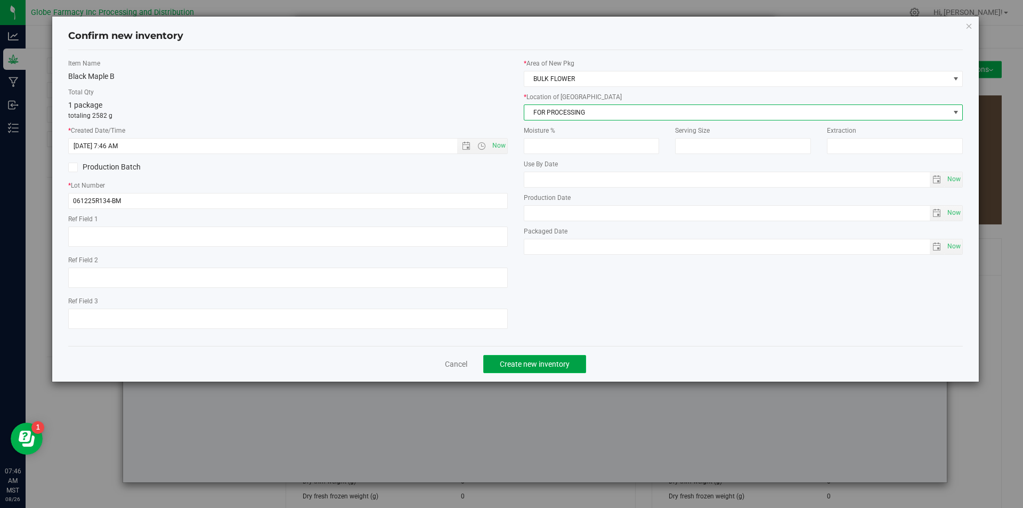
click at [523, 356] on button "Create new inventory" at bounding box center [534, 364] width 103 height 18
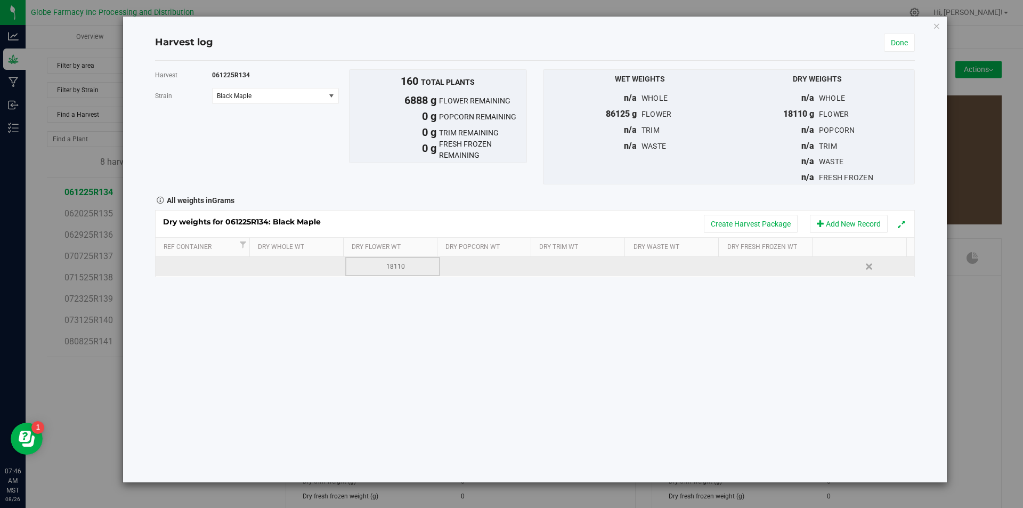
click at [404, 266] on div "18110" at bounding box center [396, 267] width 87 height 10
type input "11222"
click at [911, 46] on link "Done" at bounding box center [899, 43] width 31 height 18
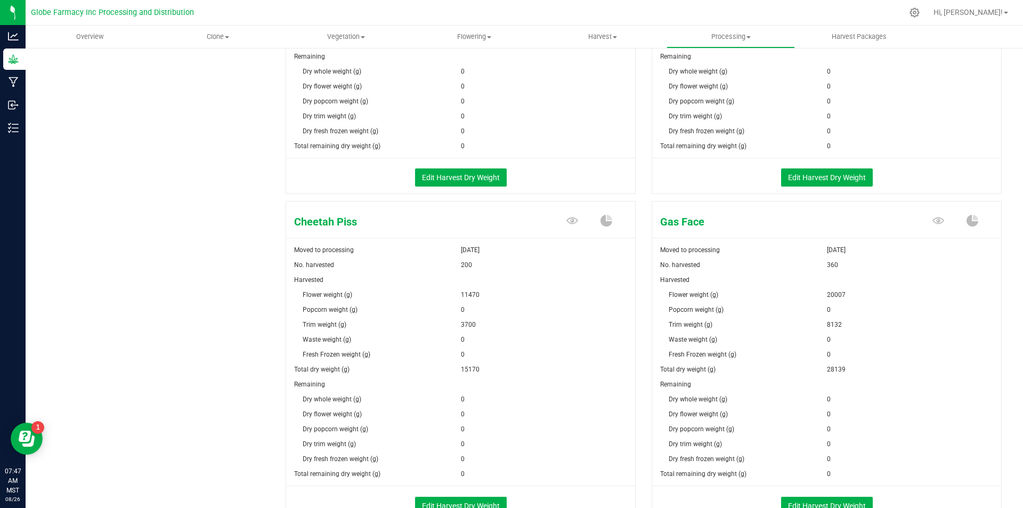
scroll to position [45, 0]
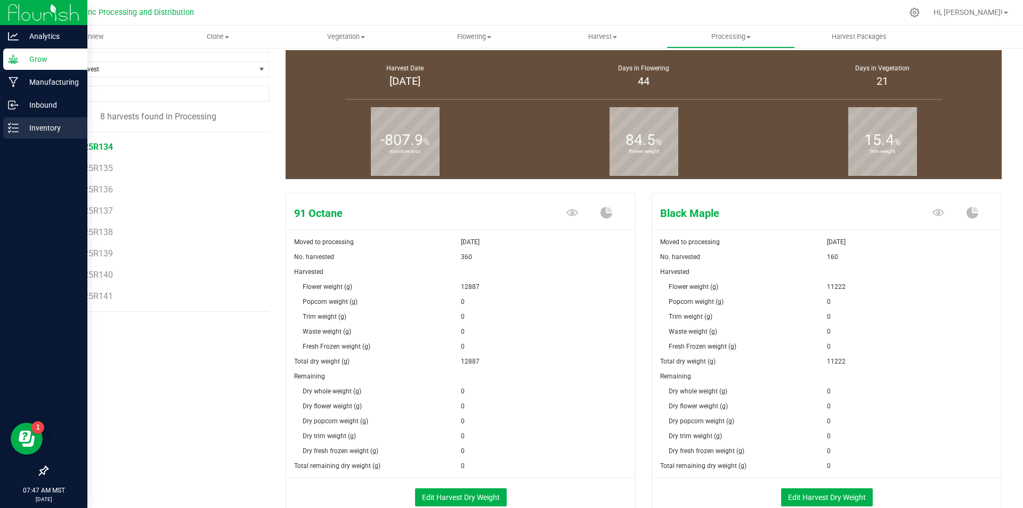
click at [15, 133] on icon at bounding box center [13, 128] width 11 height 11
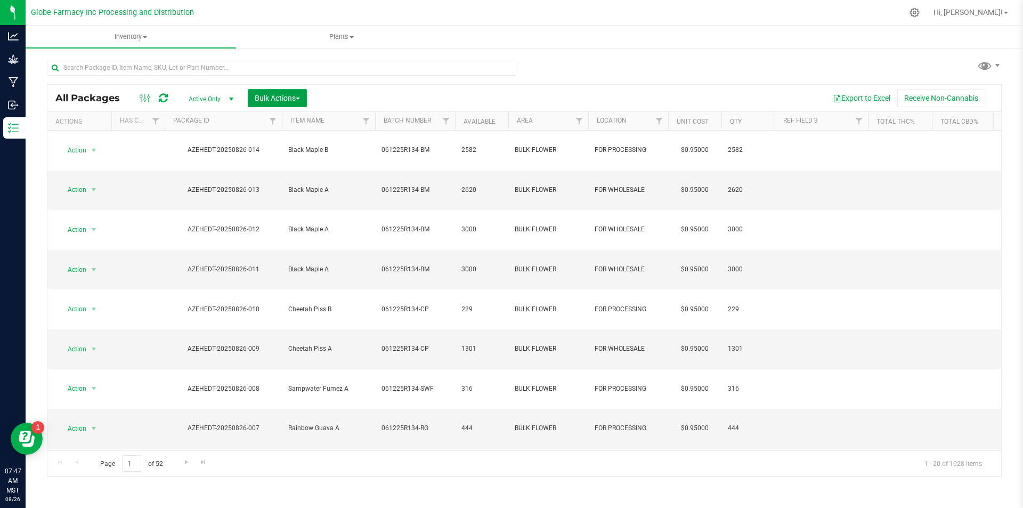
click at [258, 95] on span "Bulk Actions" at bounding box center [277, 98] width 45 height 9
click at [263, 187] on div "Print package labels" at bounding box center [293, 182] width 78 height 17
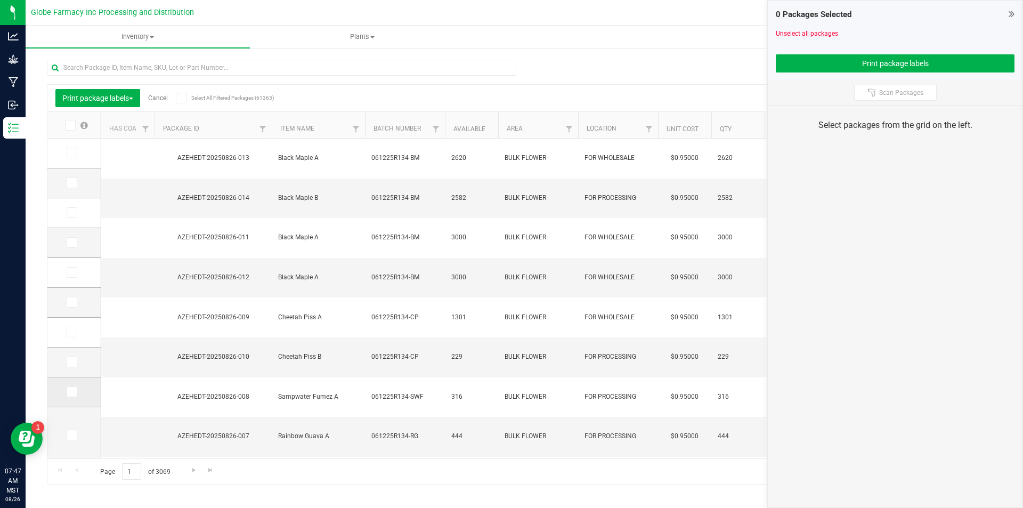
click at [77, 395] on span at bounding box center [72, 391] width 11 height 11
click at [0, 0] on input "checkbox" at bounding box center [0, 0] width 0 height 0
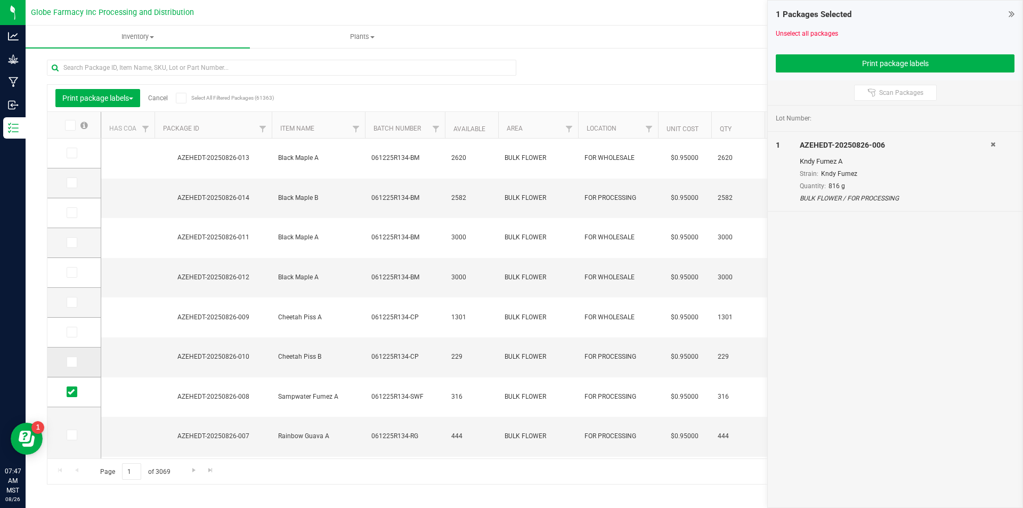
click at [74, 362] on icon at bounding box center [71, 362] width 7 height 0
click at [0, 0] on input "checkbox" at bounding box center [0, 0] width 0 height 0
click at [73, 332] on icon at bounding box center [71, 332] width 7 height 0
click at [0, 0] on input "checkbox" at bounding box center [0, 0] width 0 height 0
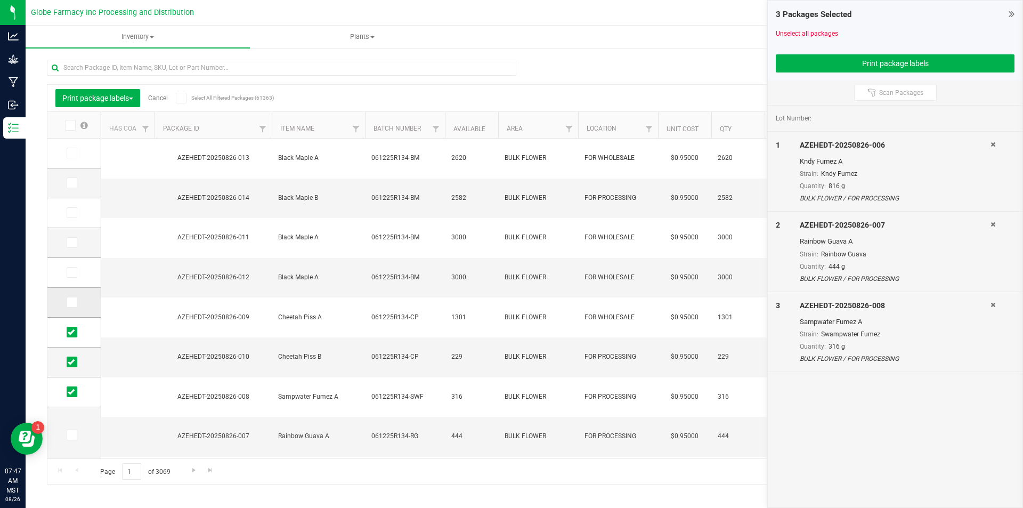
click at [74, 302] on icon at bounding box center [71, 302] width 7 height 0
click at [0, 0] on input "checkbox" at bounding box center [0, 0] width 0 height 0
click at [74, 272] on icon at bounding box center [71, 272] width 7 height 0
click at [0, 0] on input "checkbox" at bounding box center [0, 0] width 0 height 0
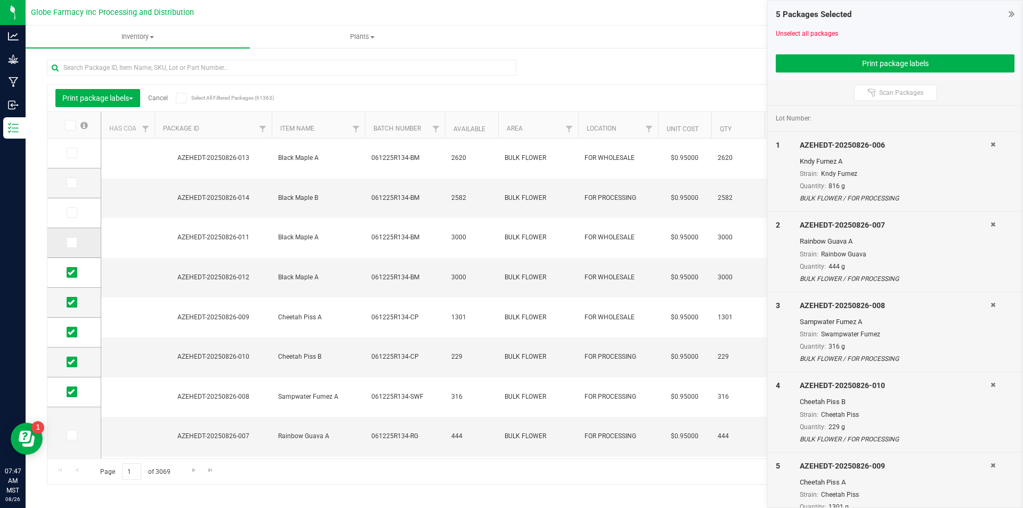
click at [70, 247] on span at bounding box center [72, 242] width 11 height 11
click at [0, 0] on input "checkbox" at bounding box center [0, 0] width 0 height 0
click at [72, 218] on td at bounding box center [73, 213] width 53 height 30
click at [74, 213] on icon at bounding box center [71, 213] width 7 height 0
click at [0, 0] on input "checkbox" at bounding box center [0, 0] width 0 height 0
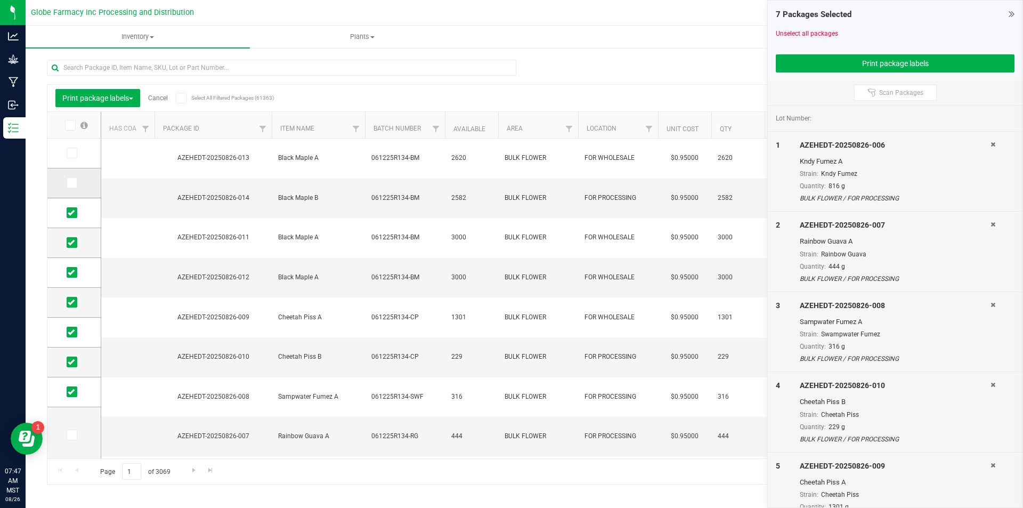
click at [76, 188] on span at bounding box center [72, 182] width 11 height 11
click at [0, 0] on input "checkbox" at bounding box center [0, 0] width 0 height 0
click at [75, 157] on span at bounding box center [72, 153] width 11 height 11
click at [0, 0] on input "checkbox" at bounding box center [0, 0] width 0 height 0
click at [857, 59] on button "Print package labels" at bounding box center [895, 63] width 239 height 18
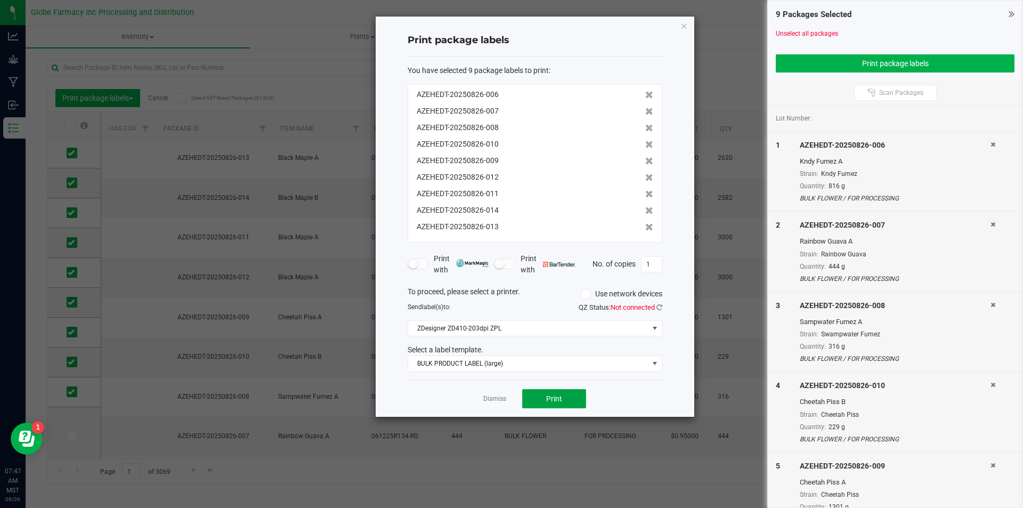
click at [530, 400] on button "Print" at bounding box center [554, 398] width 64 height 19
